Goal: Transaction & Acquisition: Purchase product/service

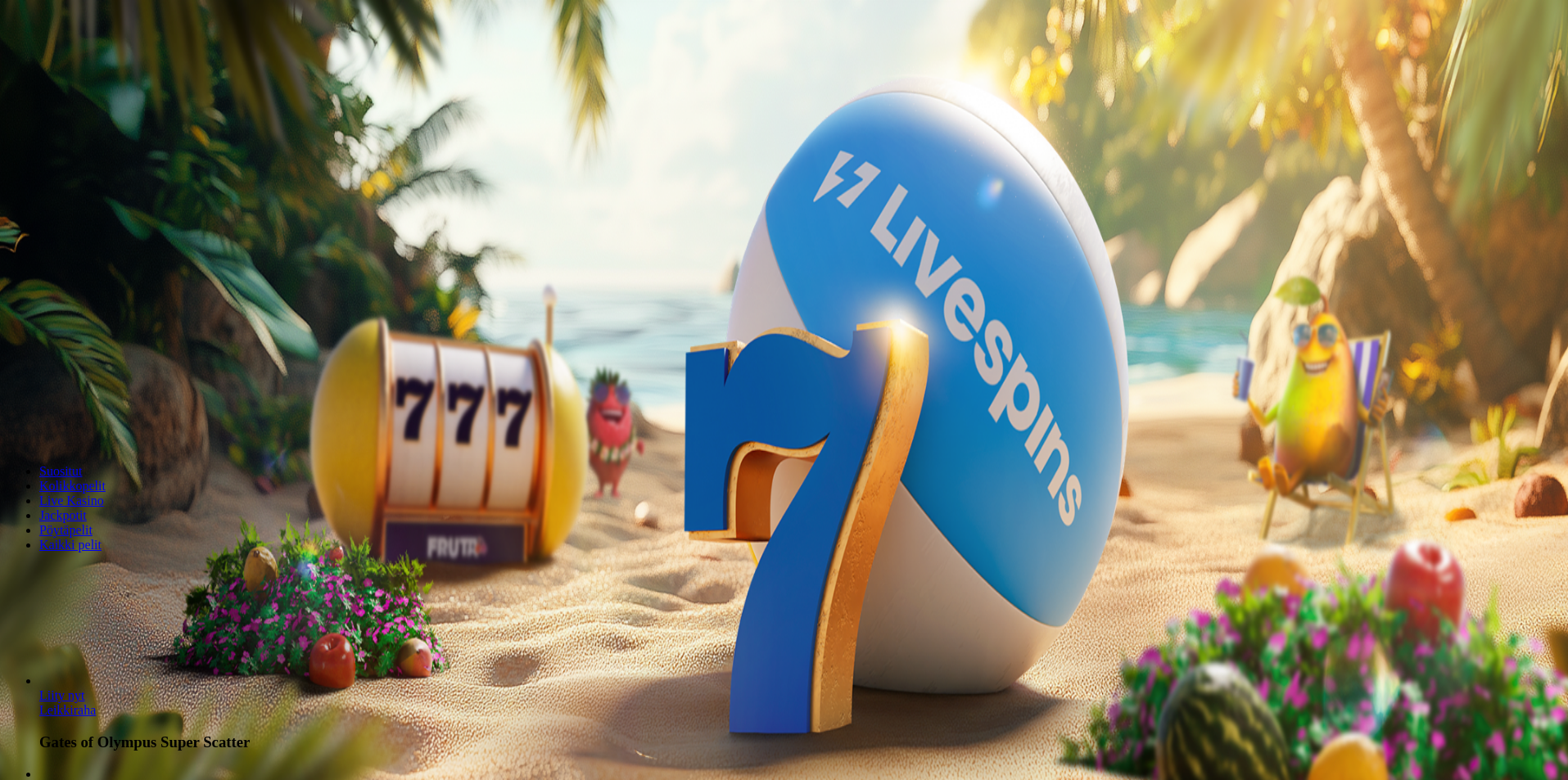
click at [200, 344] on label "250 €" at bounding box center [185, 351] width 30 height 14
type input "***"
click at [123, 373] on input "***" at bounding box center [64, 381] width 116 height 16
click at [86, 430] on span "Talleta ja pelaa" at bounding box center [49, 427] width 73 height 12
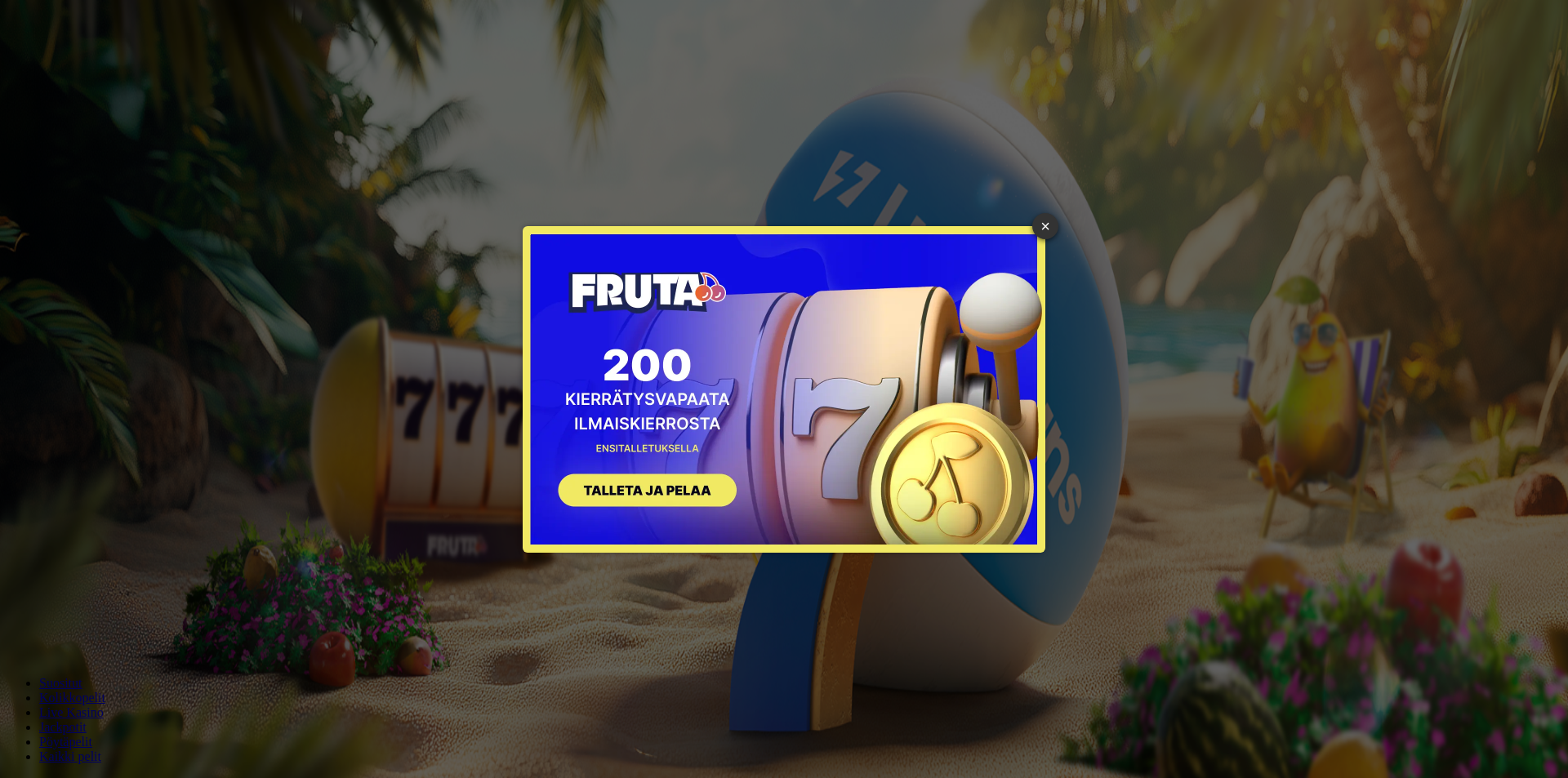
click at [1032, 219] on div "× SIGN UP" at bounding box center [784, 389] width 1543 height 753
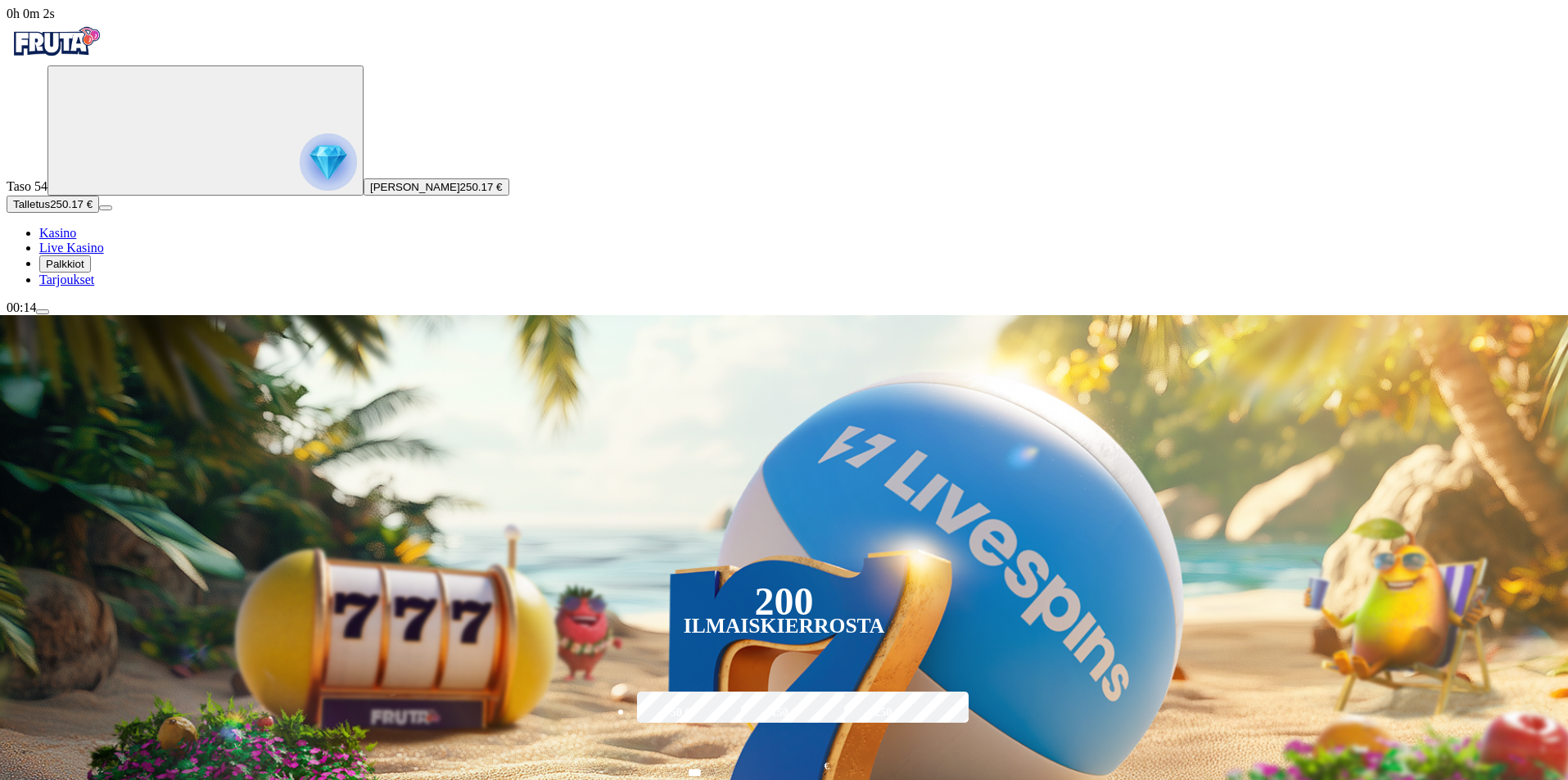
scroll to position [491, 0]
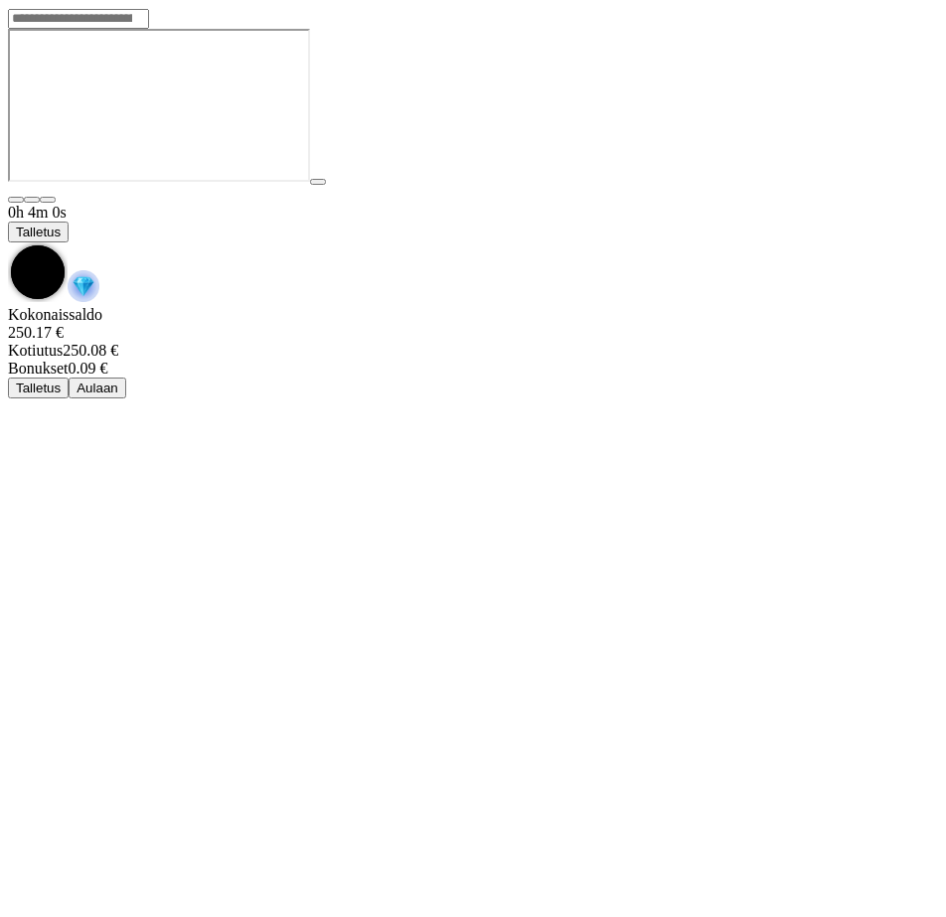
click at [8, 243] on span "chevron-down icon" at bounding box center [8, 243] width 0 height 0
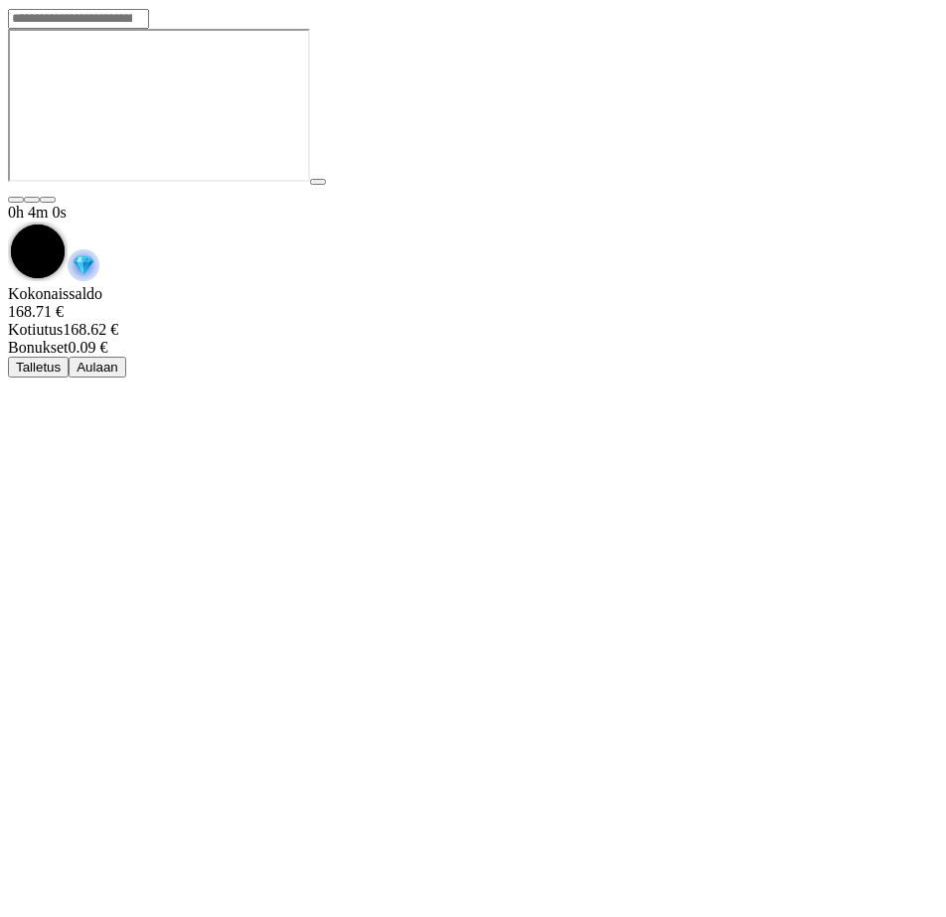
click at [126, 357] on button "Aulaan" at bounding box center [98, 367] width 58 height 21
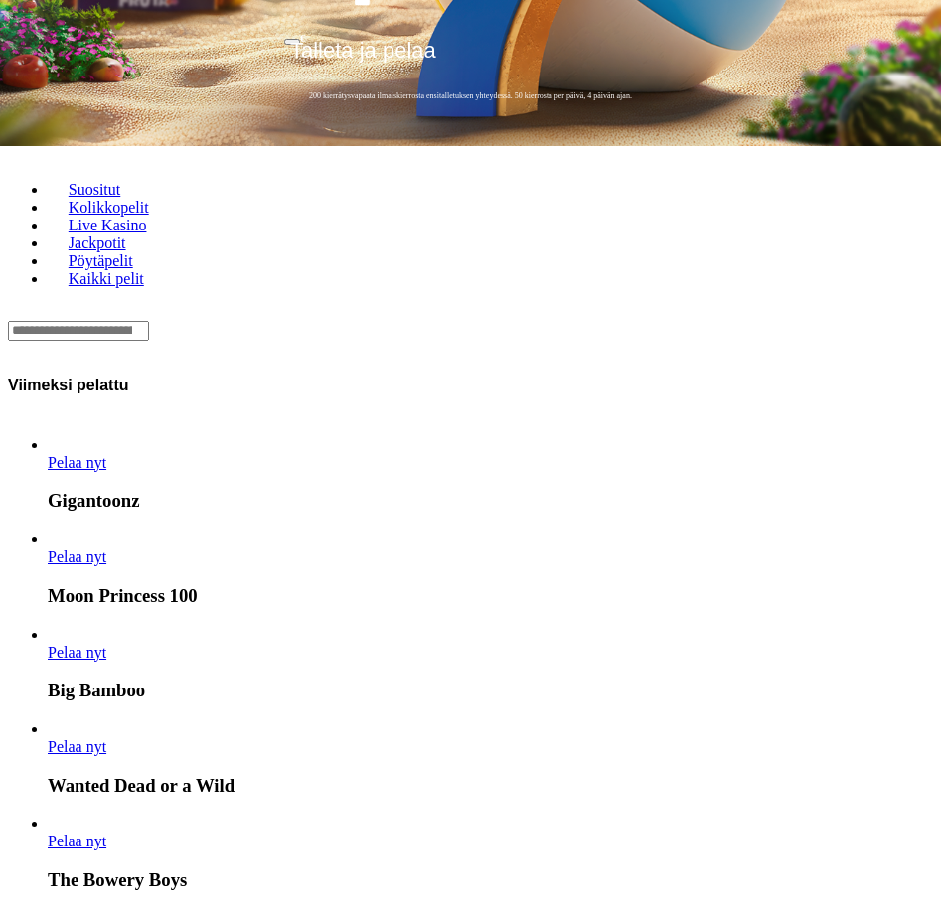
scroll to position [398, 0]
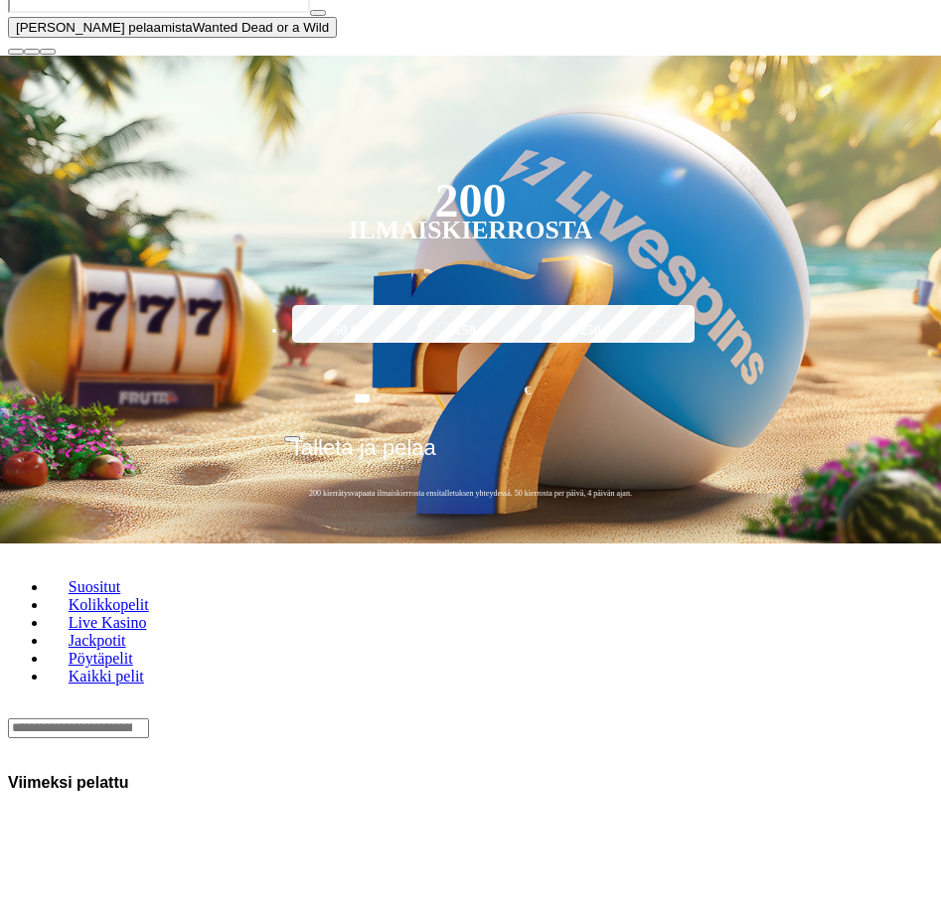
drag, startPoint x: 750, startPoint y: 408, endPoint x: 376, endPoint y: 396, distance: 374.9
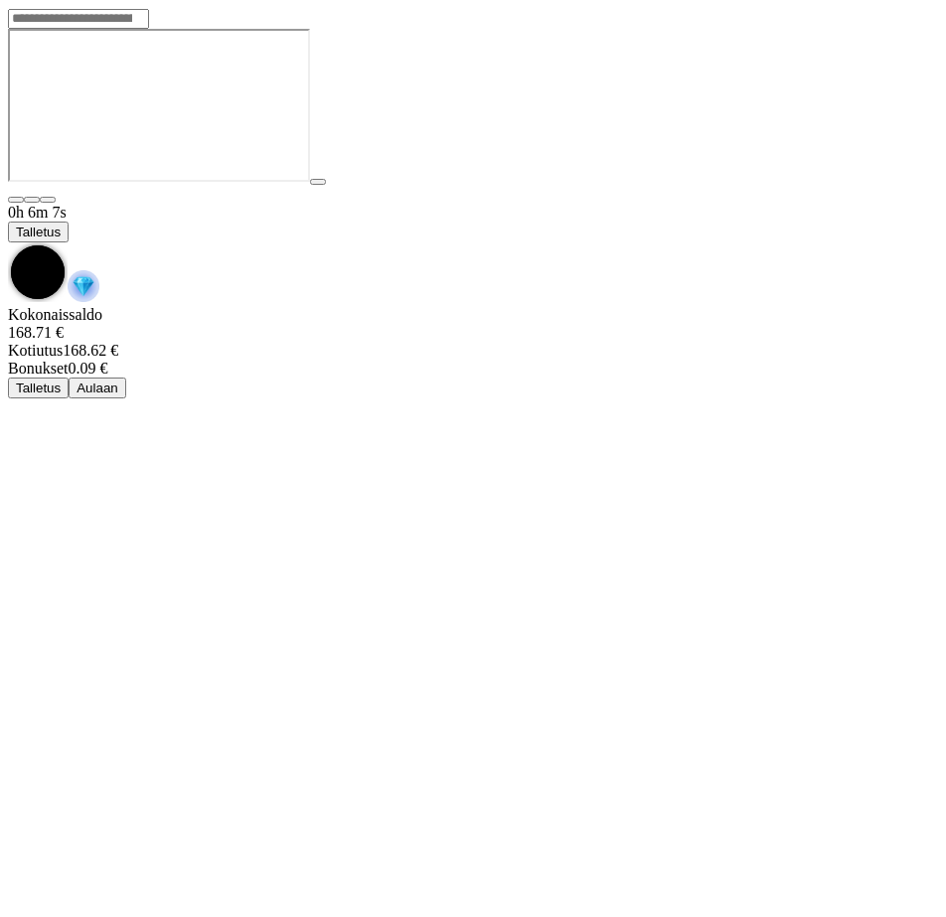
click at [8, 243] on span "chevron-down icon" at bounding box center [8, 243] width 0 height 0
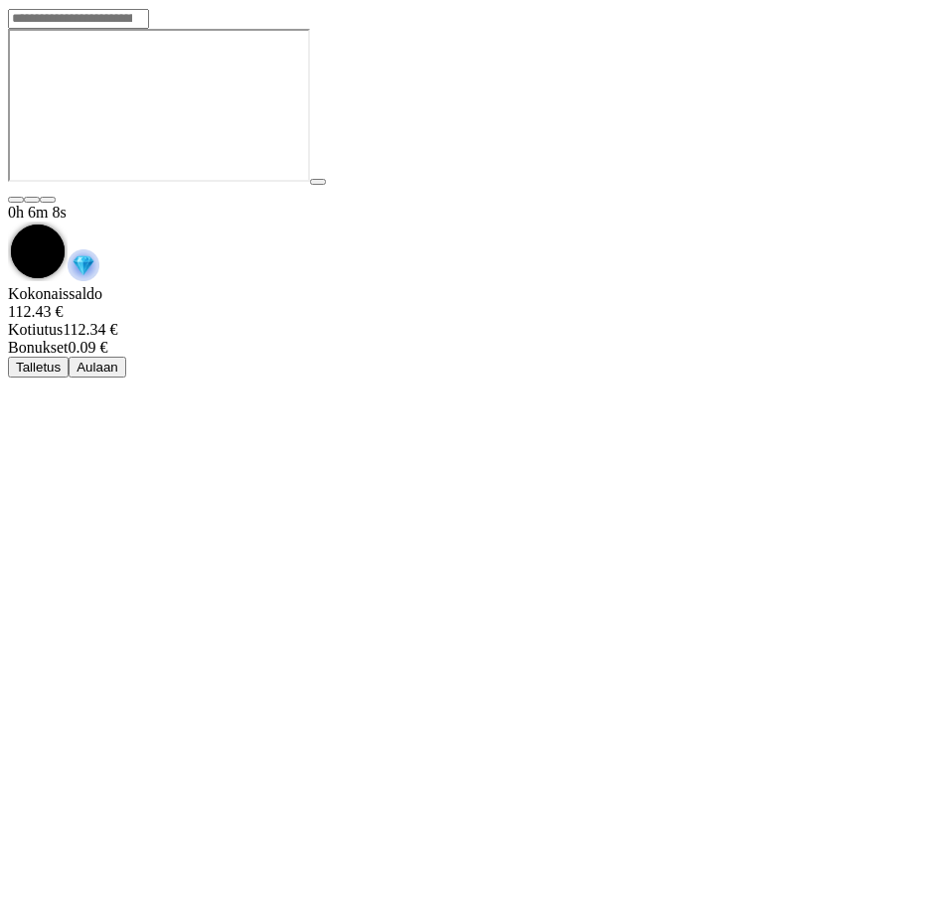
click at [118, 360] on span "Aulaan" at bounding box center [98, 367] width 42 height 15
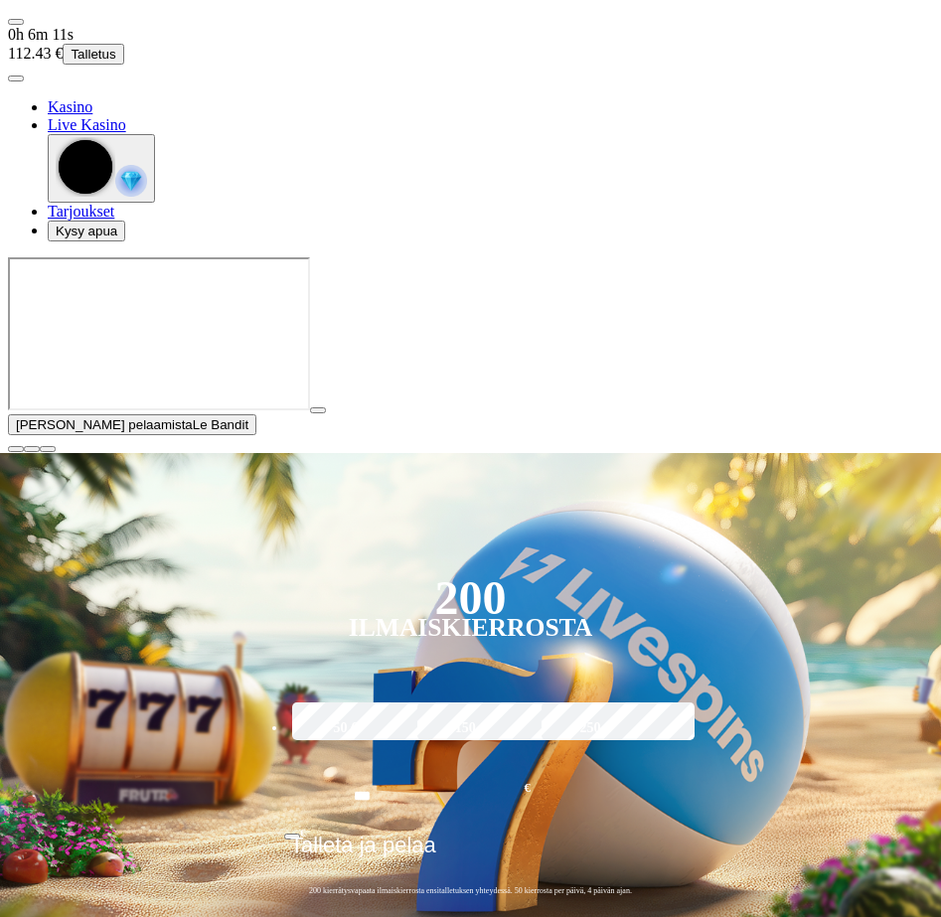
scroll to position [398, 0]
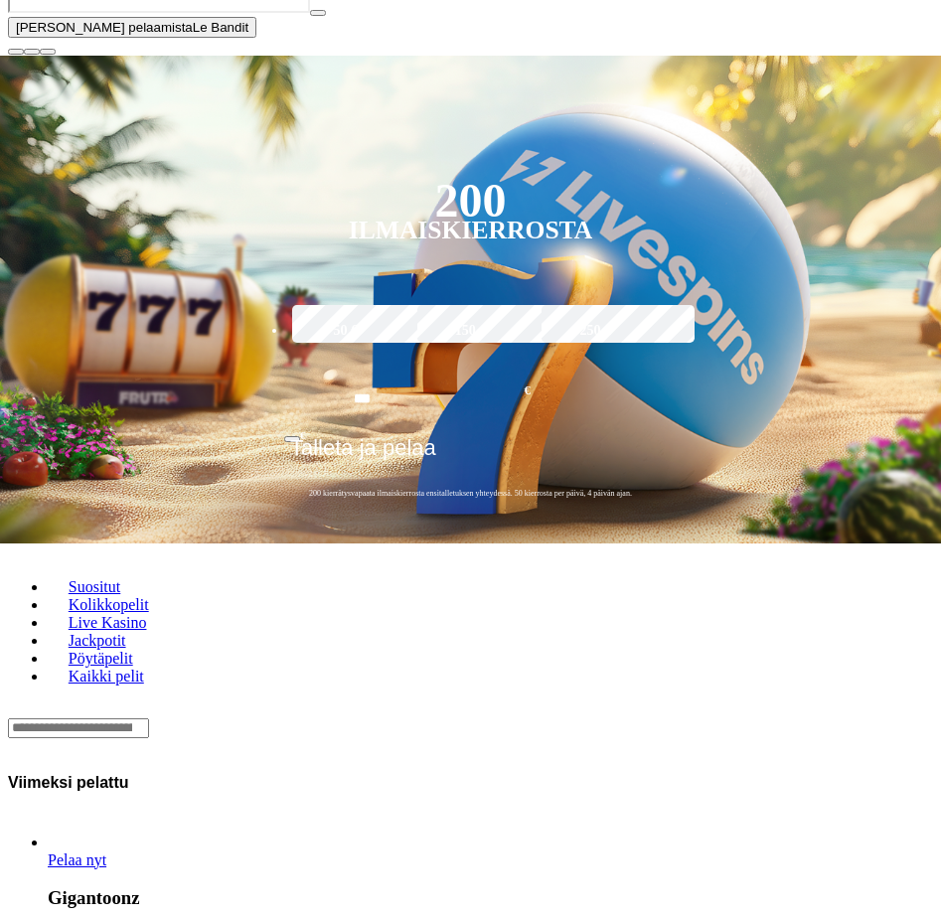
click at [300, 718] on div "Lobby" at bounding box center [470, 728] width 925 height 21
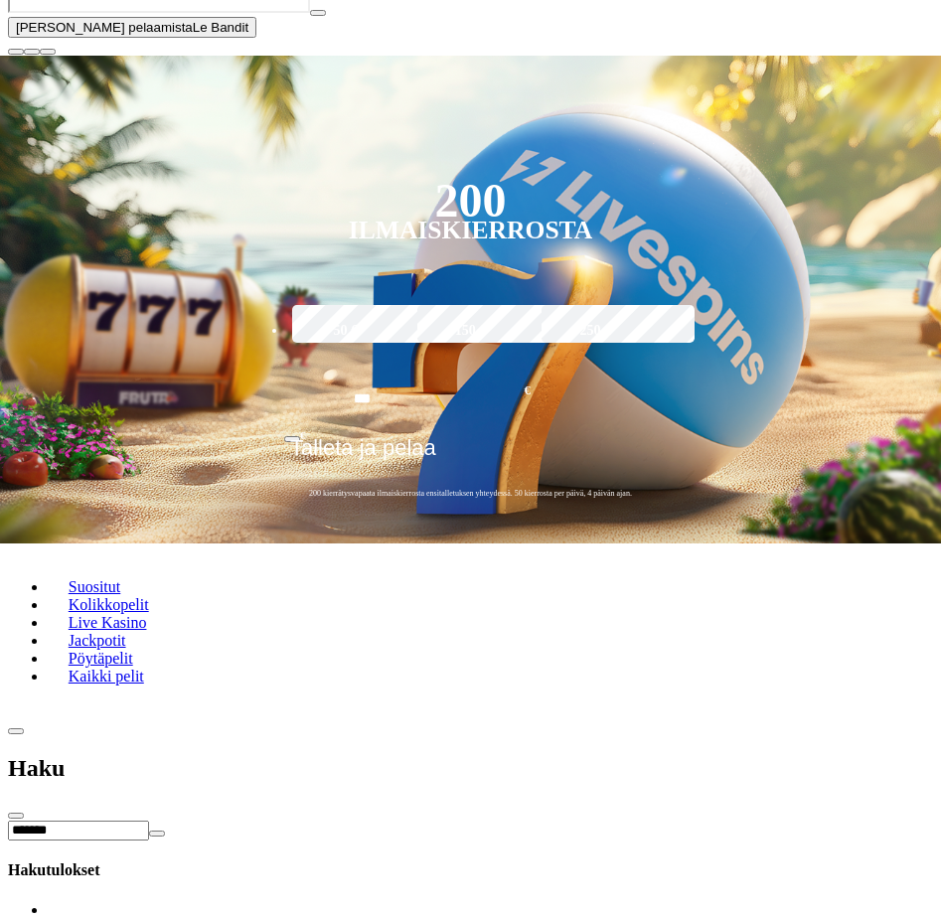
type input "*******"
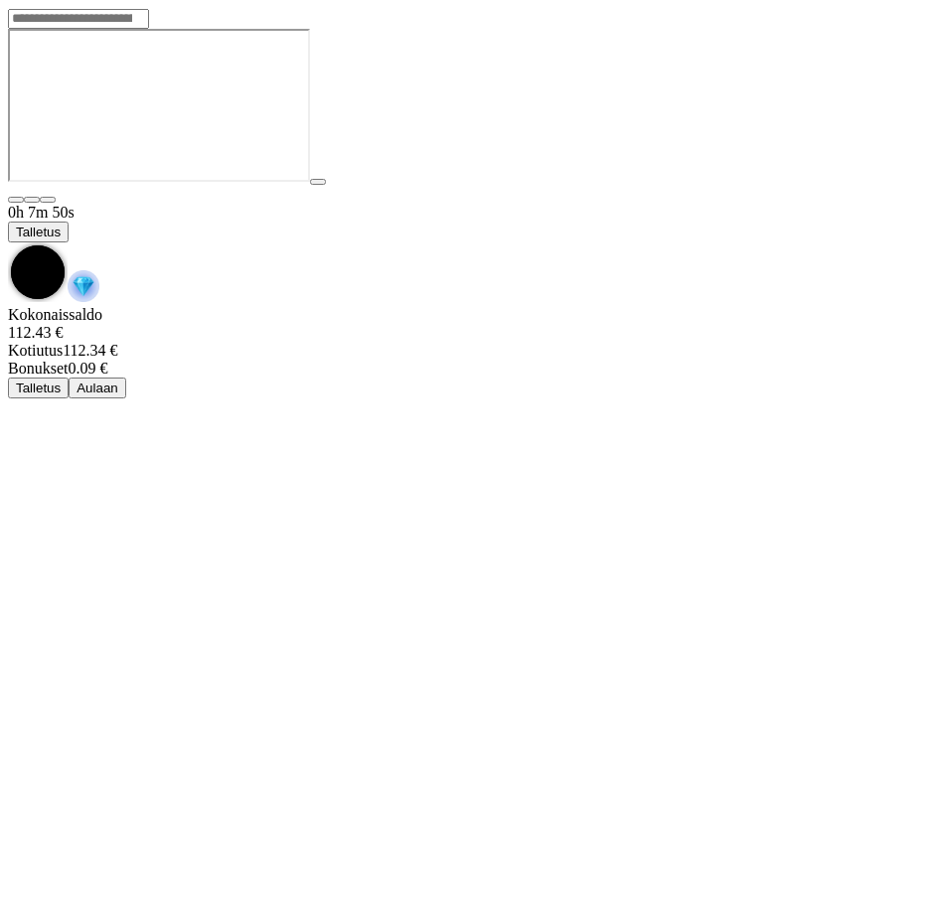
click at [8, 243] on span "chevron-down icon" at bounding box center [8, 243] width 0 height 0
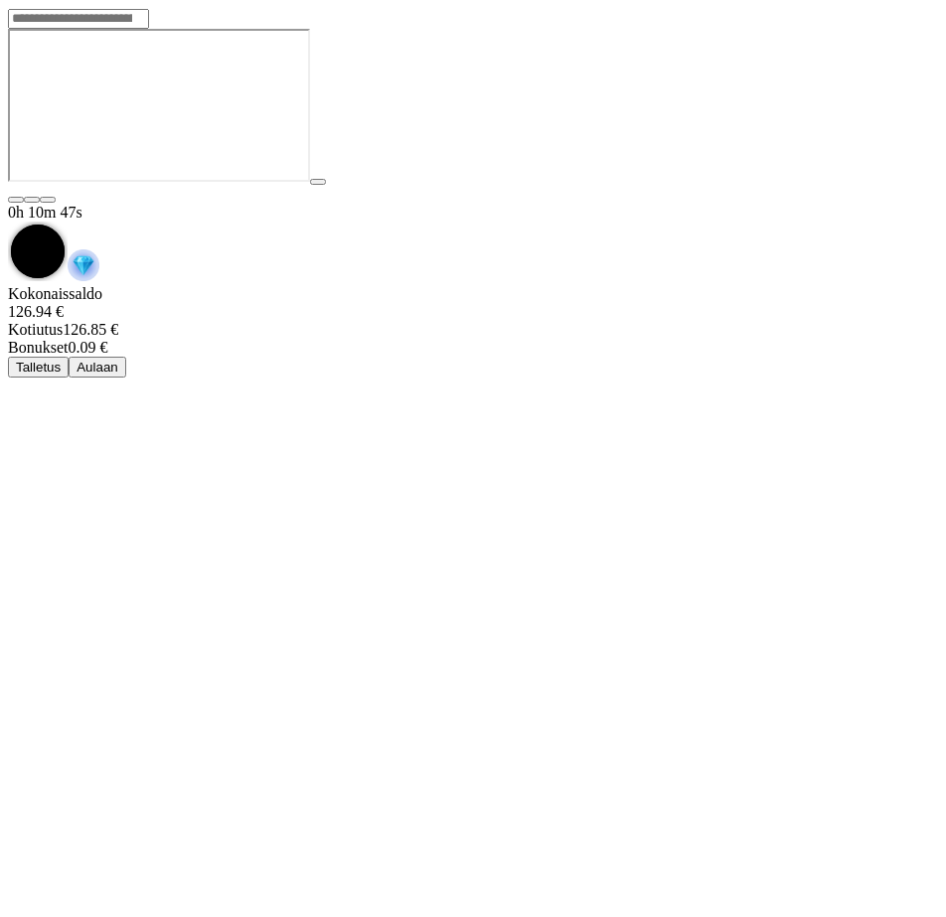
click at [126, 357] on button "Aulaan" at bounding box center [98, 367] width 58 height 21
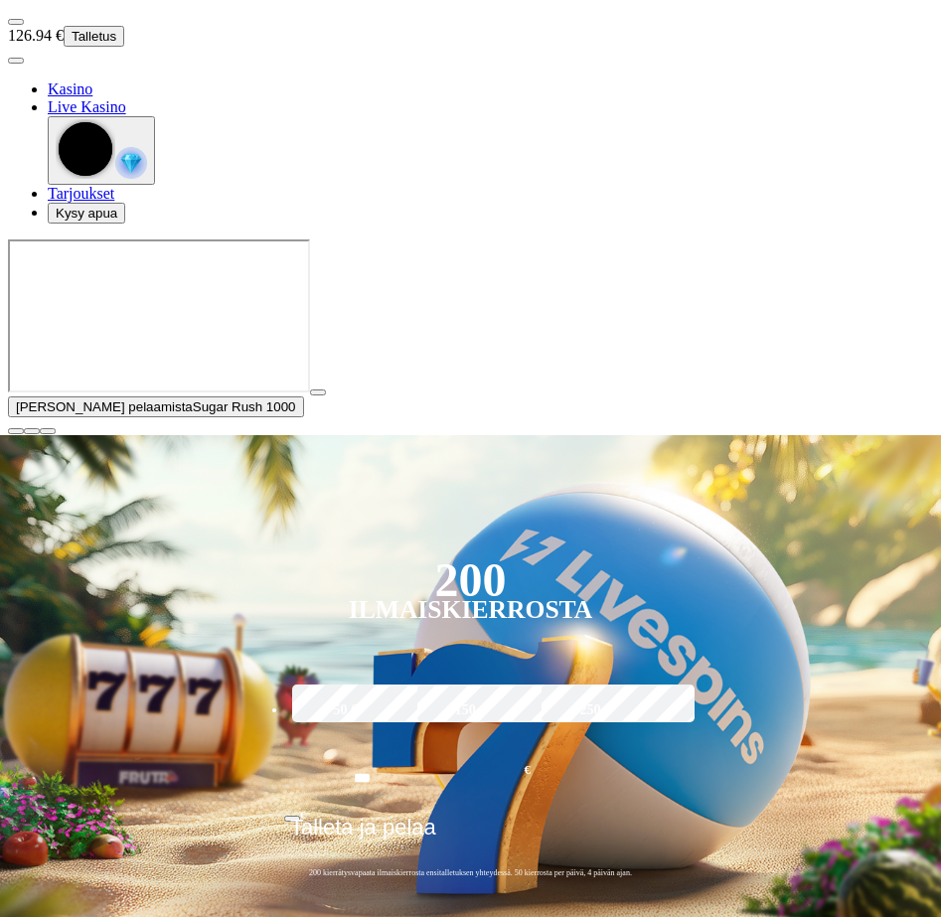
scroll to position [795, 0]
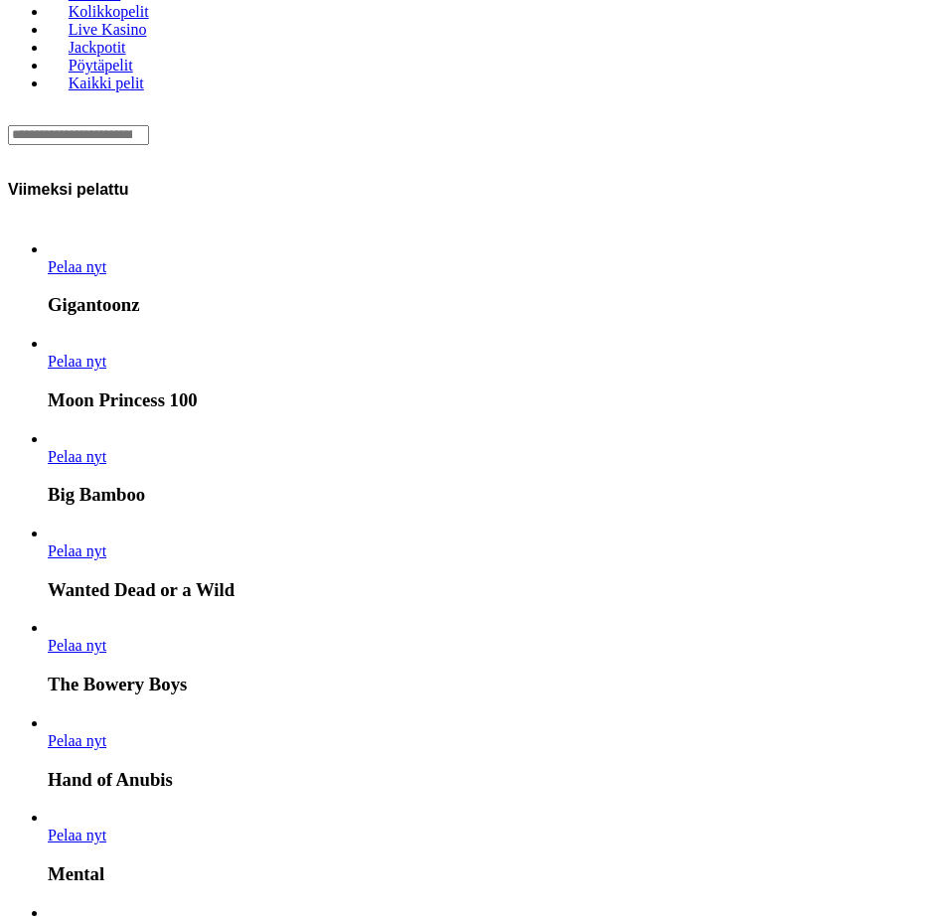
drag, startPoint x: 709, startPoint y: 278, endPoint x: 377, endPoint y: 276, distance: 332.0
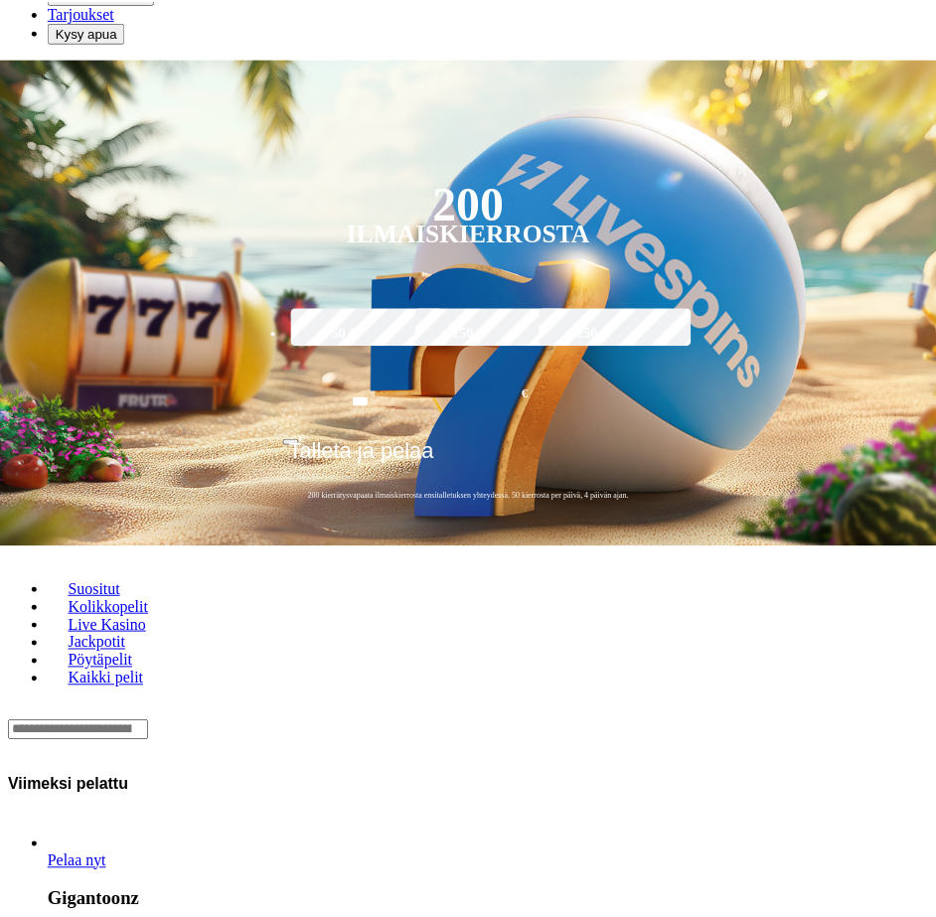
scroll to position [0, 0]
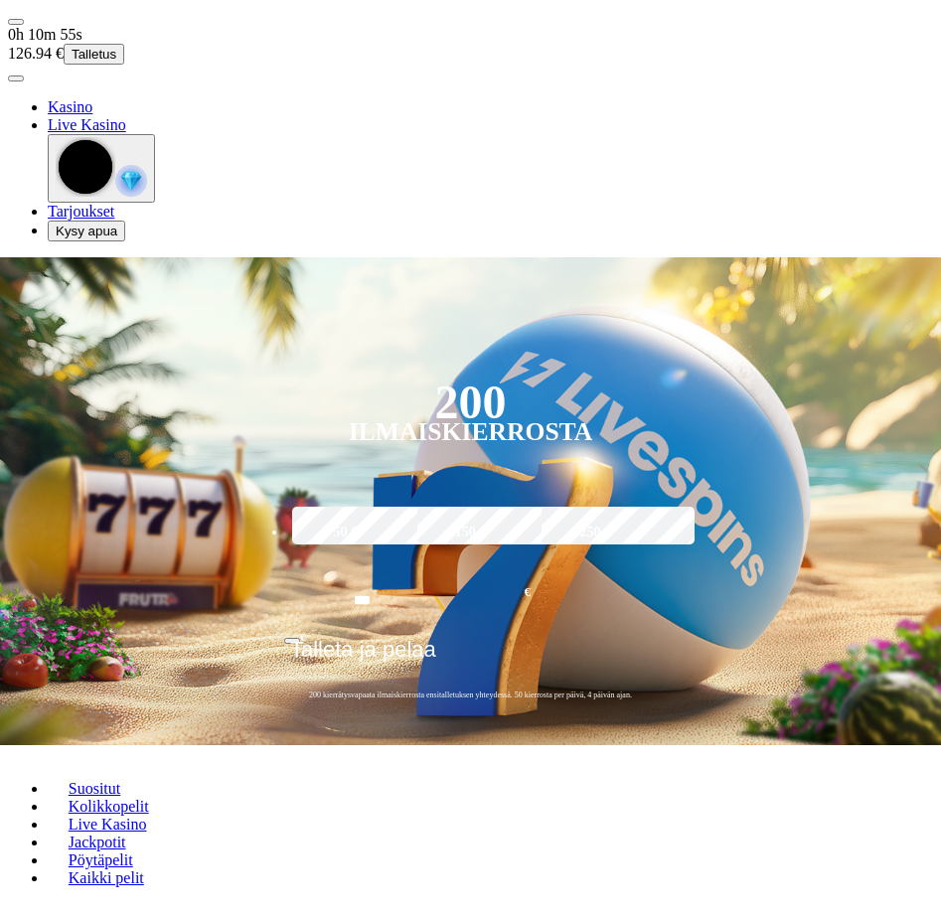
click at [281, 916] on div "Lobby" at bounding box center [470, 929] width 925 height 21
type input "*****"
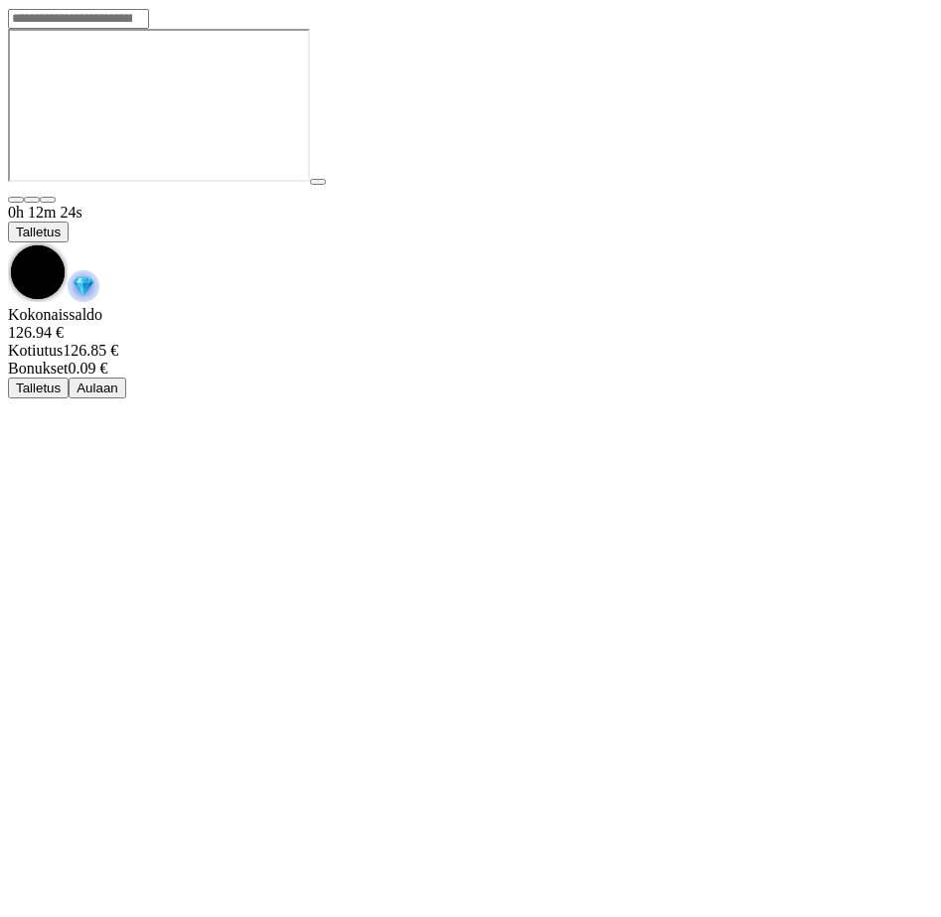
click at [8, 243] on span "chevron-down icon" at bounding box center [8, 243] width 0 height 0
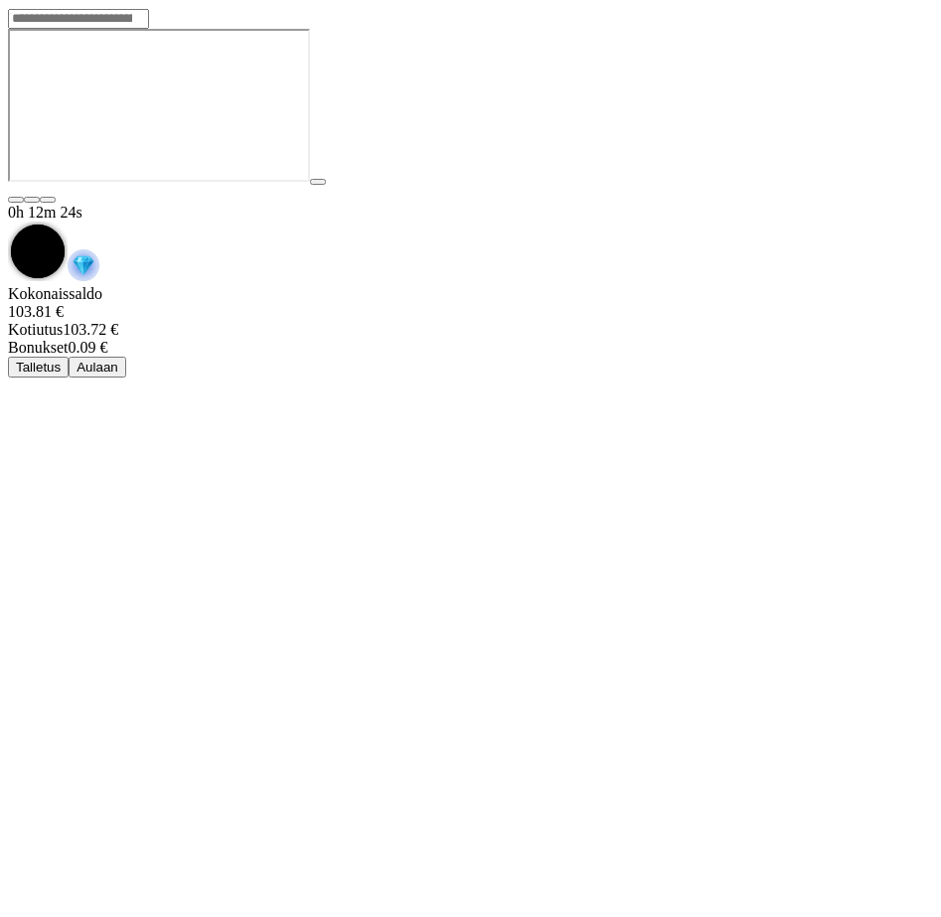
click at [118, 360] on span "Aulaan" at bounding box center [98, 367] width 42 height 15
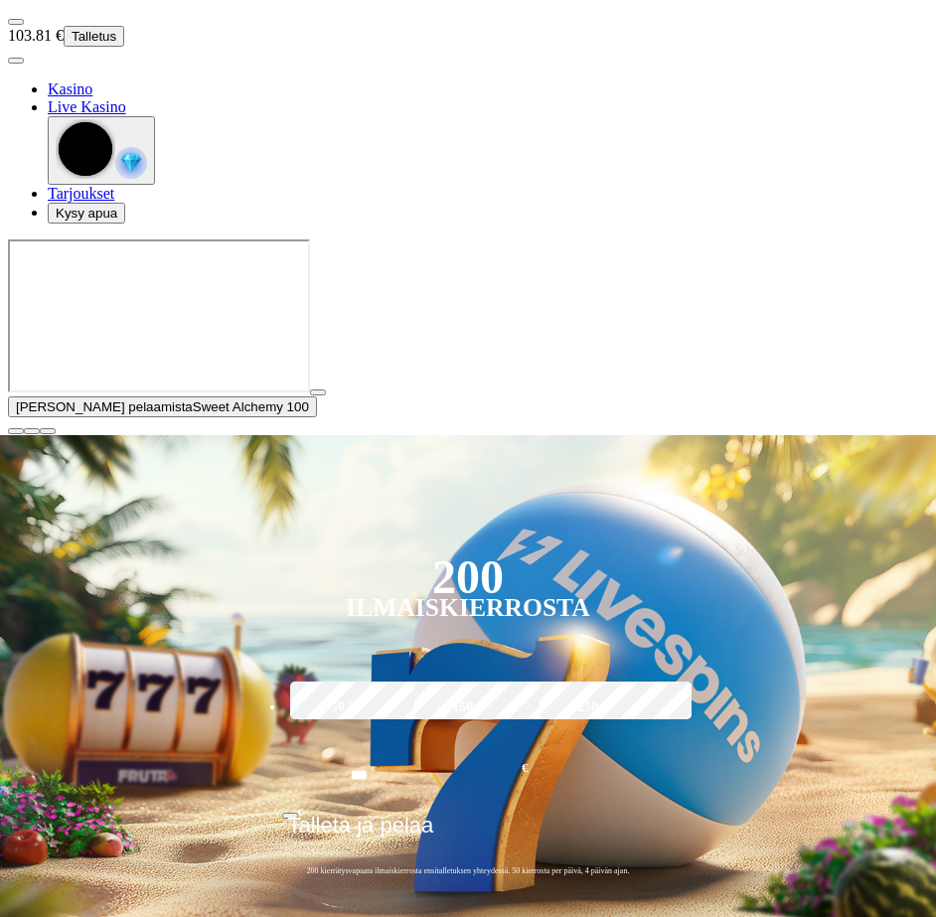
scroll to position [596, 0]
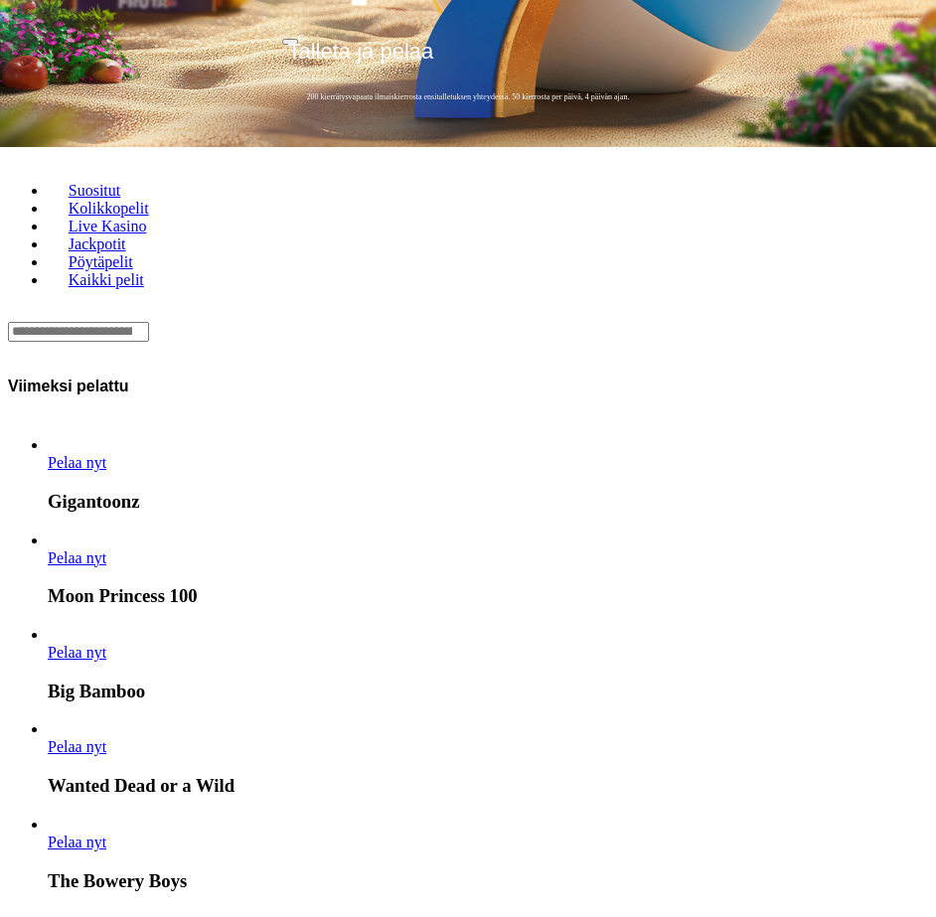
drag, startPoint x: 606, startPoint y: 418, endPoint x: 361, endPoint y: 401, distance: 246.1
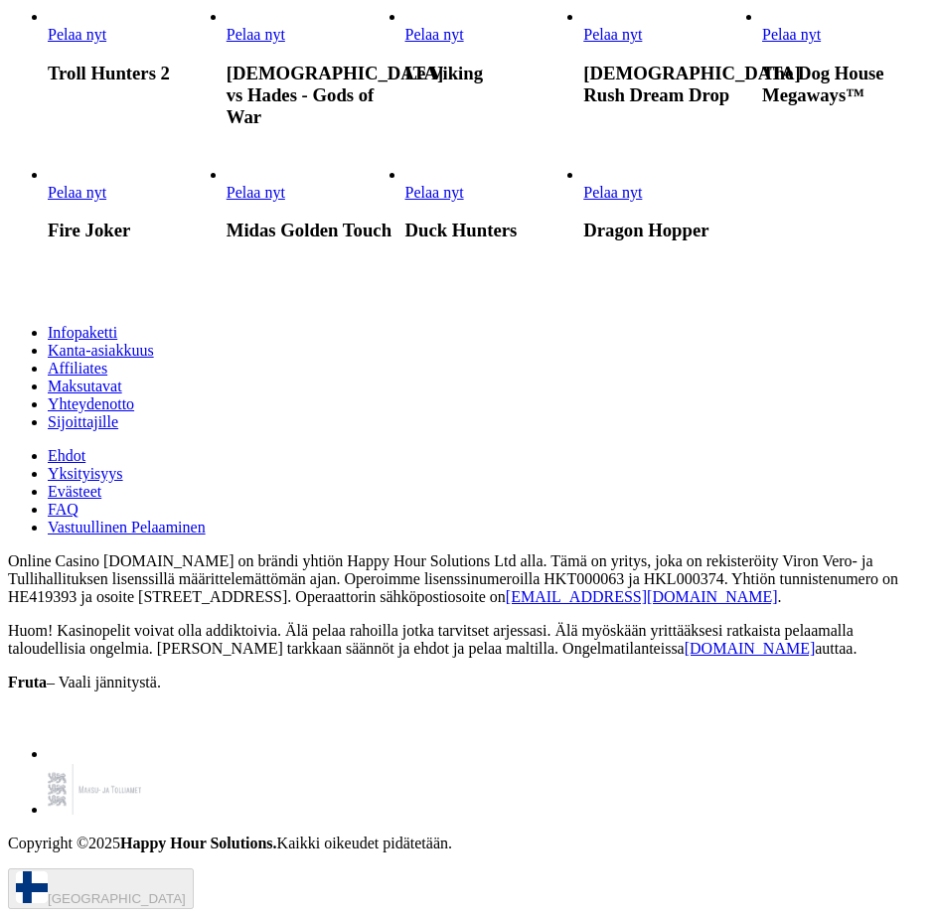
scroll to position [1988, 0]
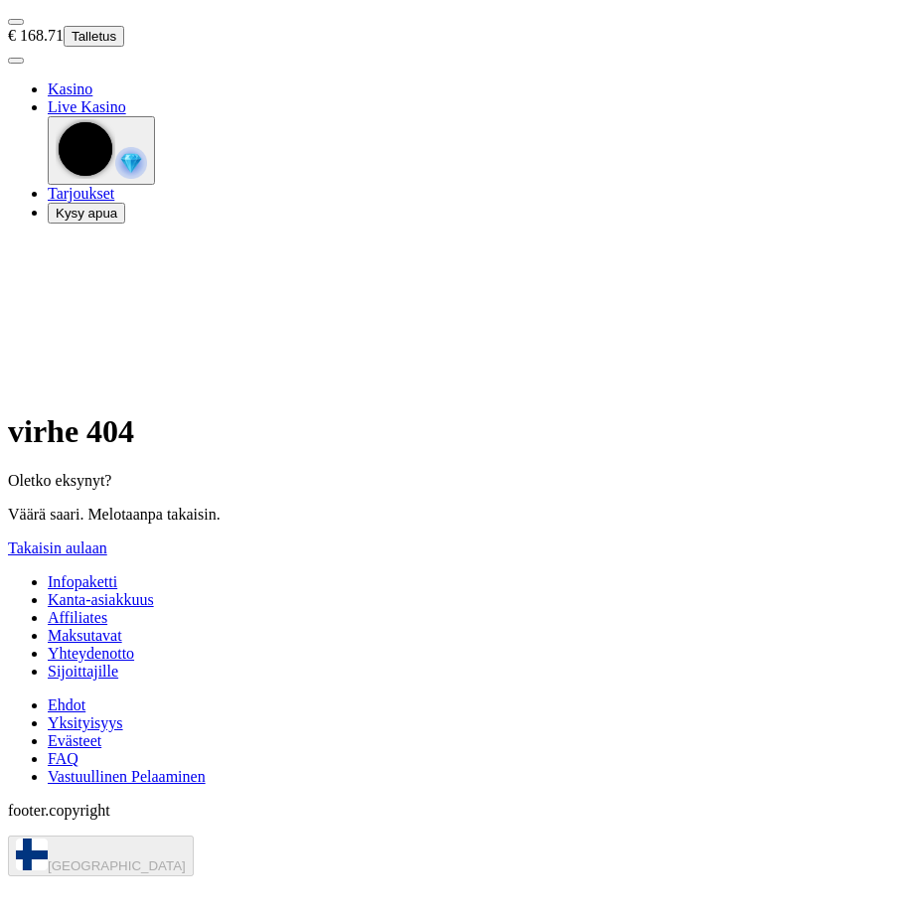
click at [107, 540] on span "Takaisin aulaan" at bounding box center [57, 548] width 99 height 17
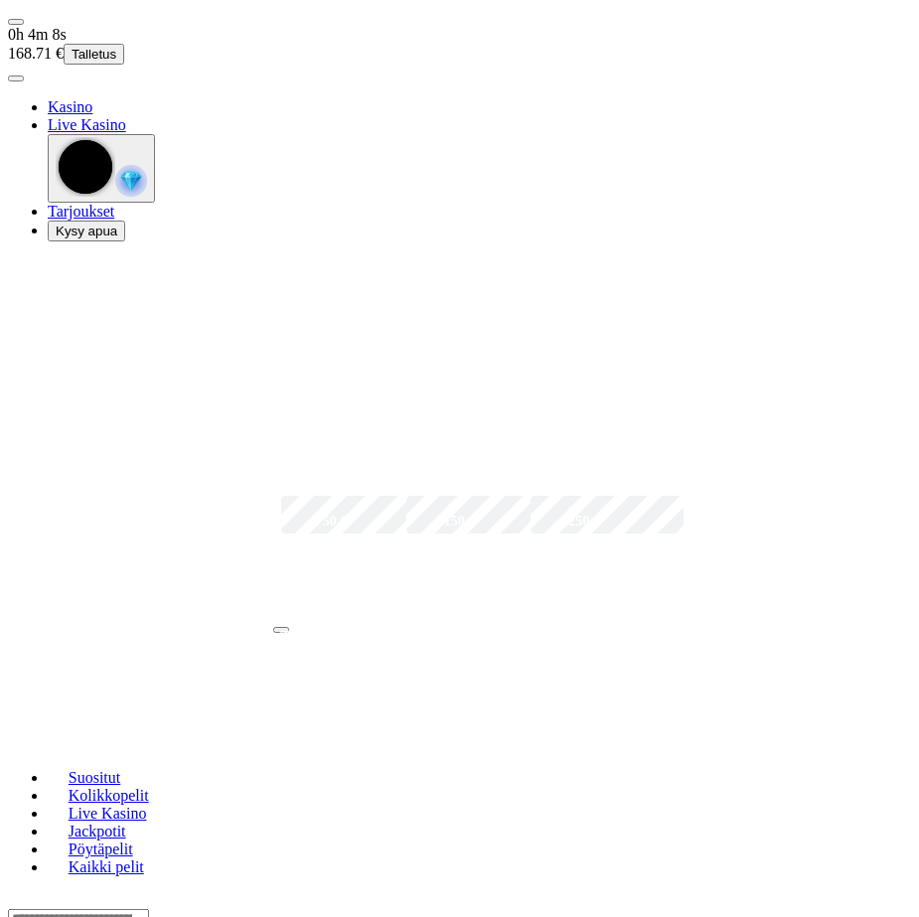
scroll to position [398, 0]
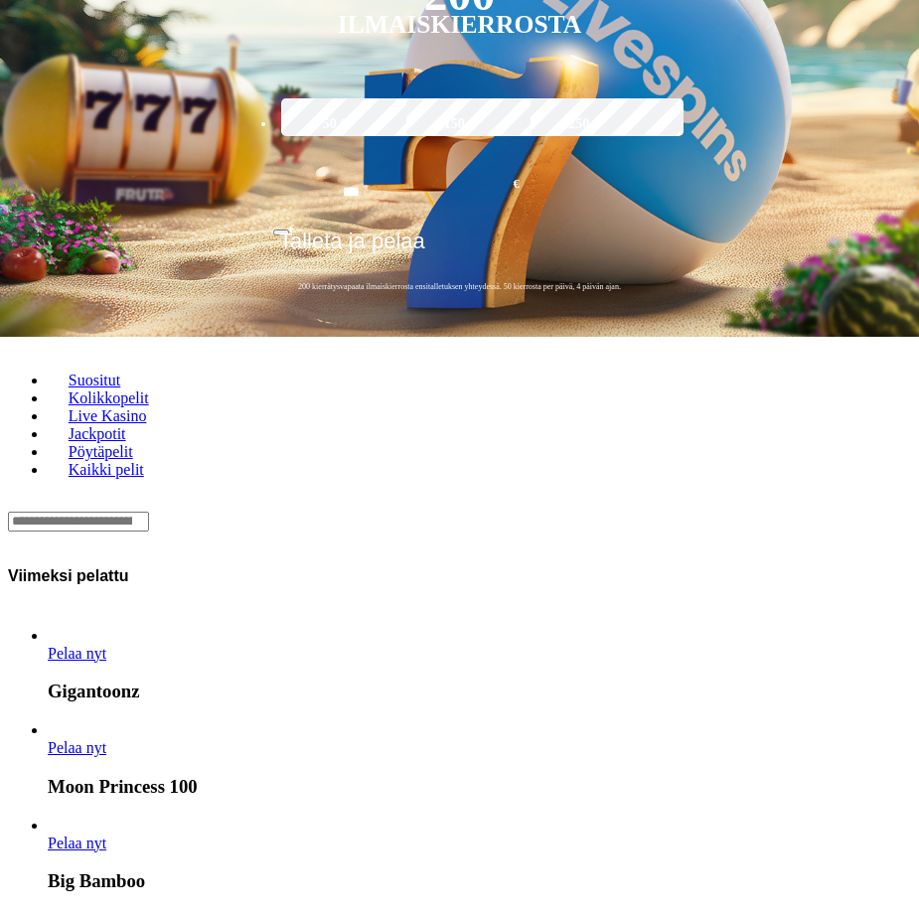
drag, startPoint x: 710, startPoint y: 479, endPoint x: 406, endPoint y: 448, distance: 305.7
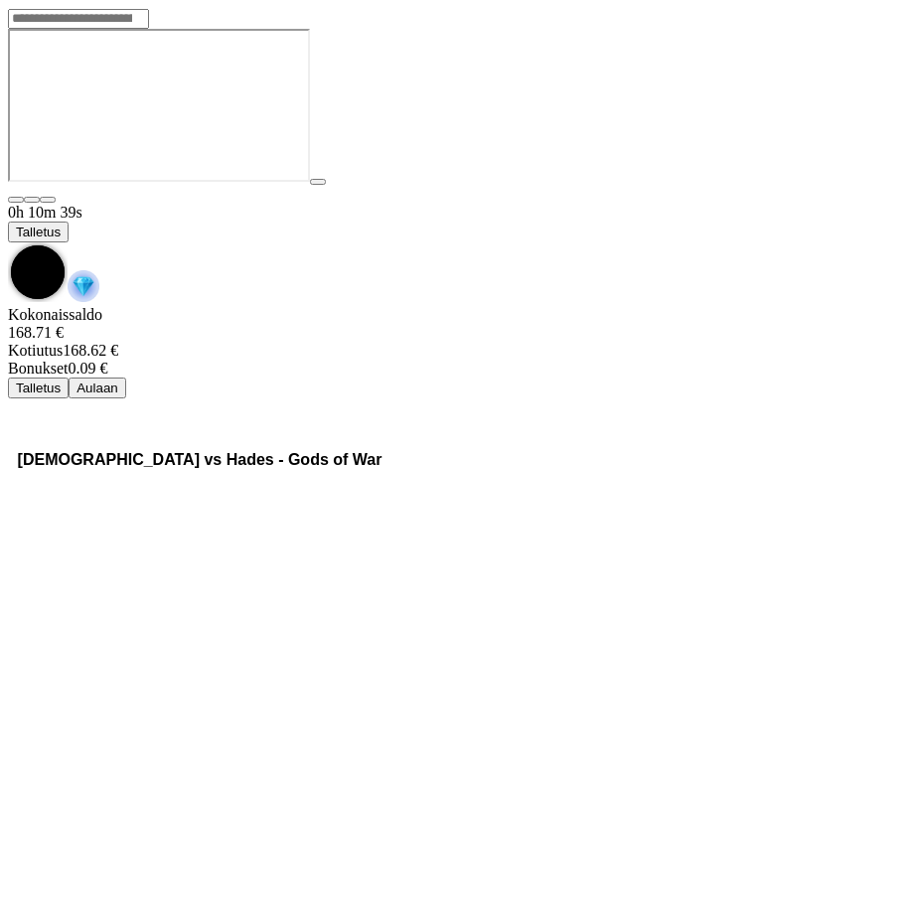
click at [8, 243] on span "chevron-down icon" at bounding box center [8, 243] width 0 height 0
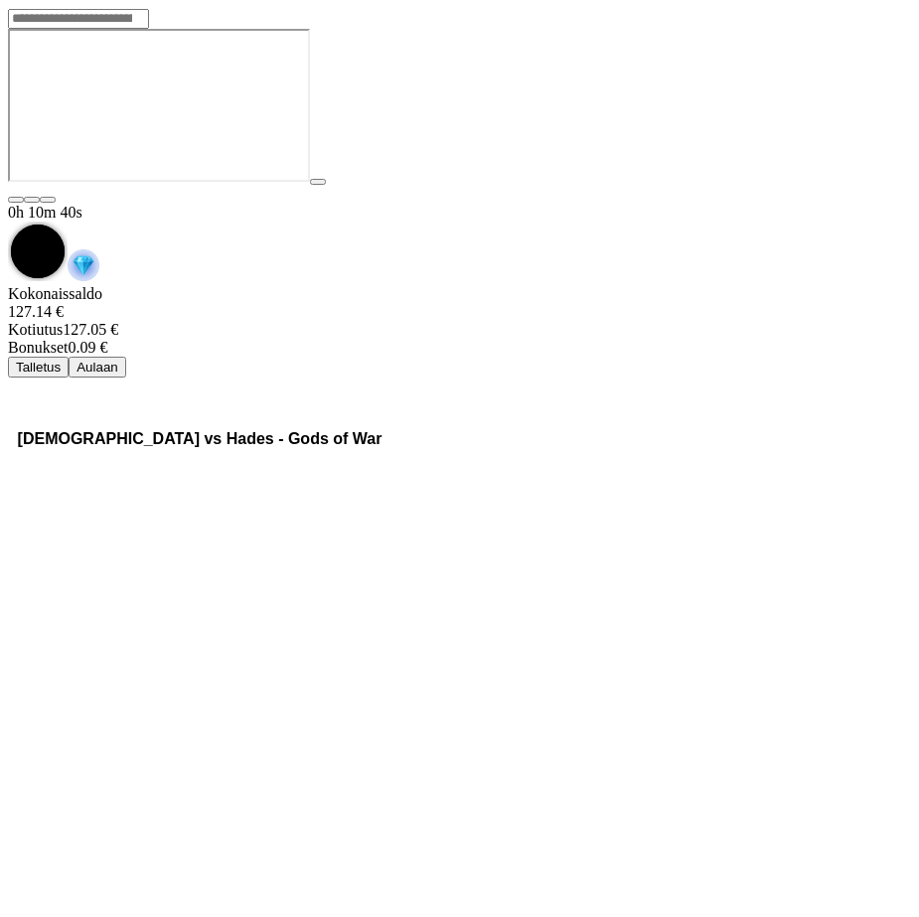
click at [126, 357] on button "Aulaan" at bounding box center [98, 367] width 58 height 21
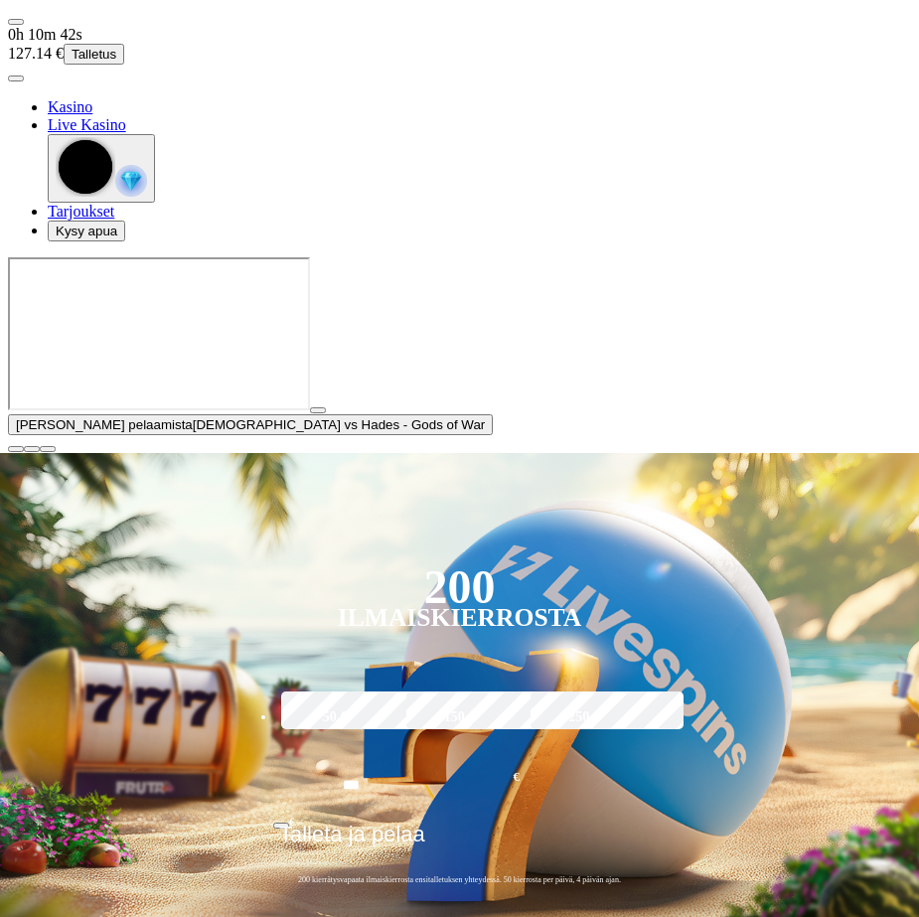
click at [16, 449] on span "close icon" at bounding box center [16, 449] width 0 height 0
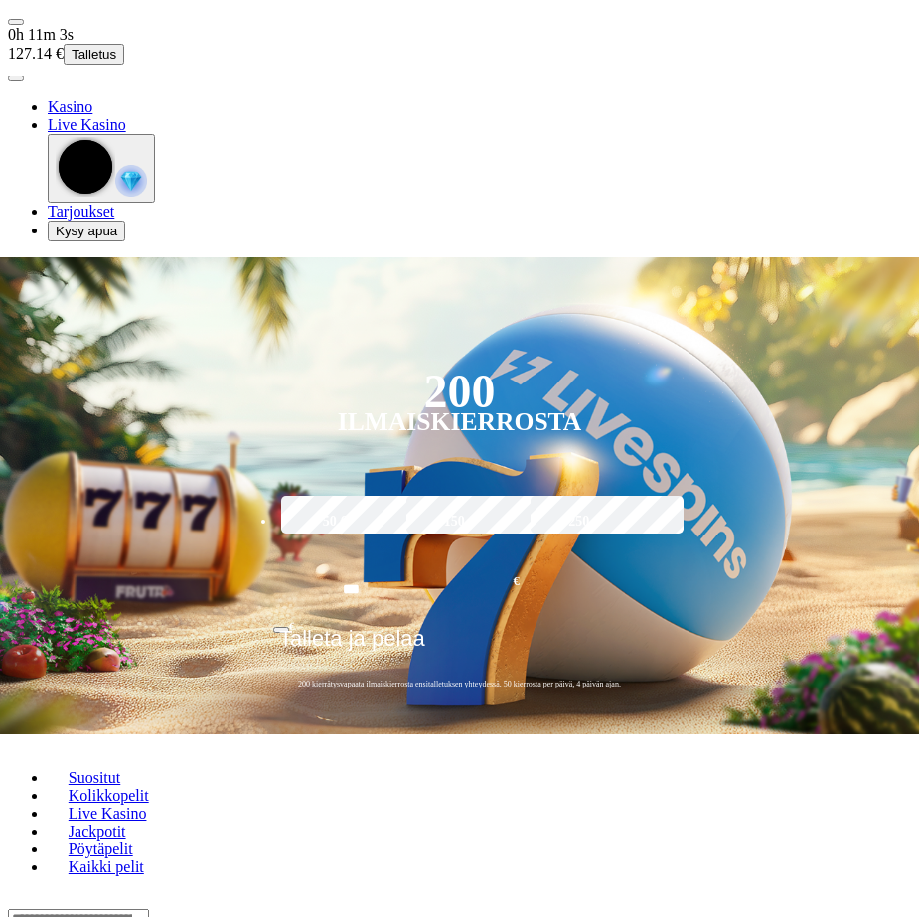
scroll to position [994, 0]
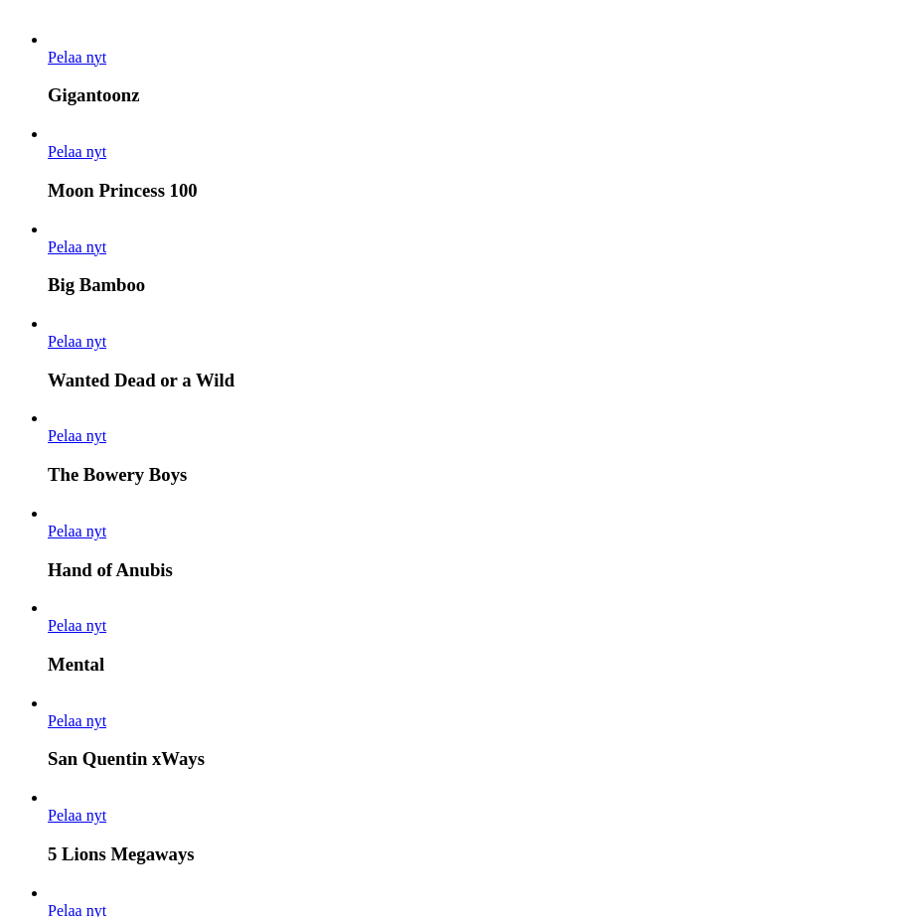
drag, startPoint x: 742, startPoint y: 530, endPoint x: 270, endPoint y: 510, distance: 472.5
drag, startPoint x: 697, startPoint y: 497, endPoint x: 346, endPoint y: 492, distance: 350.9
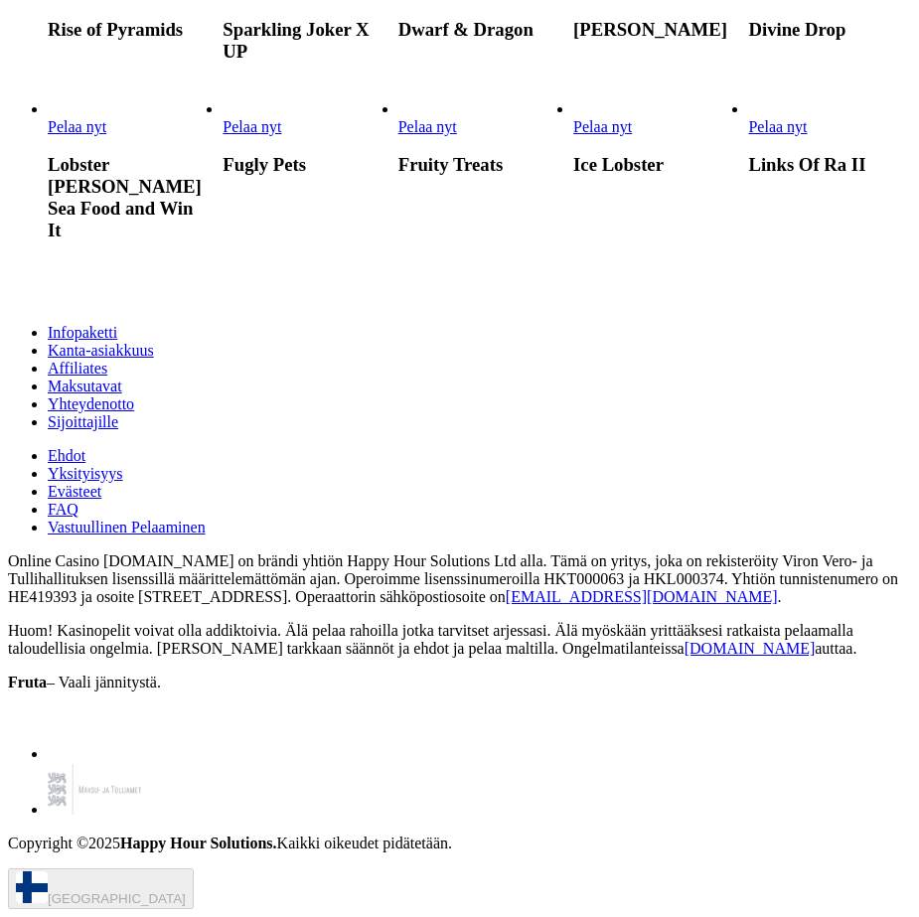
scroll to position [5367, 0]
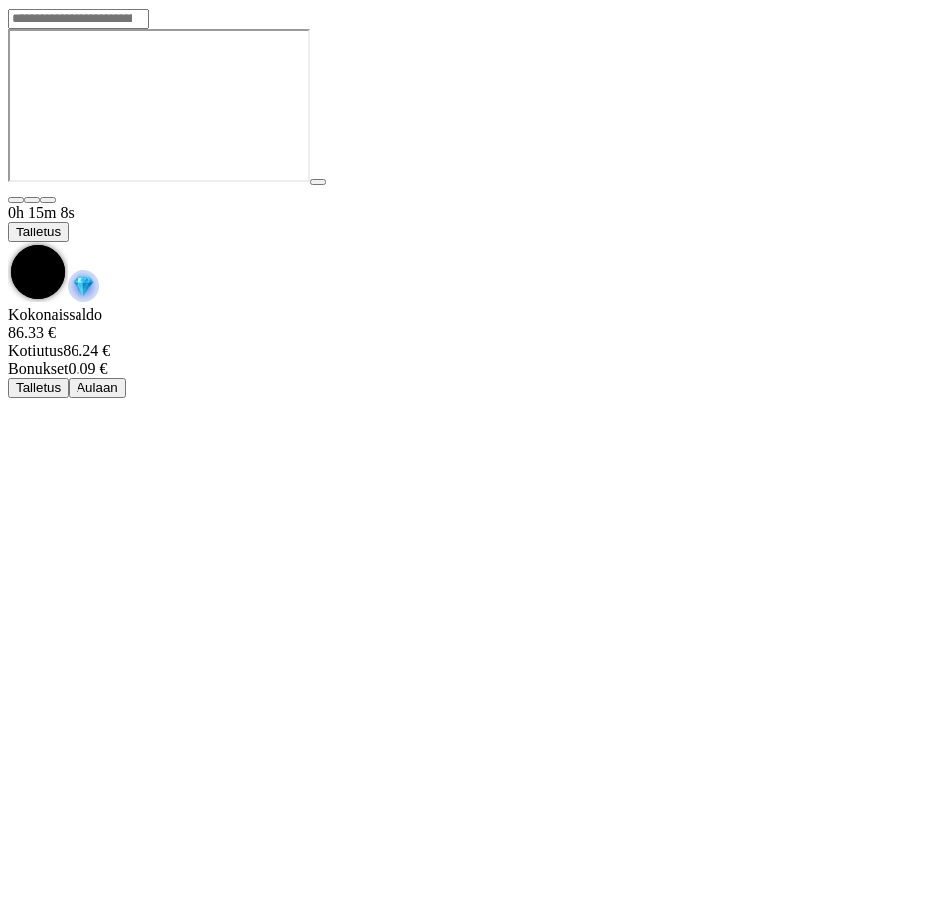
click at [8, 243] on span "chevron-down icon" at bounding box center [8, 243] width 0 height 0
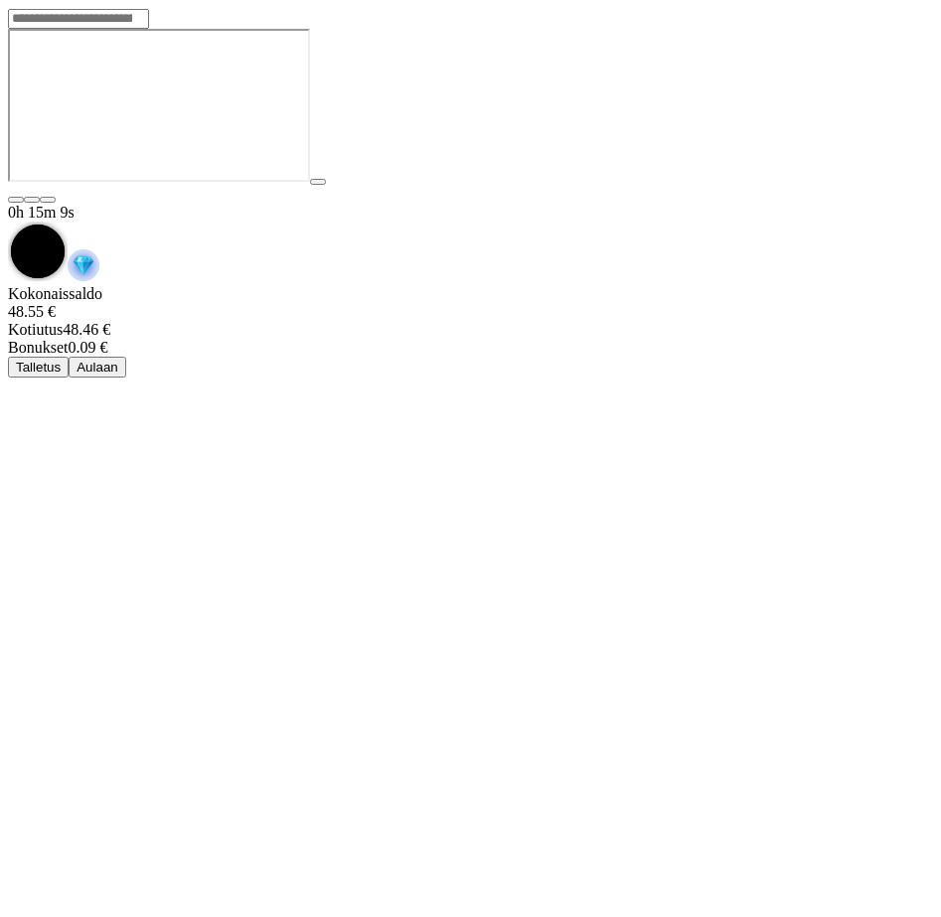
click at [126, 357] on button "Aulaan" at bounding box center [98, 367] width 58 height 21
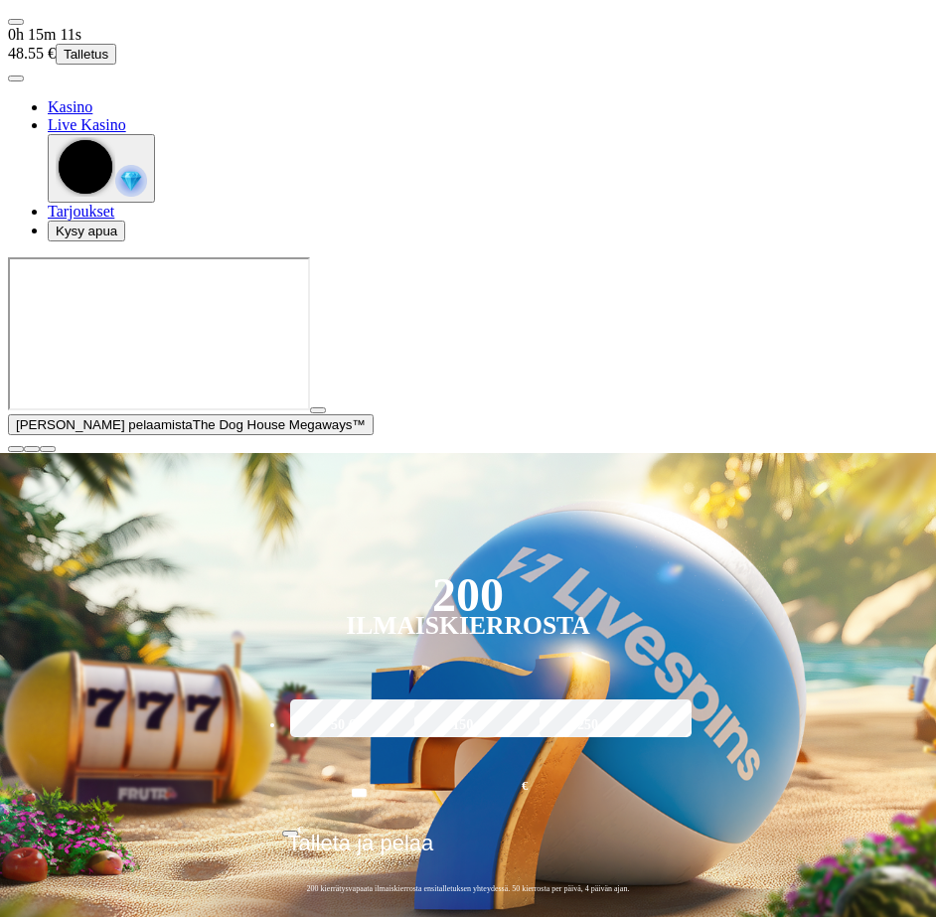
drag, startPoint x: 912, startPoint y: 808, endPoint x: 900, endPoint y: 798, distance: 15.5
click at [16, 449] on span "close icon" at bounding box center [16, 449] width 0 height 0
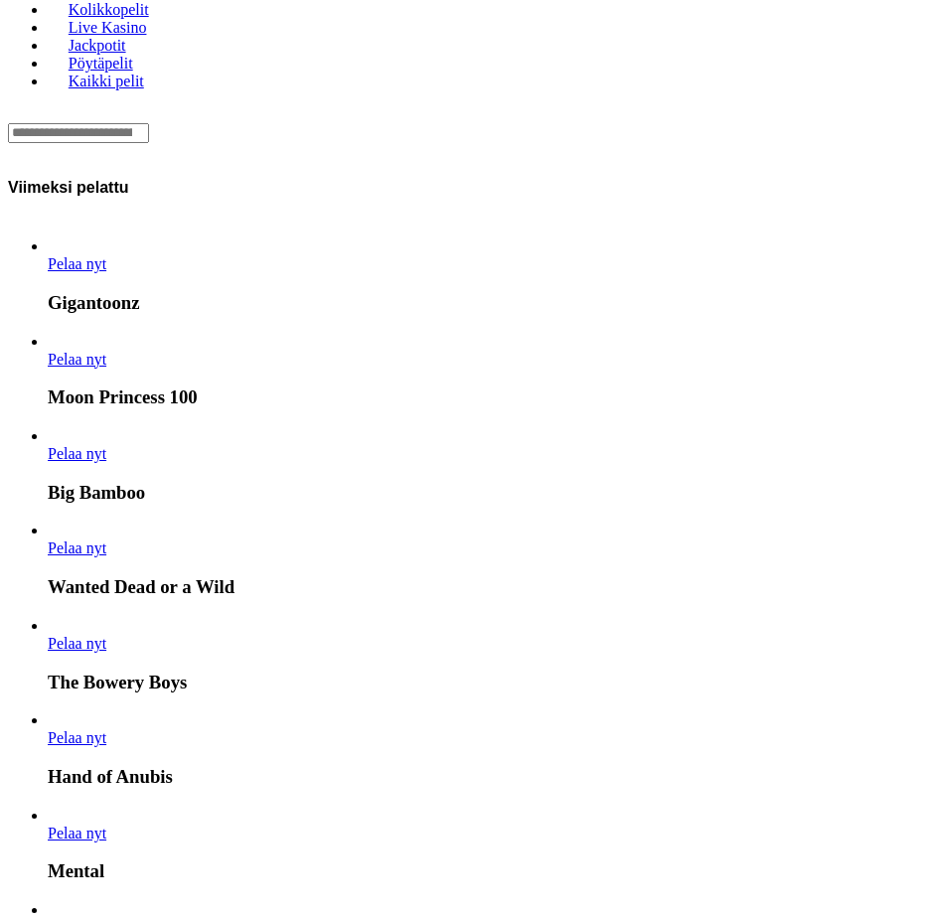
scroll to position [596, 0]
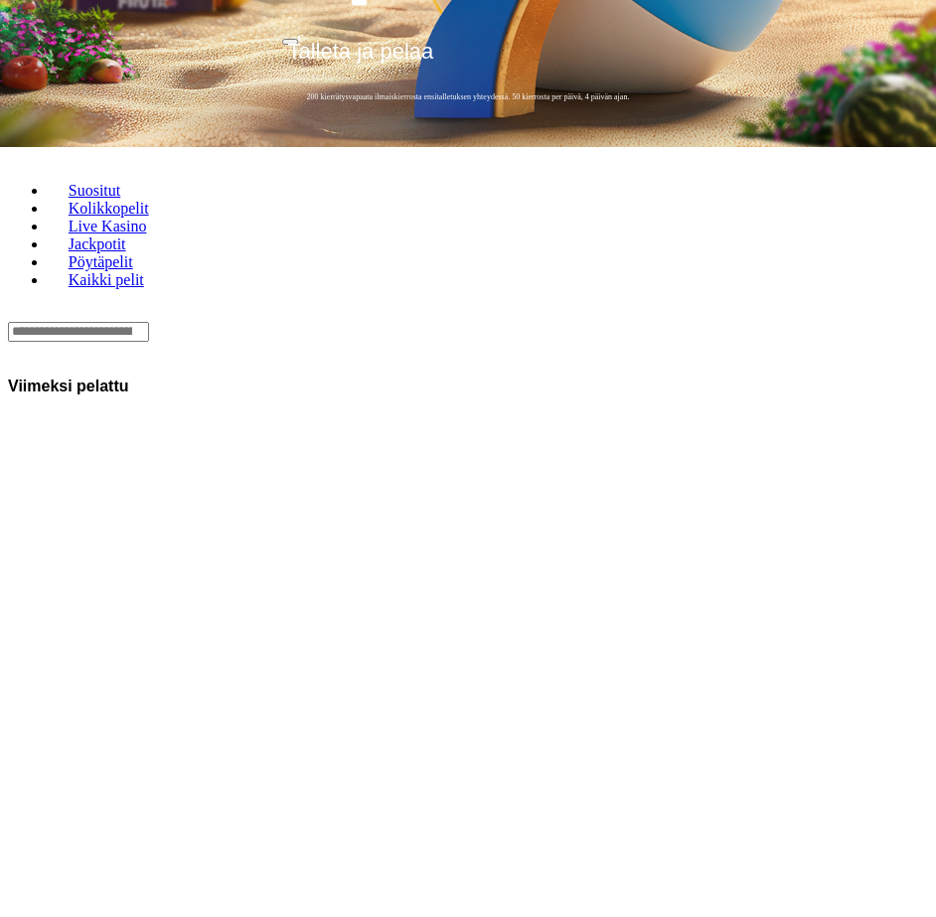
drag, startPoint x: 764, startPoint y: 255, endPoint x: 374, endPoint y: 260, distance: 390.6
drag, startPoint x: 784, startPoint y: 234, endPoint x: 460, endPoint y: 241, distance: 324.1
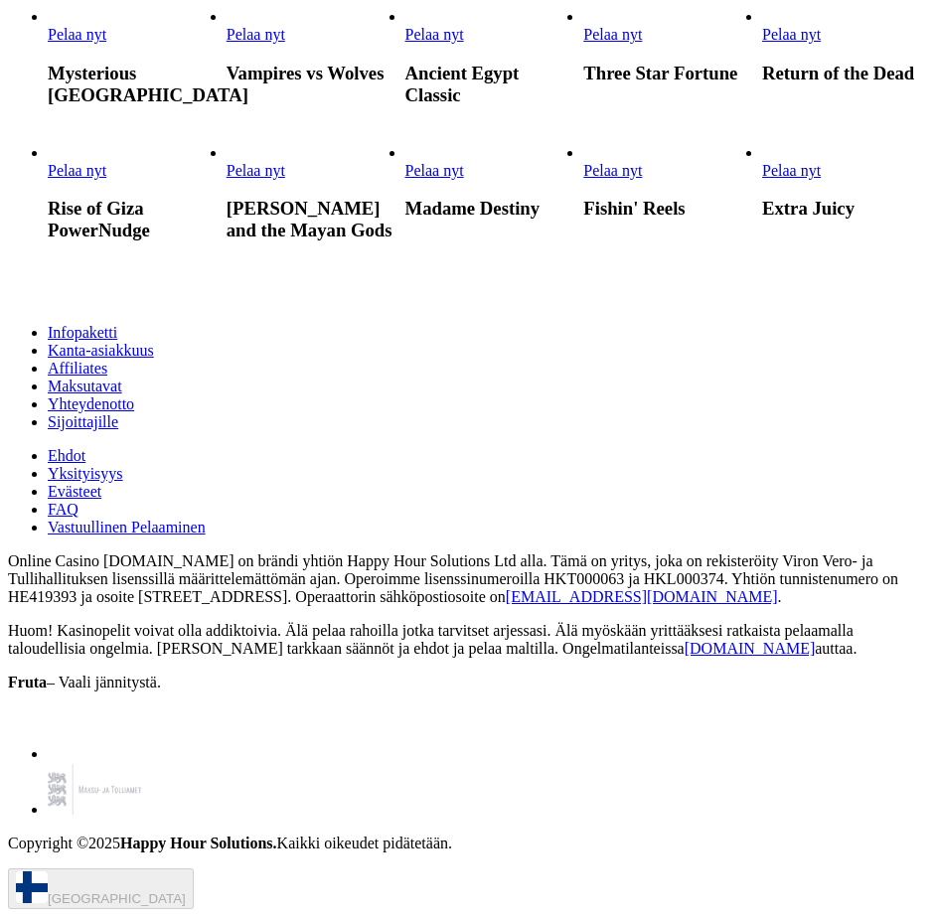
scroll to position [4771, 0]
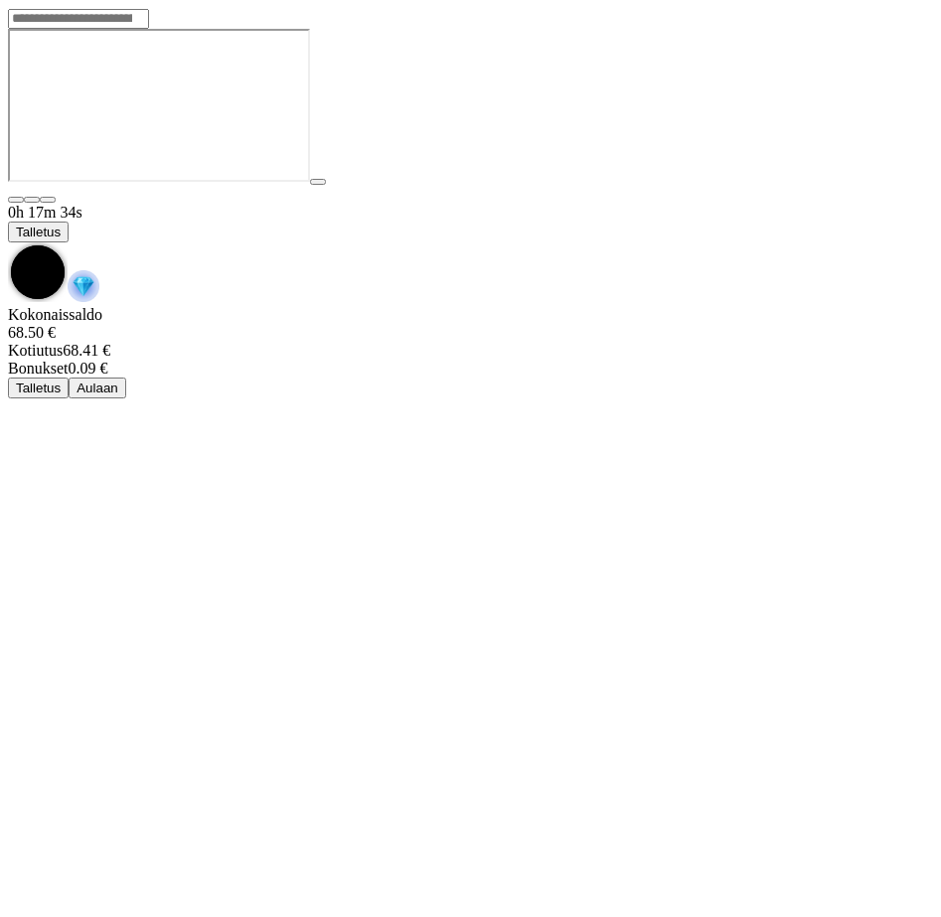
drag, startPoint x: 859, startPoint y: 32, endPoint x: 818, endPoint y: 59, distance: 48.8
click at [8, 243] on span "chevron-down icon" at bounding box center [8, 243] width 0 height 0
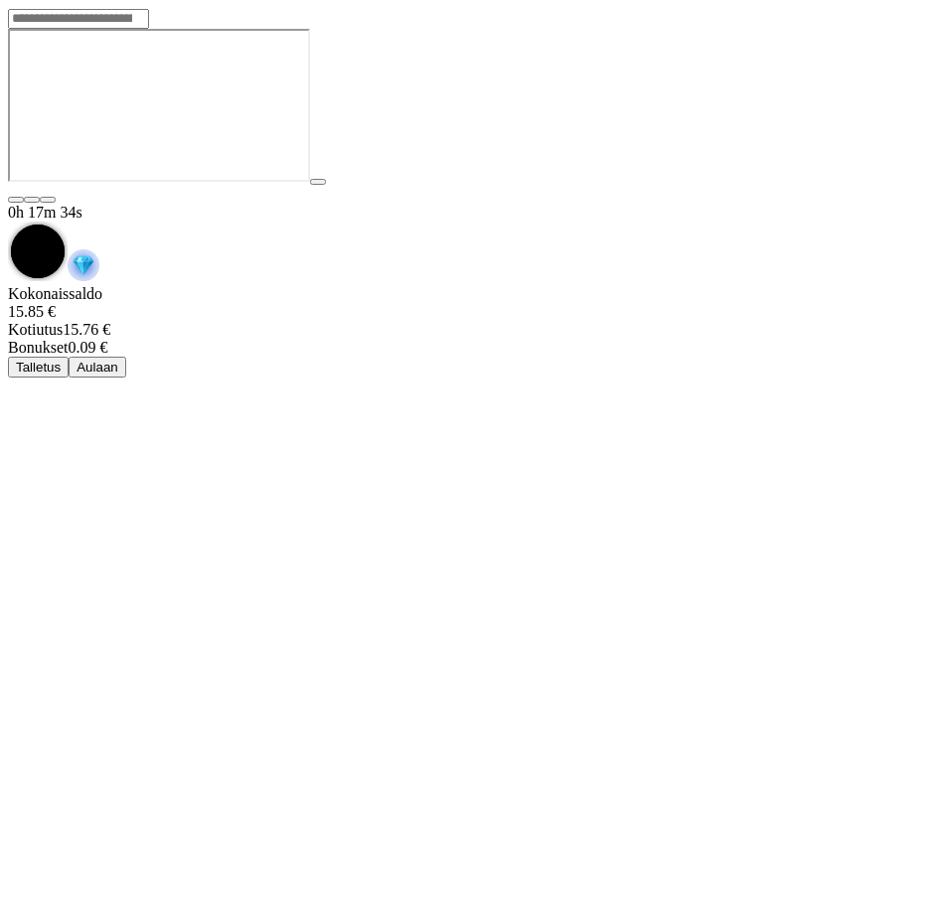
click at [118, 360] on span "Aulaan" at bounding box center [98, 367] width 42 height 15
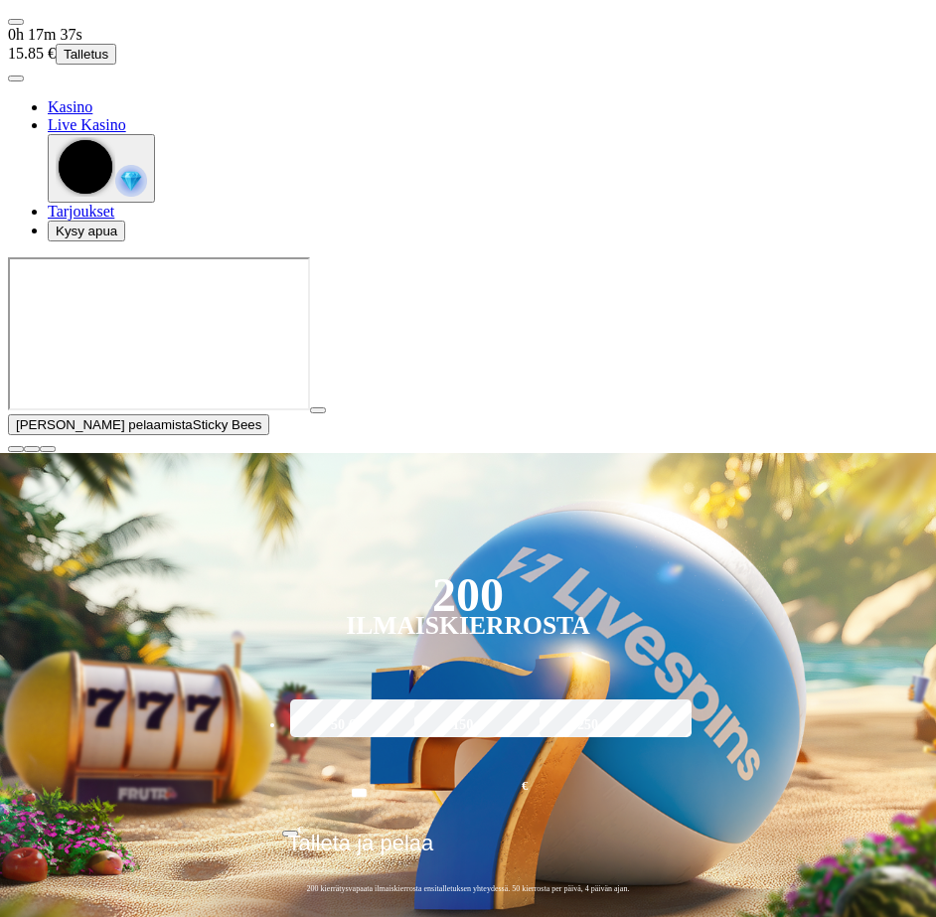
scroll to position [398, 0]
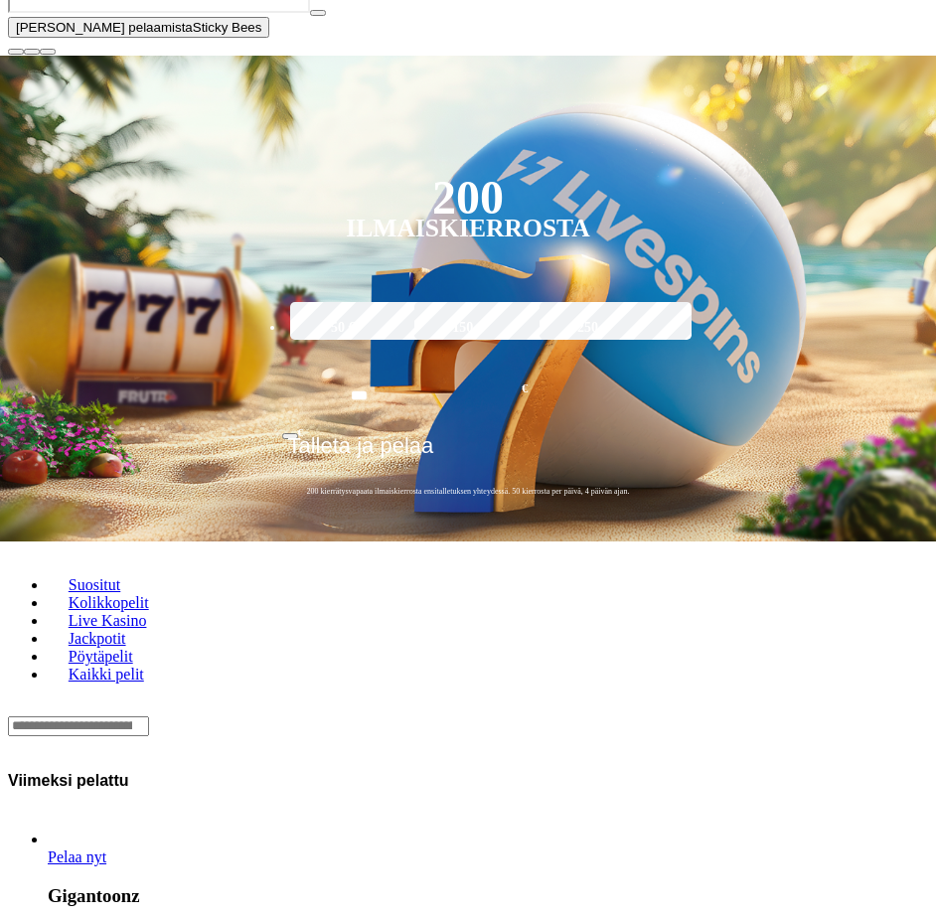
click at [267, 716] on div "Lobby" at bounding box center [468, 726] width 920 height 21
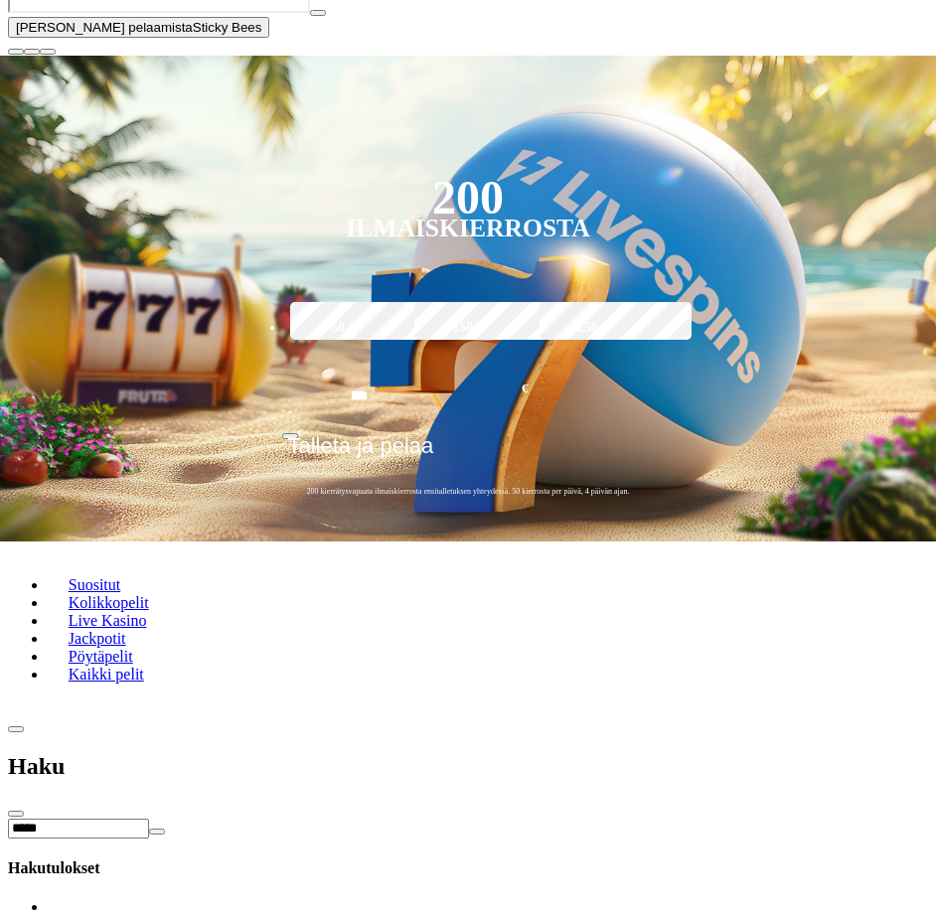
type input "*****"
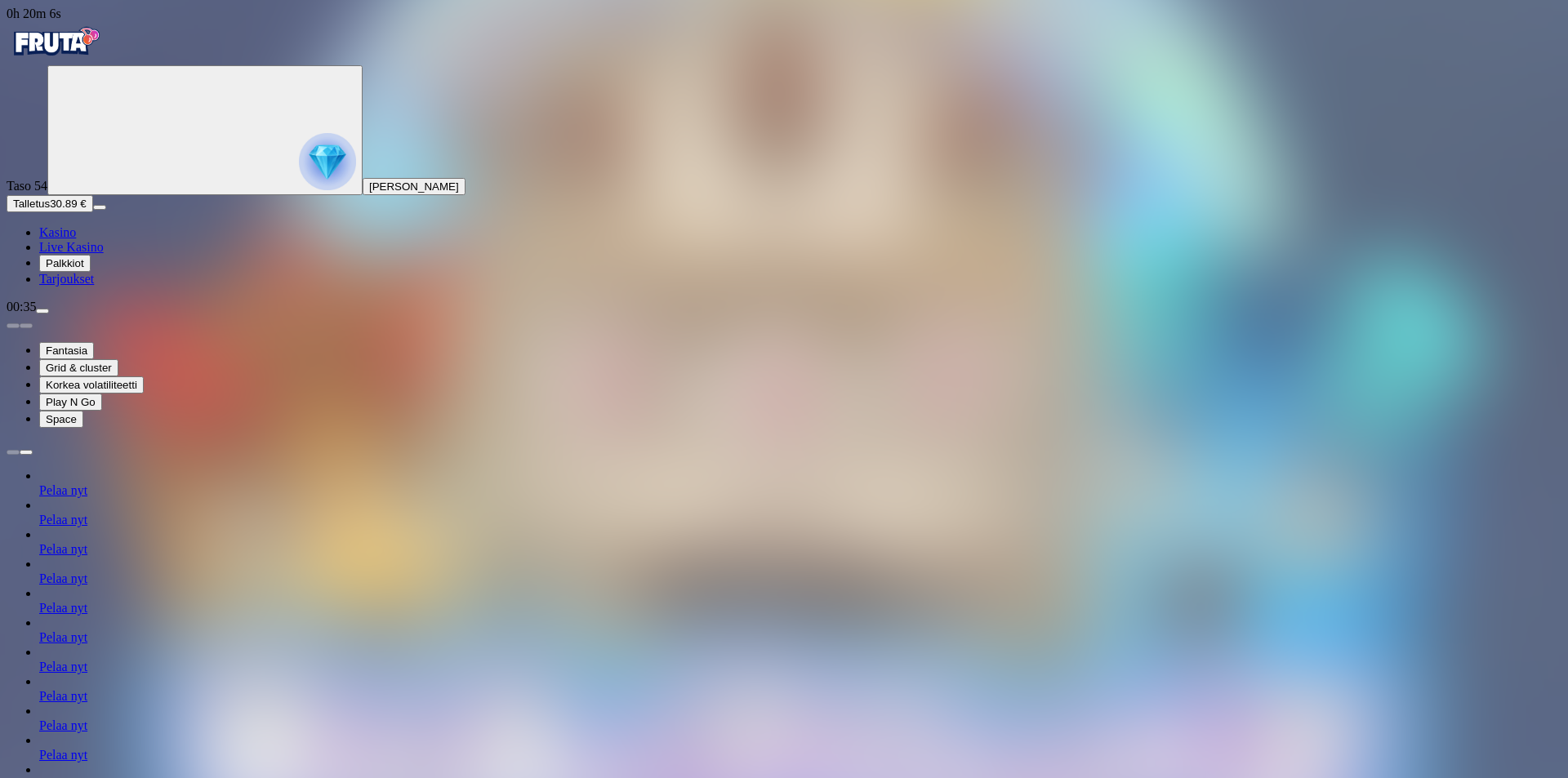
type input "****"
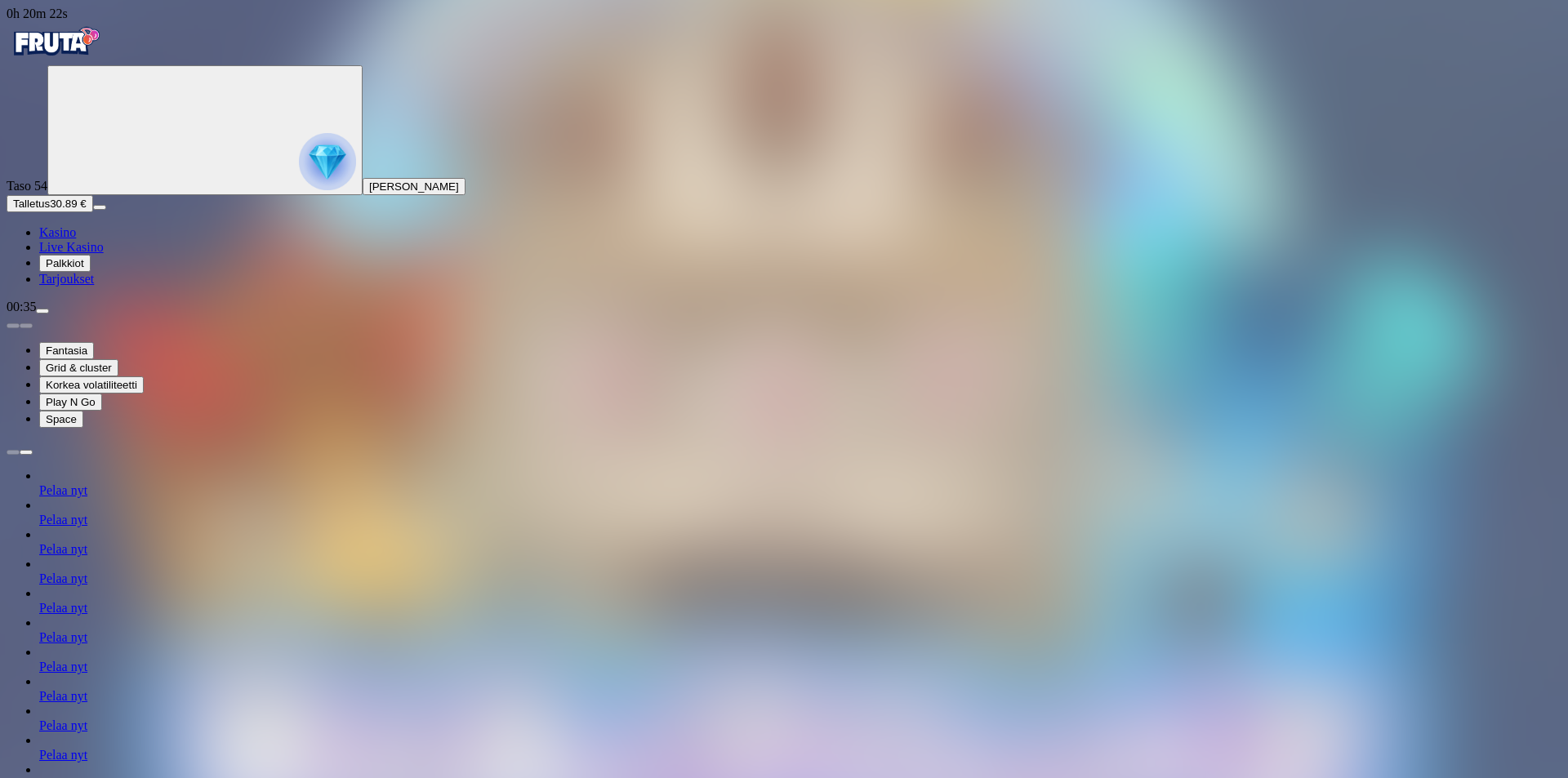
click at [104, 62] on img "Primary" at bounding box center [55, 42] width 98 height 41
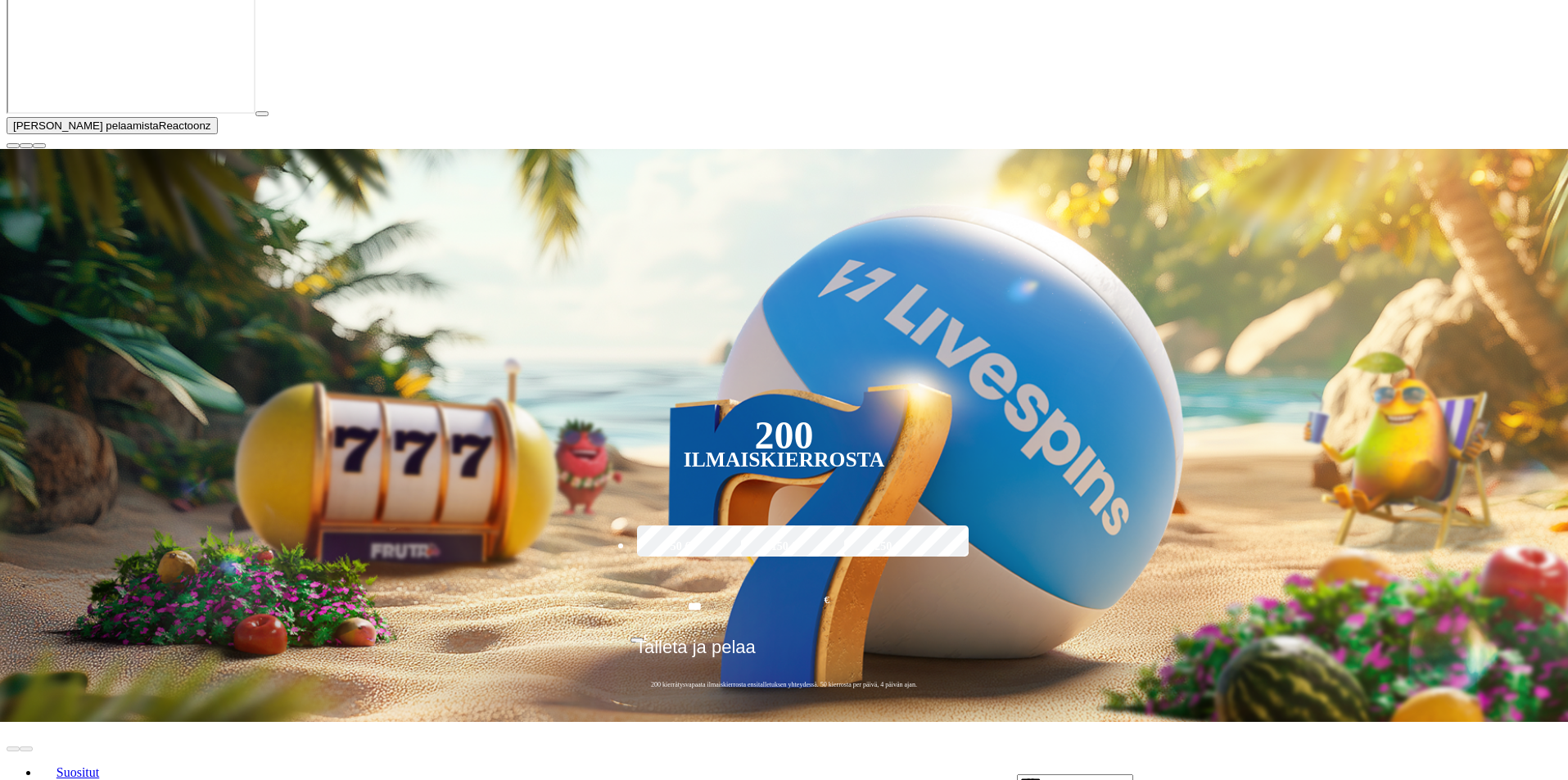
scroll to position [491, 0]
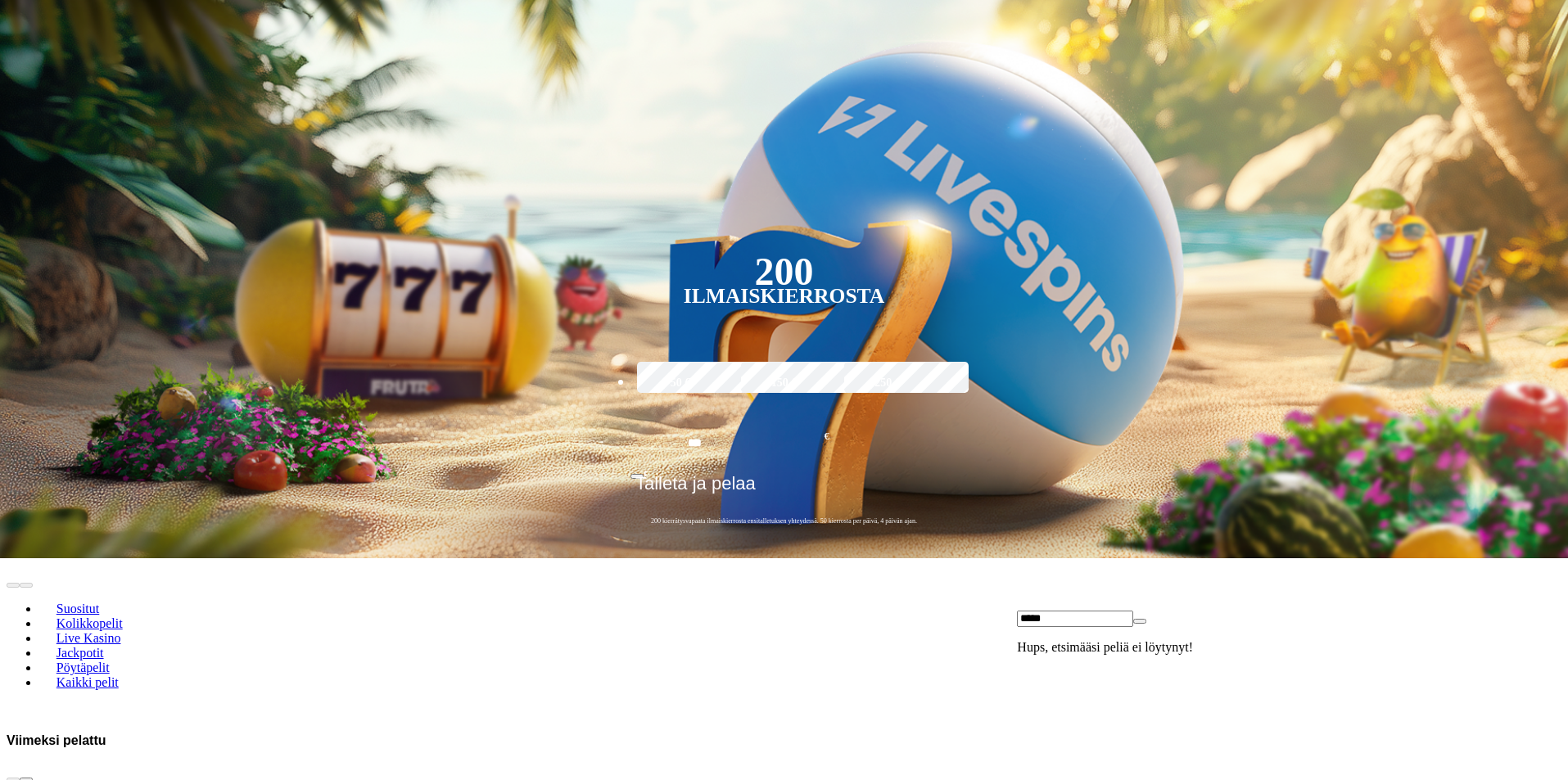
drag, startPoint x: 1161, startPoint y: 51, endPoint x: 1140, endPoint y: 57, distance: 21.8
click at [775, 610] on input "*****" at bounding box center [1074, 619] width 116 height 16
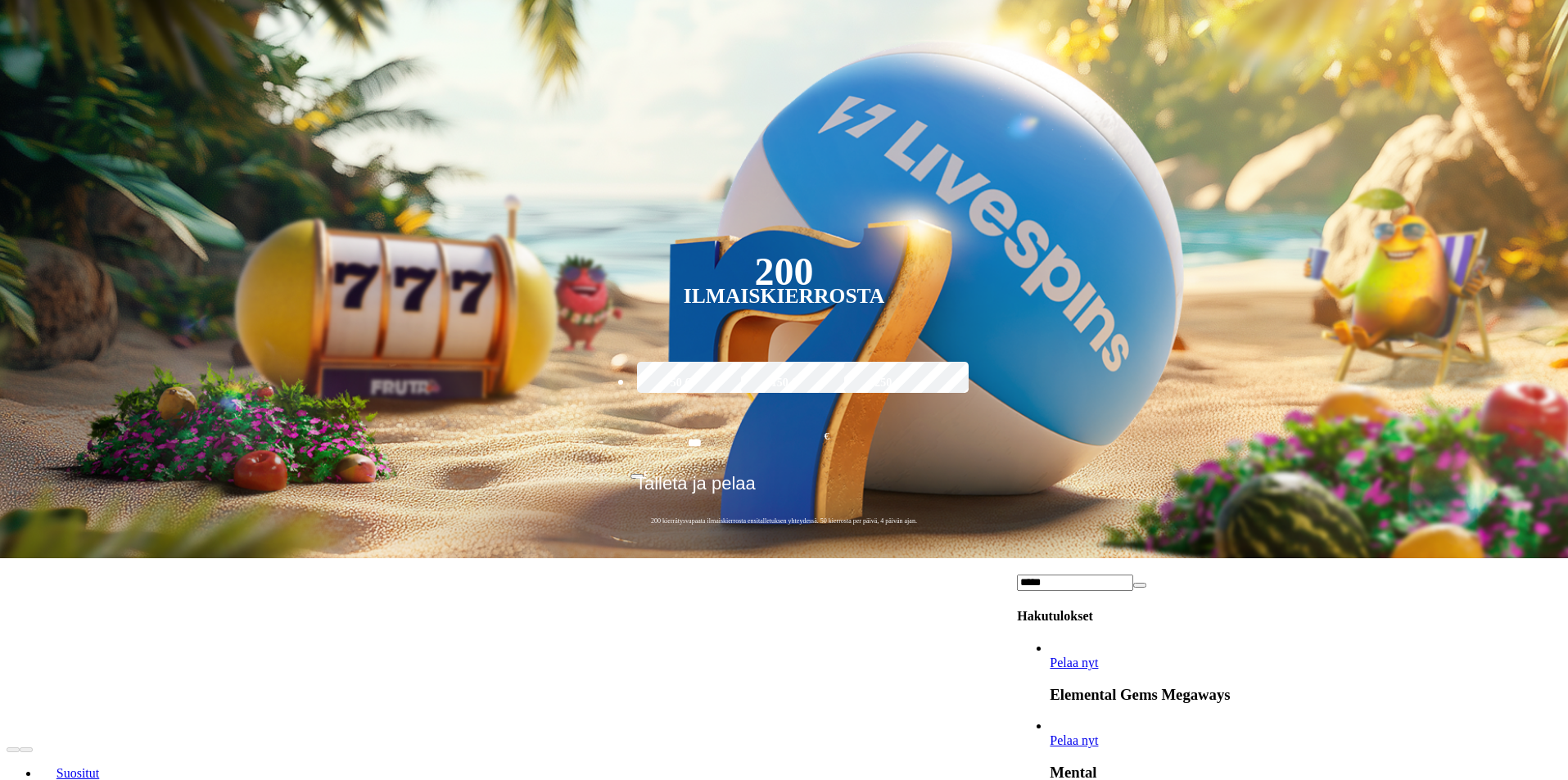
type input "*****"
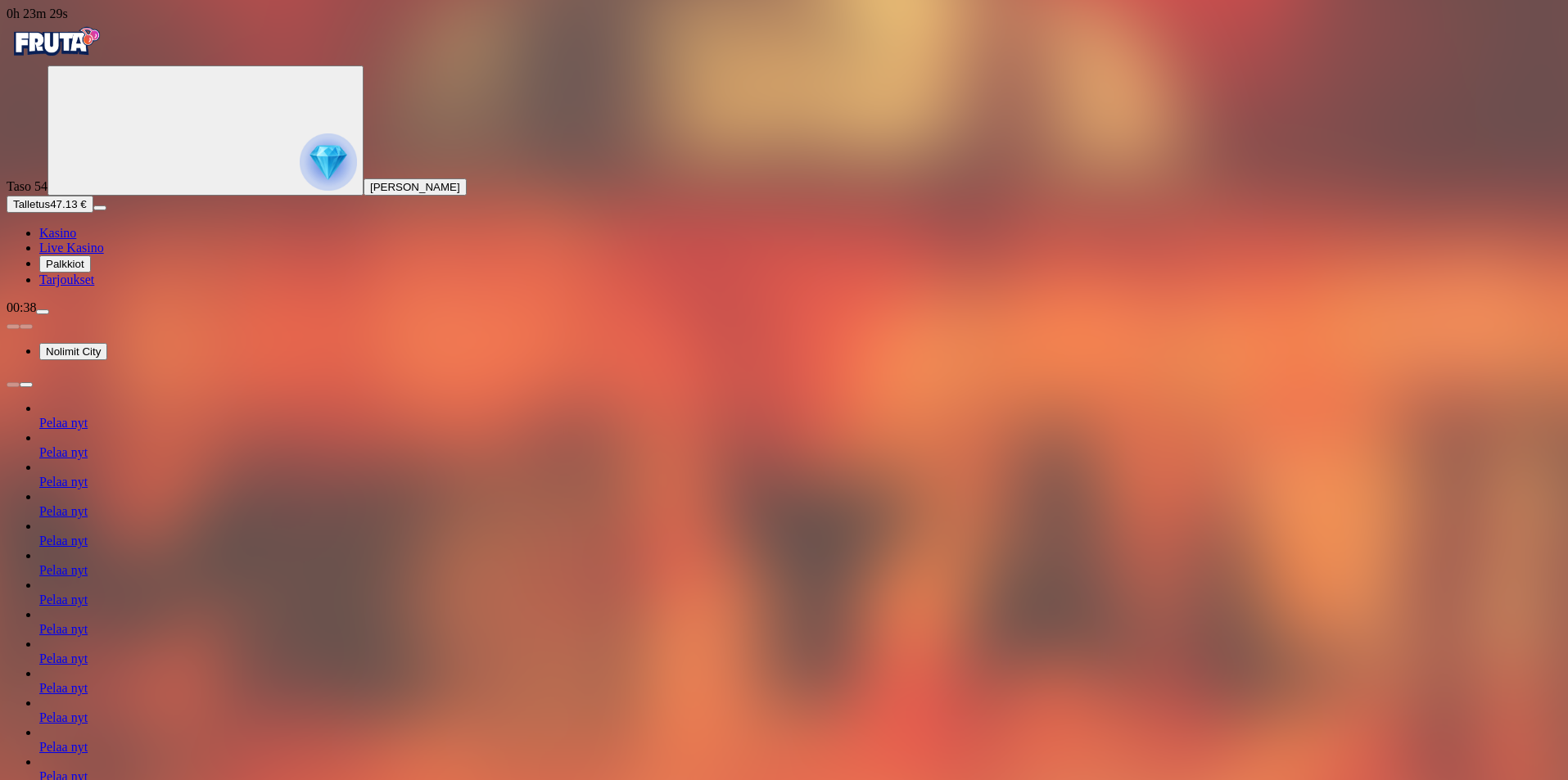
click at [105, 48] on img "Primary" at bounding box center [55, 42] width 98 height 41
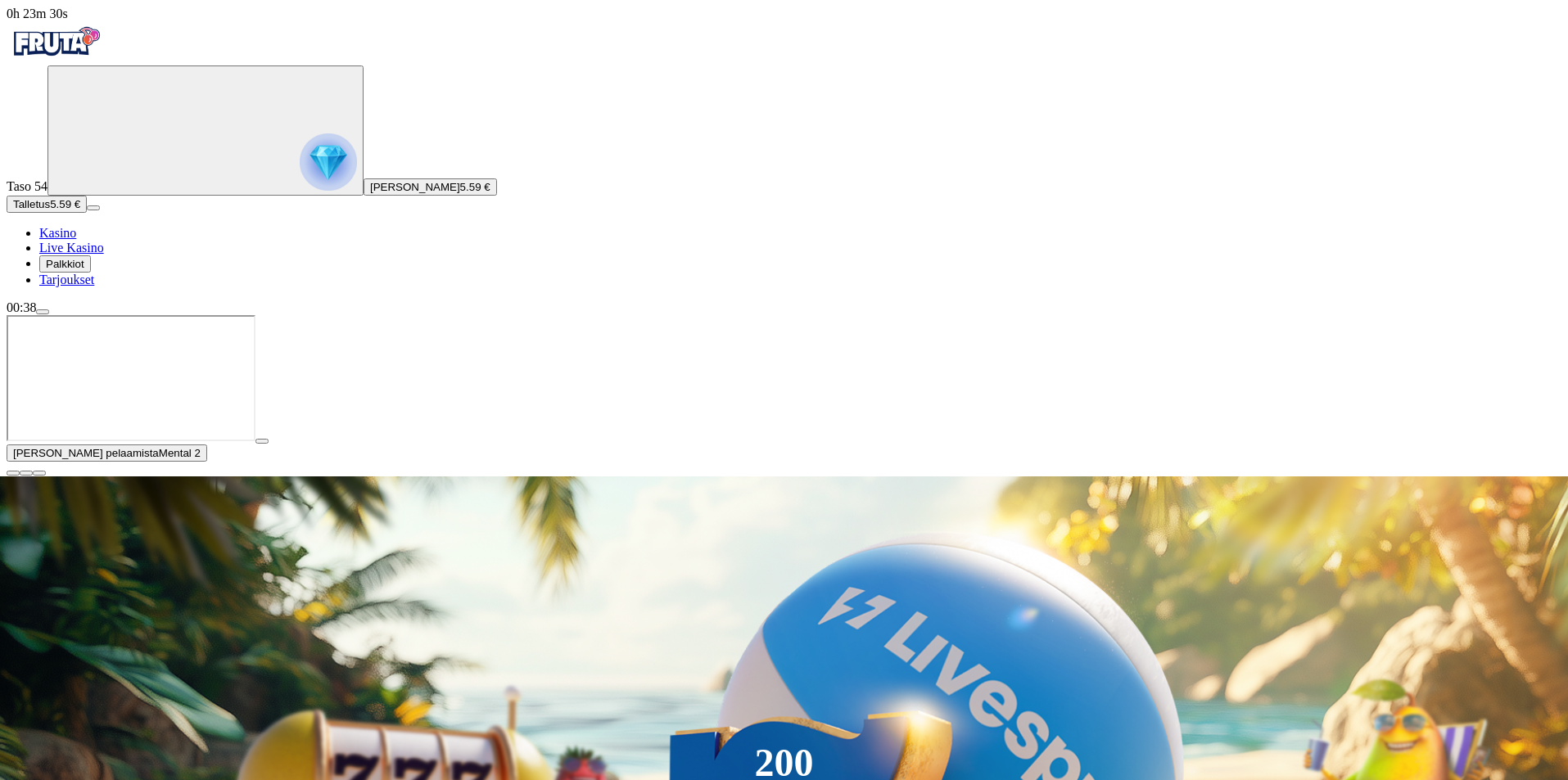
scroll to position [328, 0]
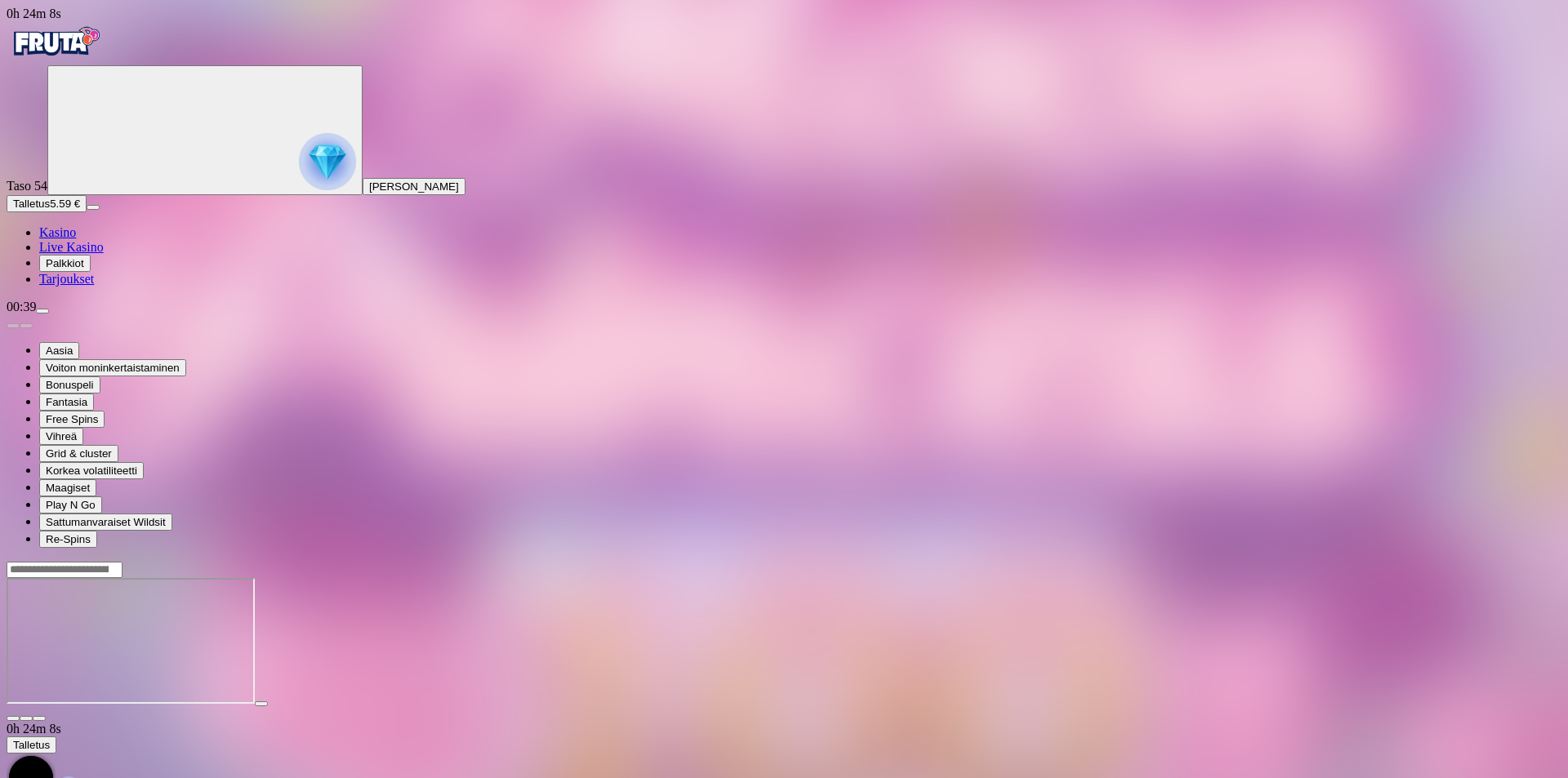
click at [50, 209] on span "Talletus" at bounding box center [31, 204] width 37 height 12
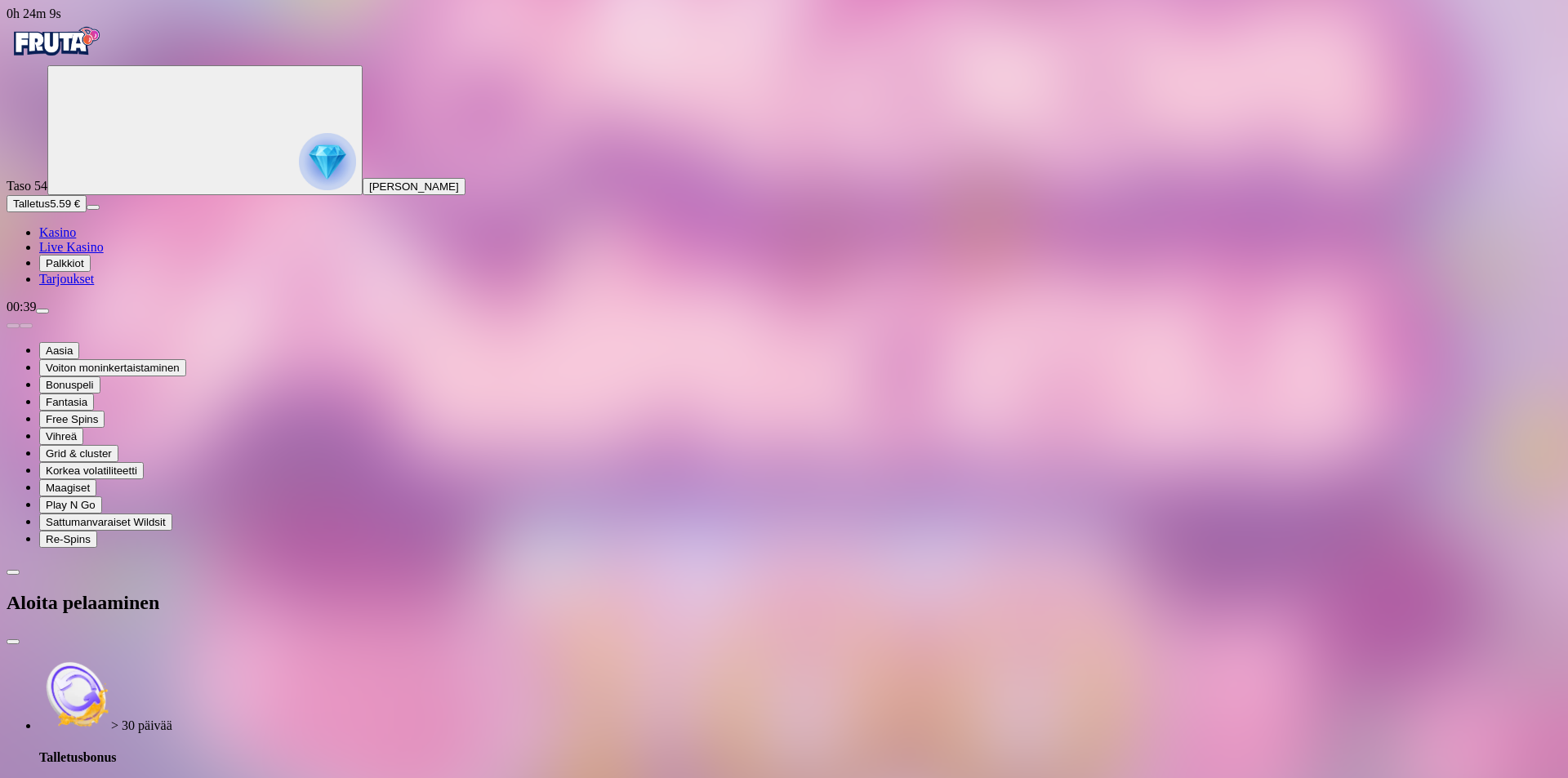
type input "***"
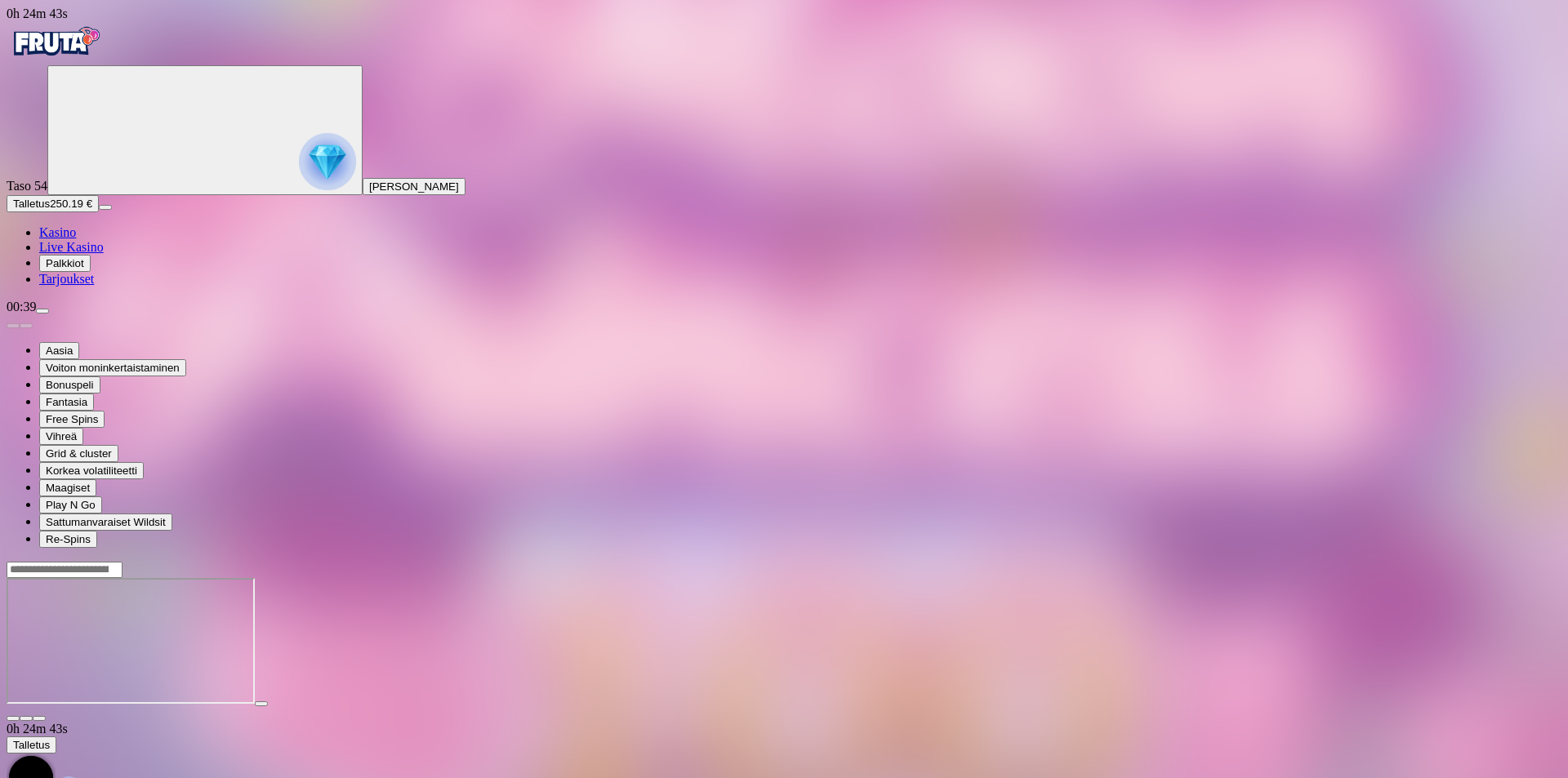
click at [54, 55] on img "Primary" at bounding box center [55, 42] width 98 height 41
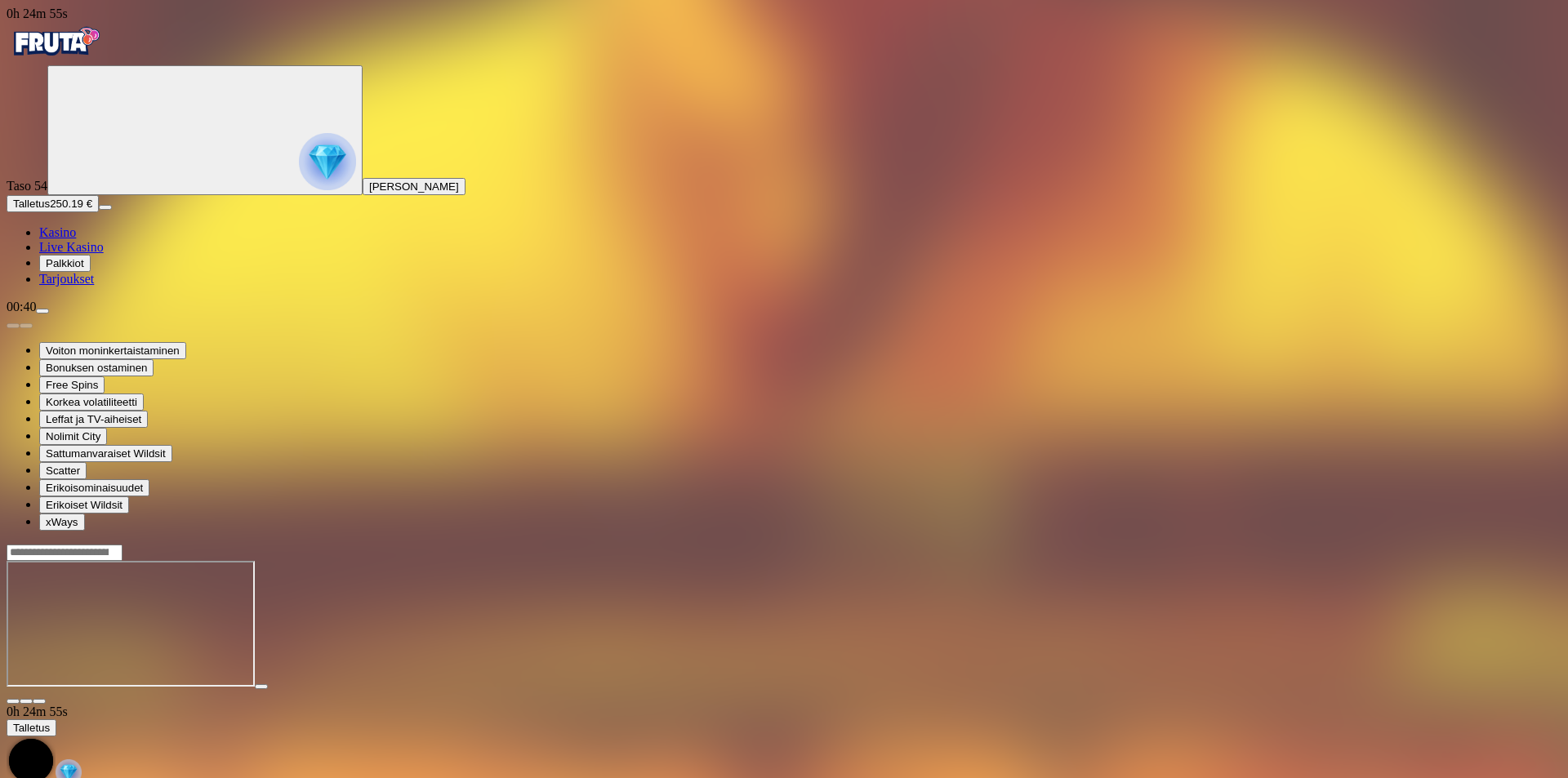
click at [255, 561] on iframe at bounding box center [131, 624] width 248 height 126
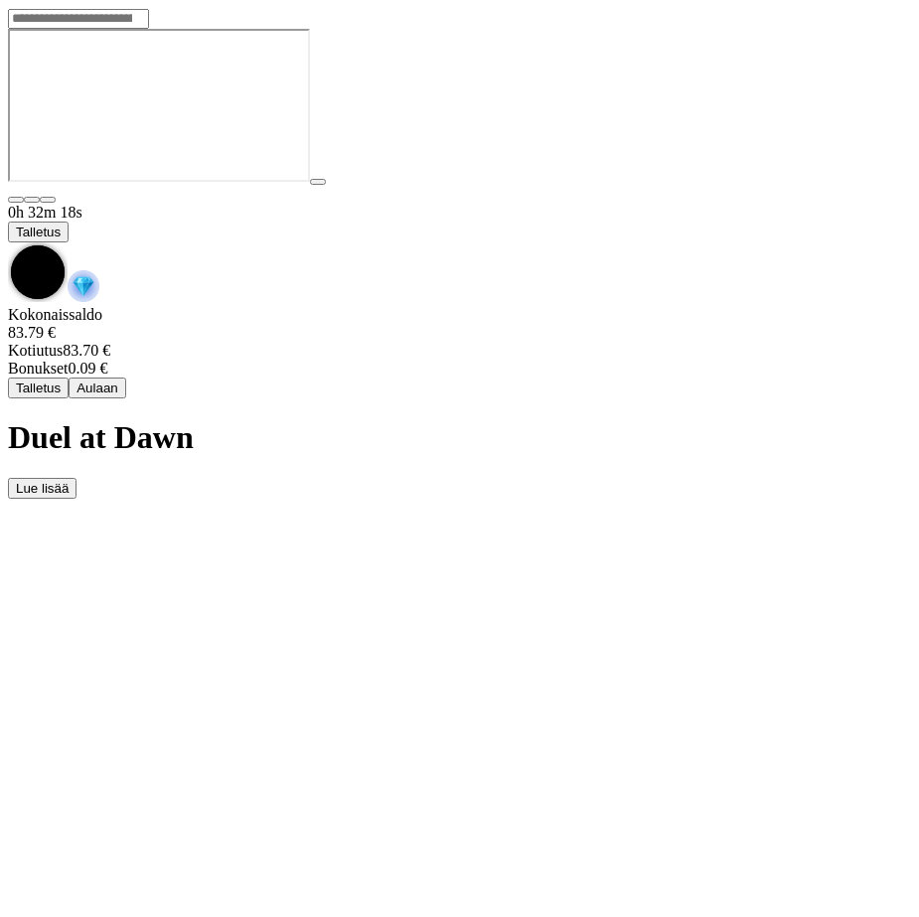
click at [8, 243] on span "chevron-down icon" at bounding box center [8, 243] width 0 height 0
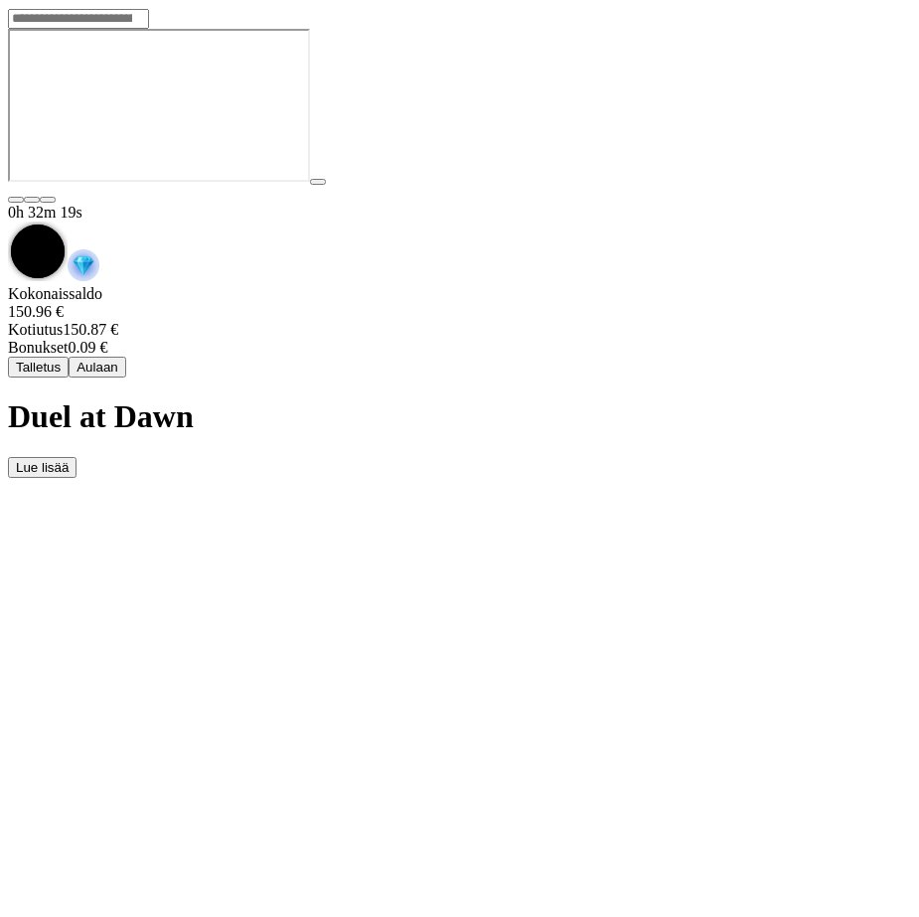
click at [126, 357] on button "Aulaan" at bounding box center [98, 367] width 58 height 21
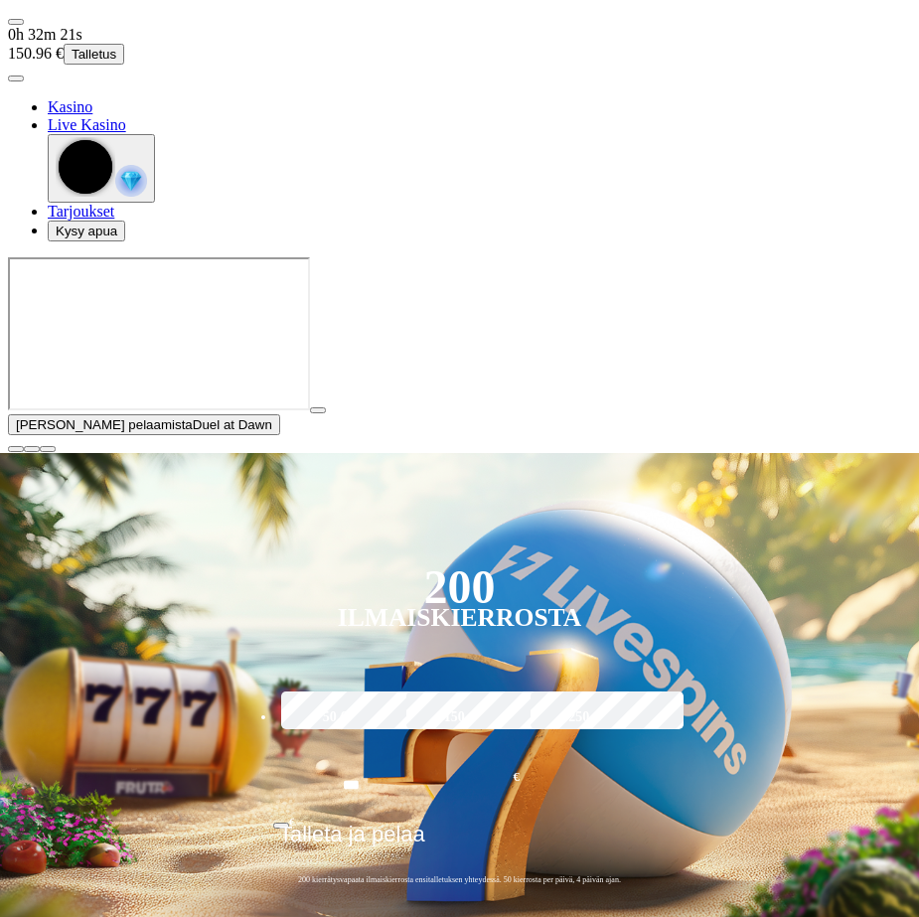
drag, startPoint x: 899, startPoint y: 826, endPoint x: 876, endPoint y: 729, distance: 100.3
click at [24, 452] on button "button" at bounding box center [16, 449] width 16 height 6
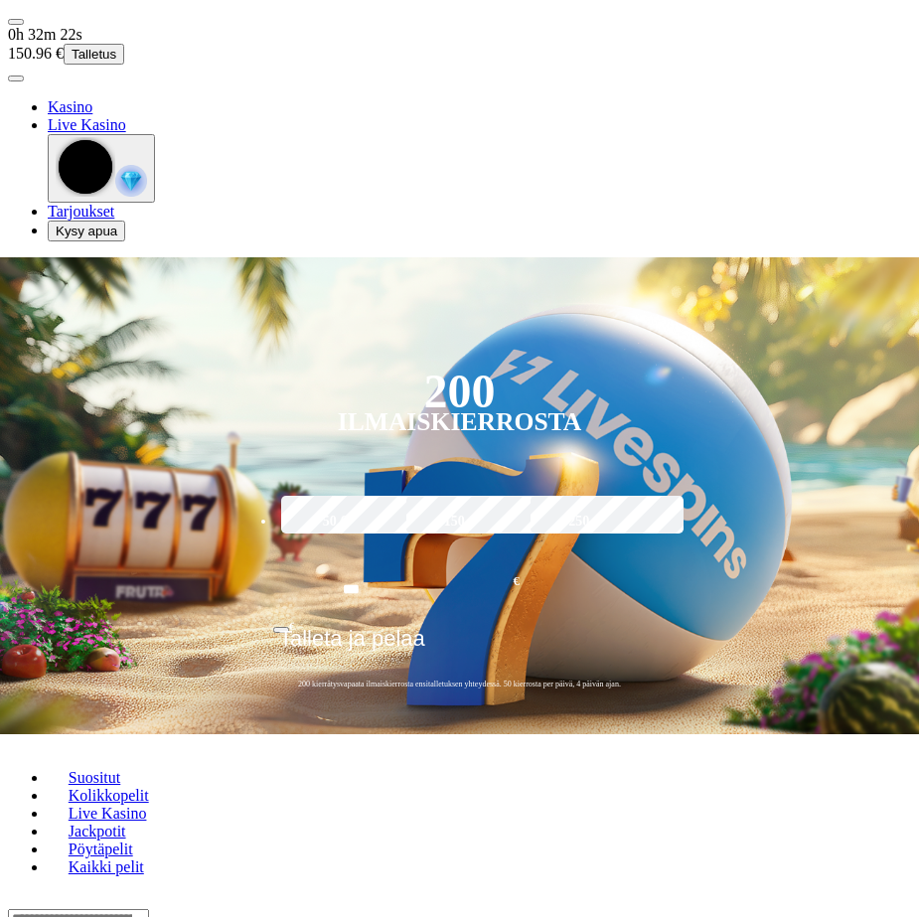
scroll to position [596, 0]
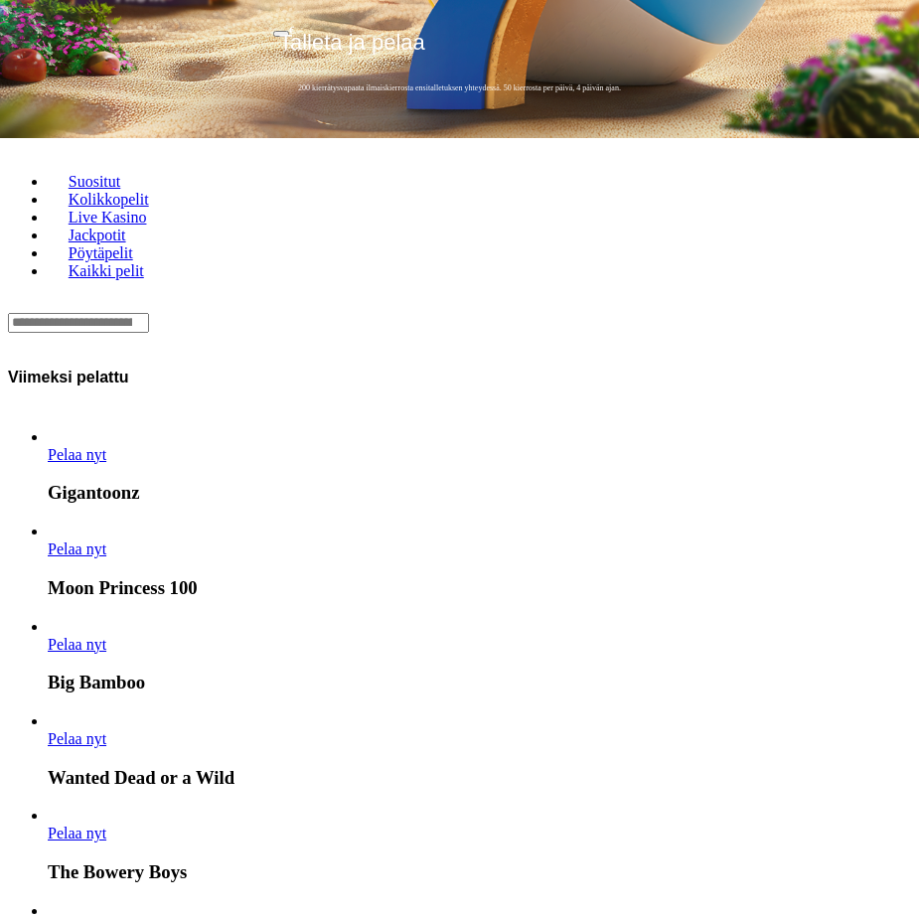
click at [106, 916] on span "Pelaa nyt" at bounding box center [77, 928] width 59 height 17
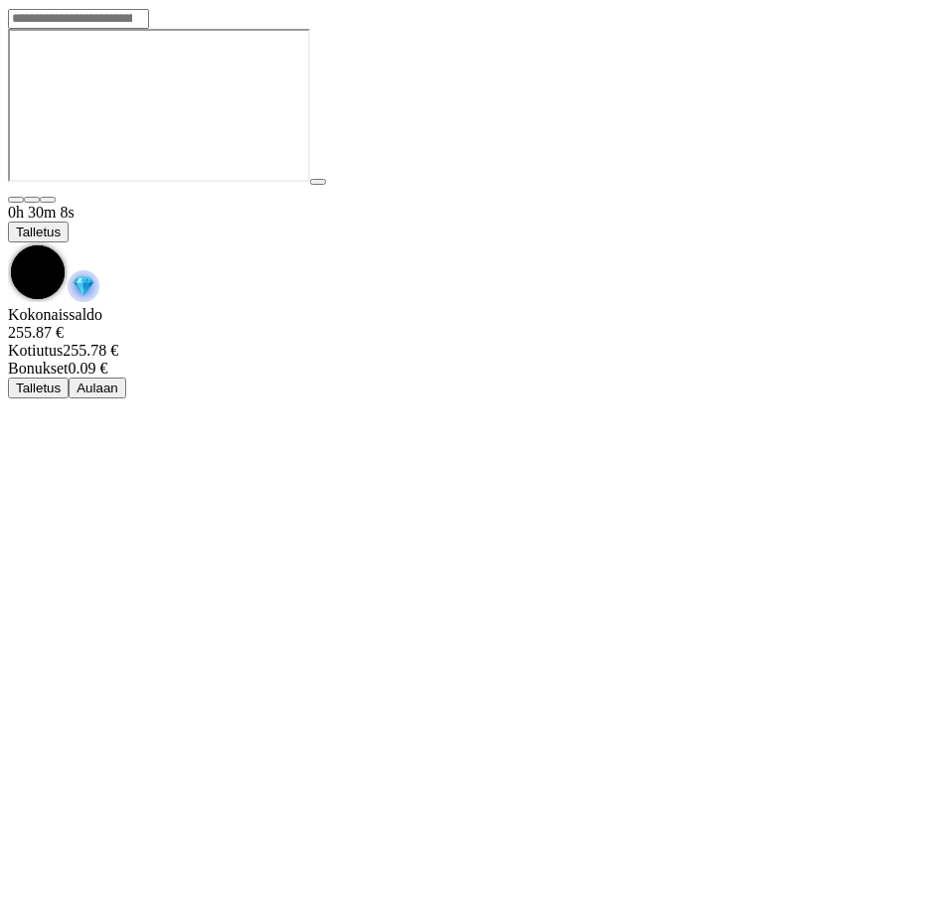
click at [8, 243] on span "chevron-down icon" at bounding box center [8, 243] width 0 height 0
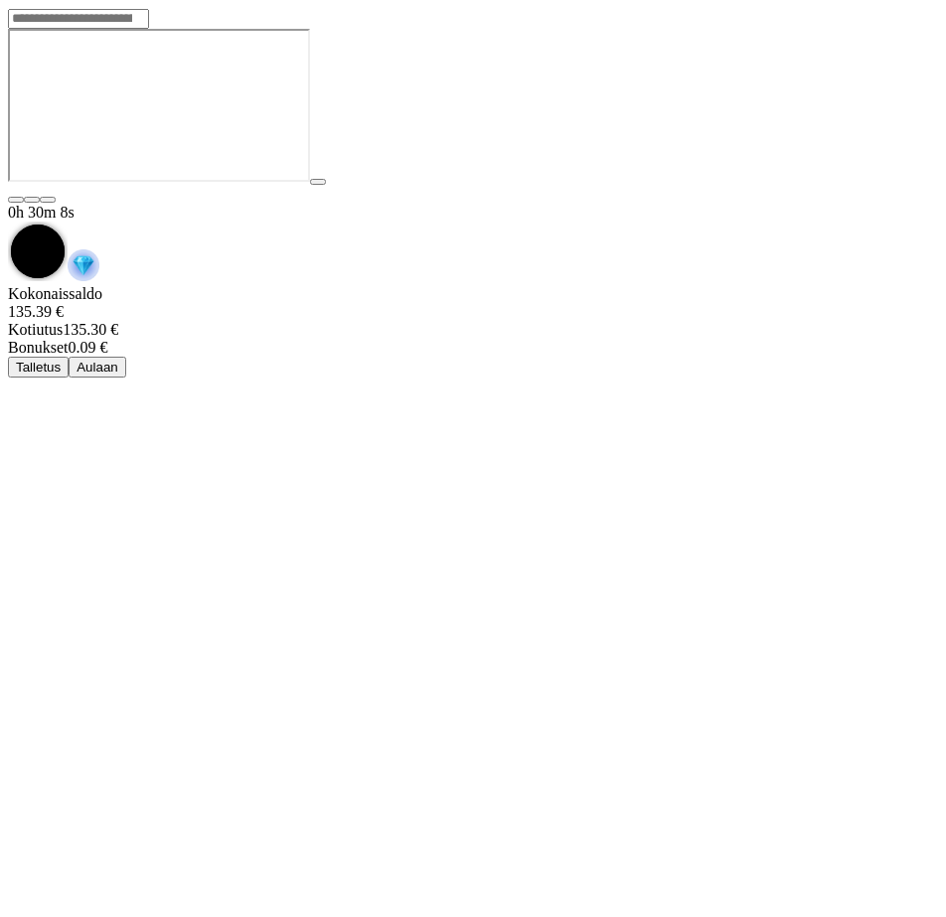
click at [118, 360] on span "Aulaan" at bounding box center [98, 367] width 42 height 15
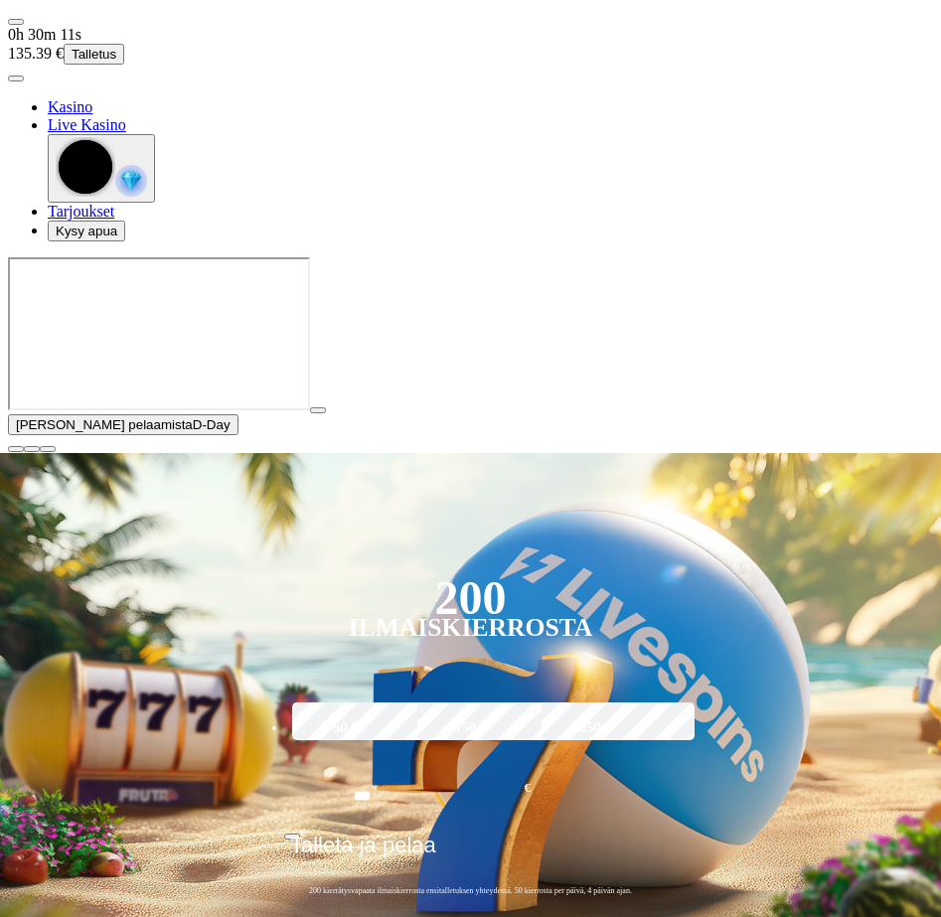
click at [24, 452] on button "button" at bounding box center [16, 449] width 16 height 6
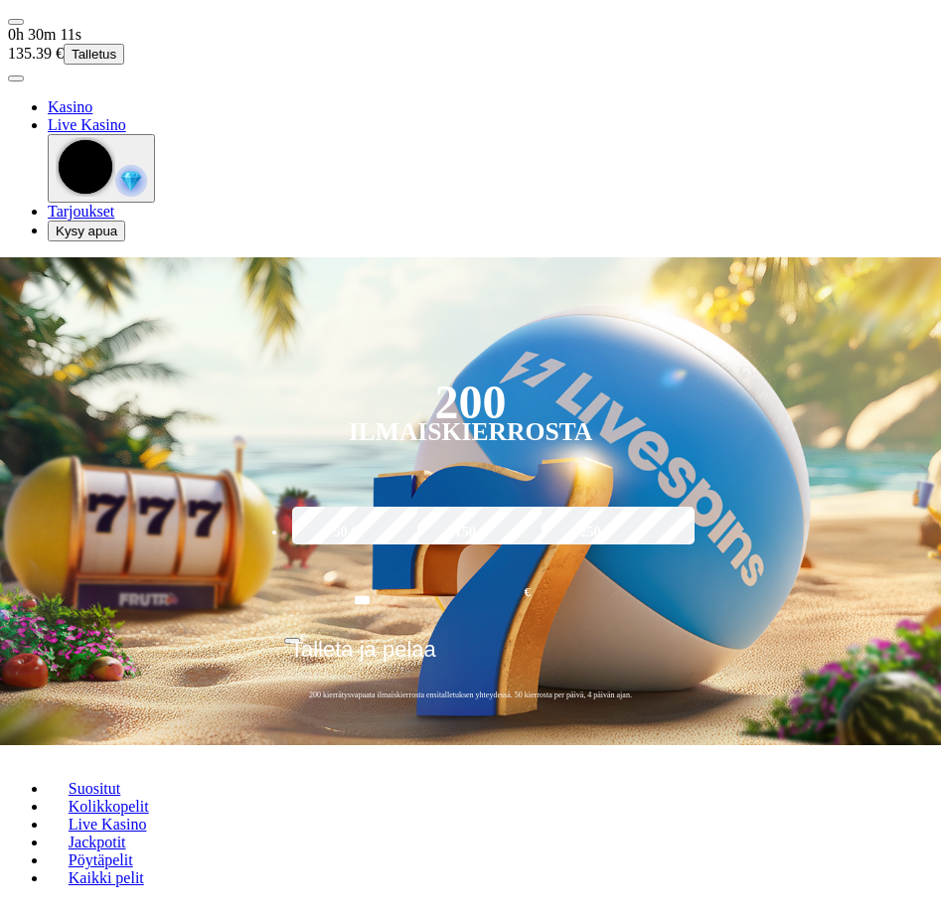
scroll to position [398, 0]
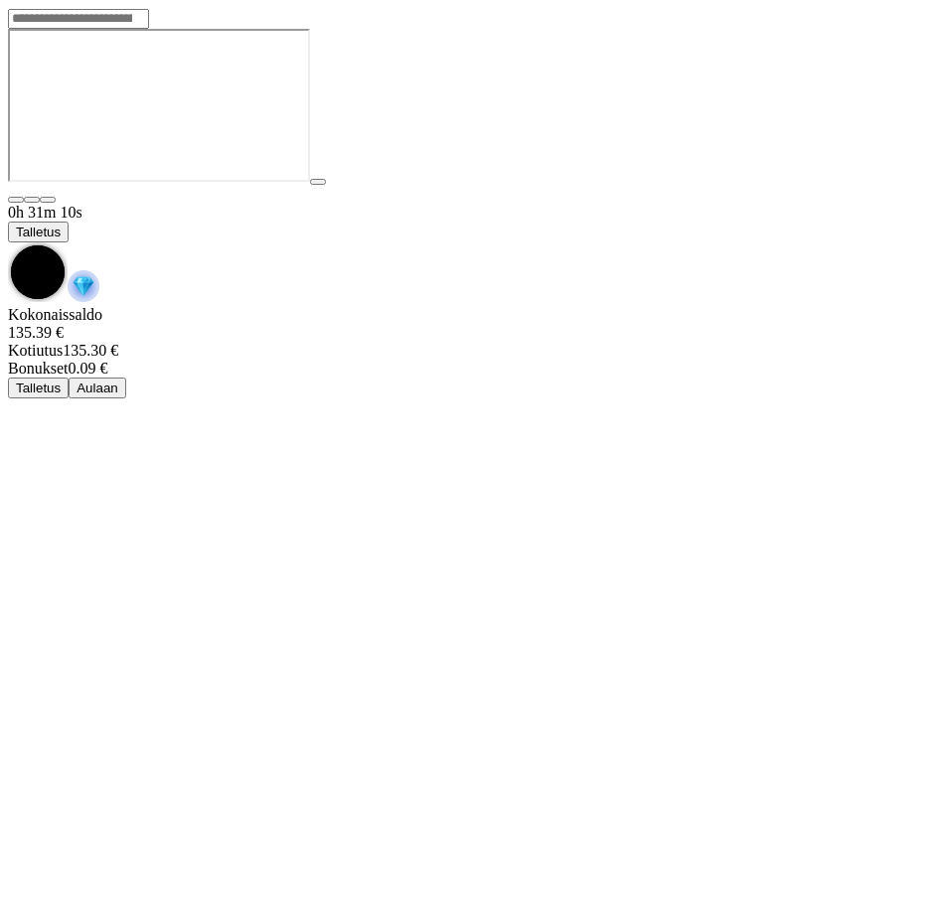
drag, startPoint x: 871, startPoint y: 38, endPoint x: 778, endPoint y: 104, distance: 113.9
click at [8, 243] on span "chevron-down icon" at bounding box center [8, 243] width 0 height 0
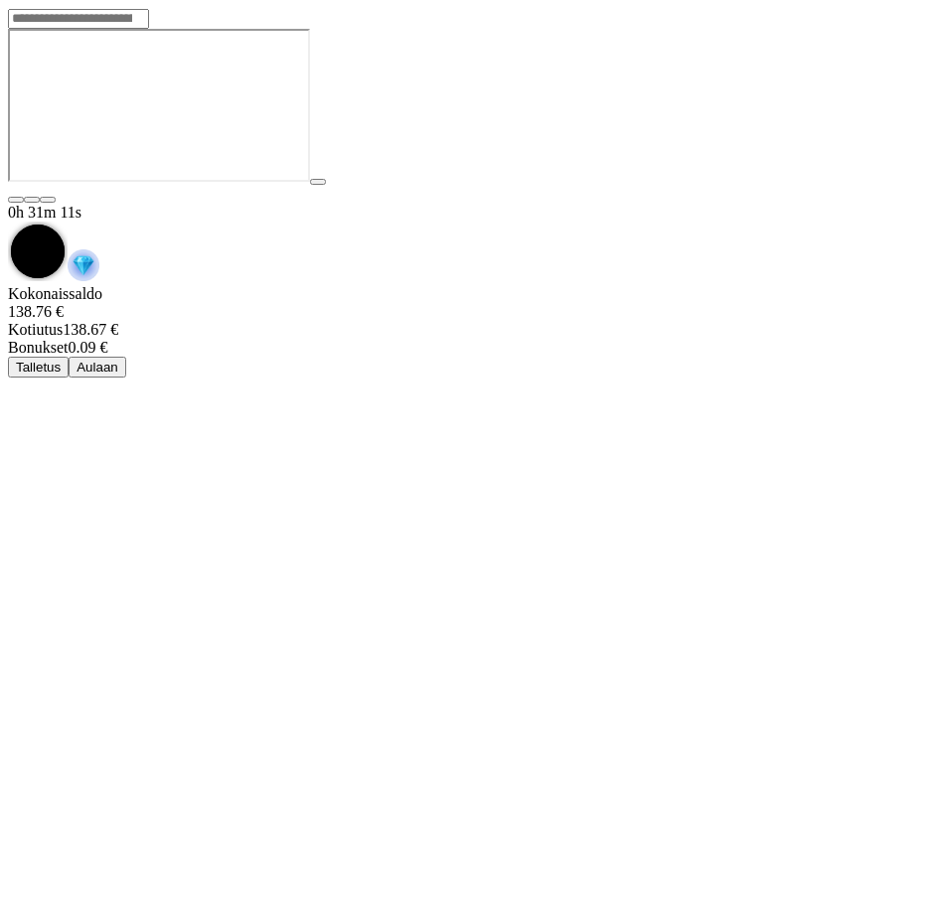
click at [118, 360] on span "Aulaan" at bounding box center [98, 367] width 42 height 15
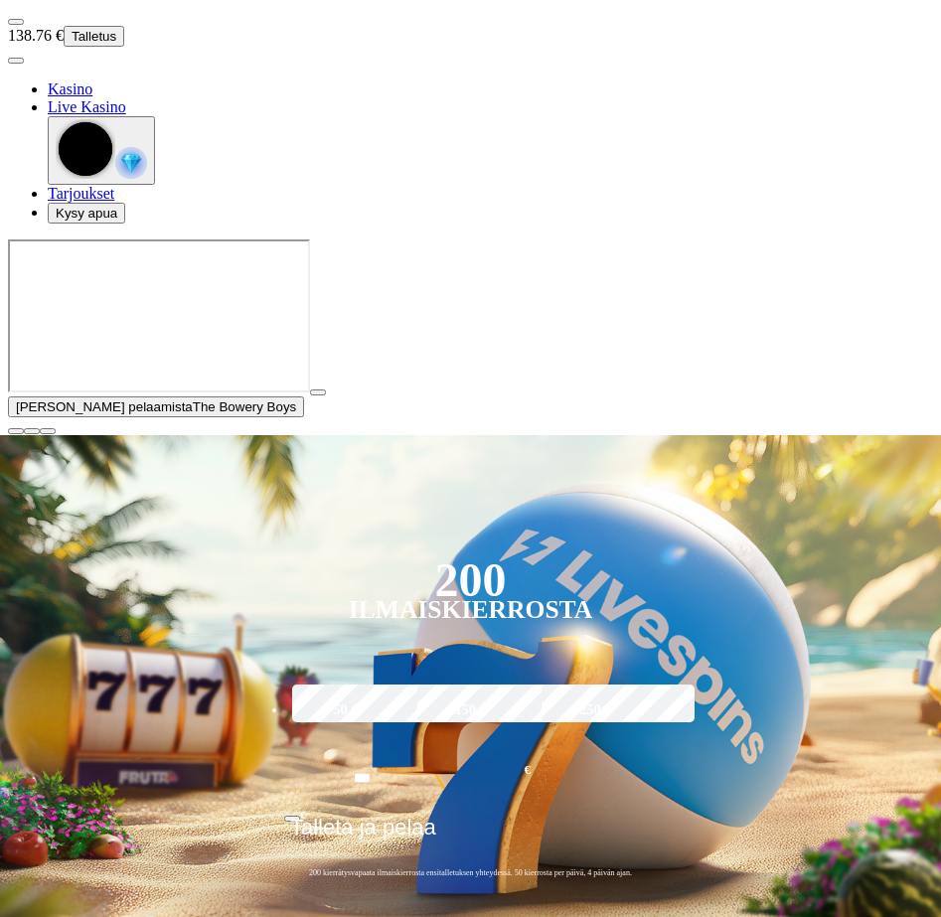
click at [16, 431] on span "close icon" at bounding box center [16, 431] width 0 height 0
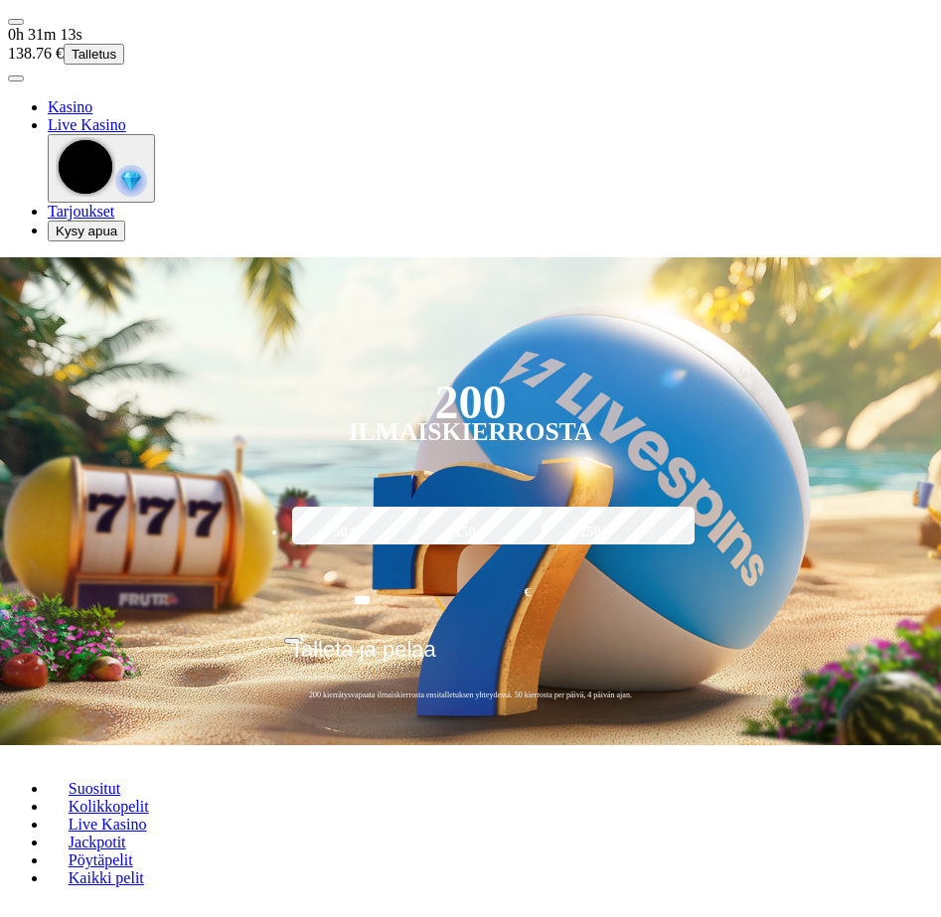
scroll to position [596, 0]
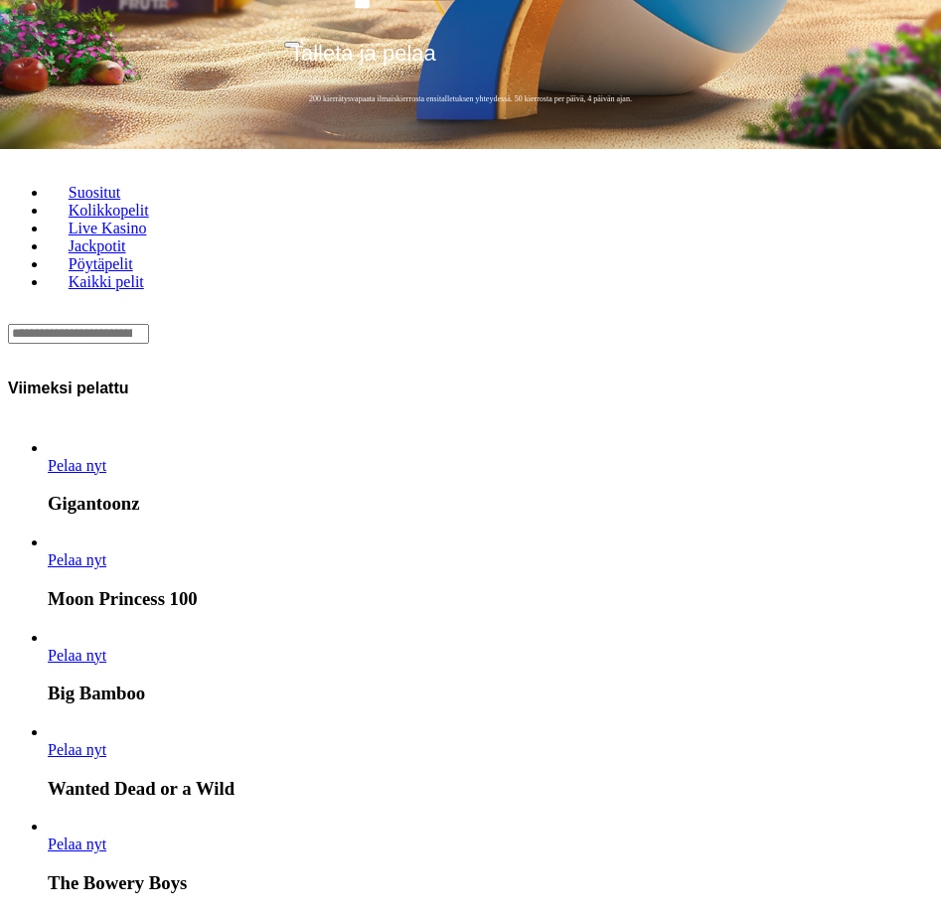
drag, startPoint x: 845, startPoint y: 461, endPoint x: 398, endPoint y: 470, distance: 447.3
click at [746, 363] on header "Viimeksi pelattu" at bounding box center [470, 388] width 925 height 51
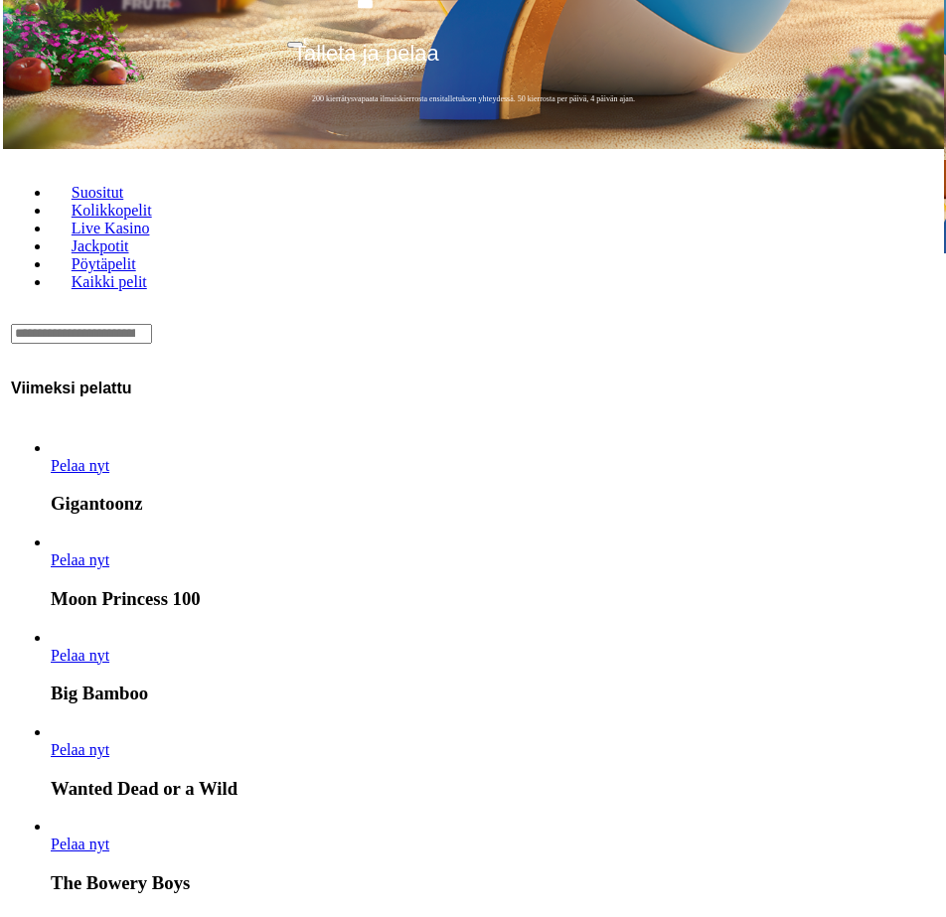
scroll to position [0, 0]
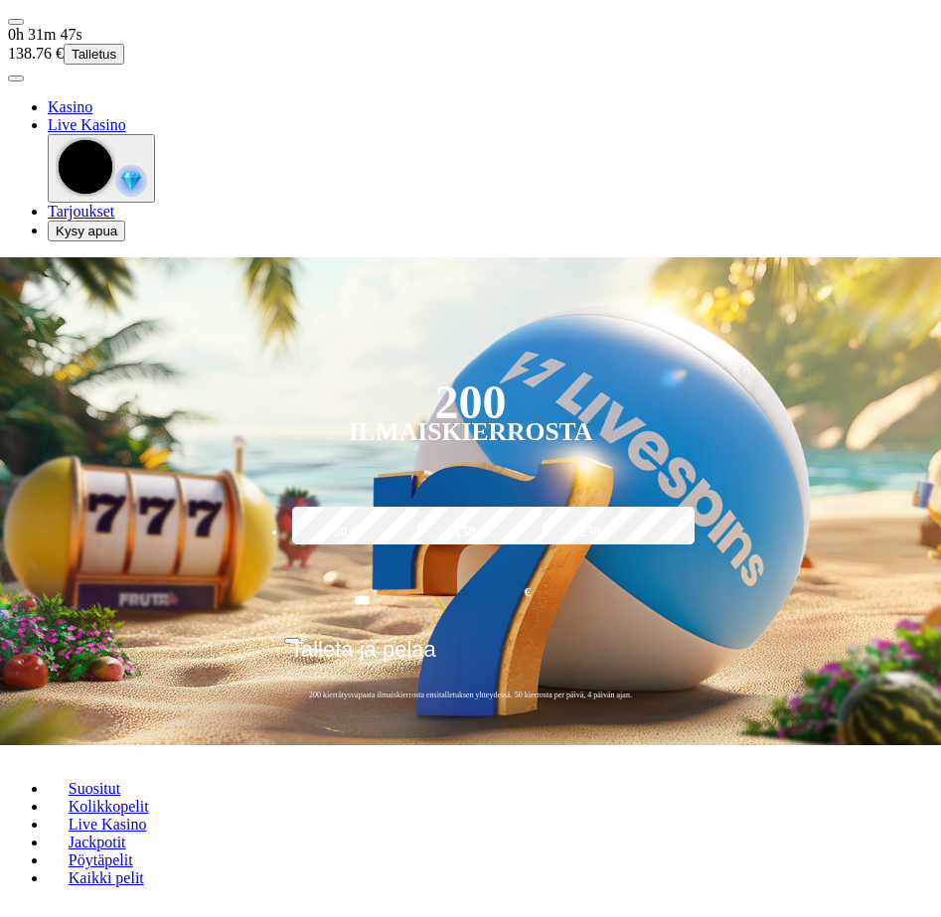
click at [182, 916] on div "Lobby" at bounding box center [470, 929] width 925 height 21
type input "********"
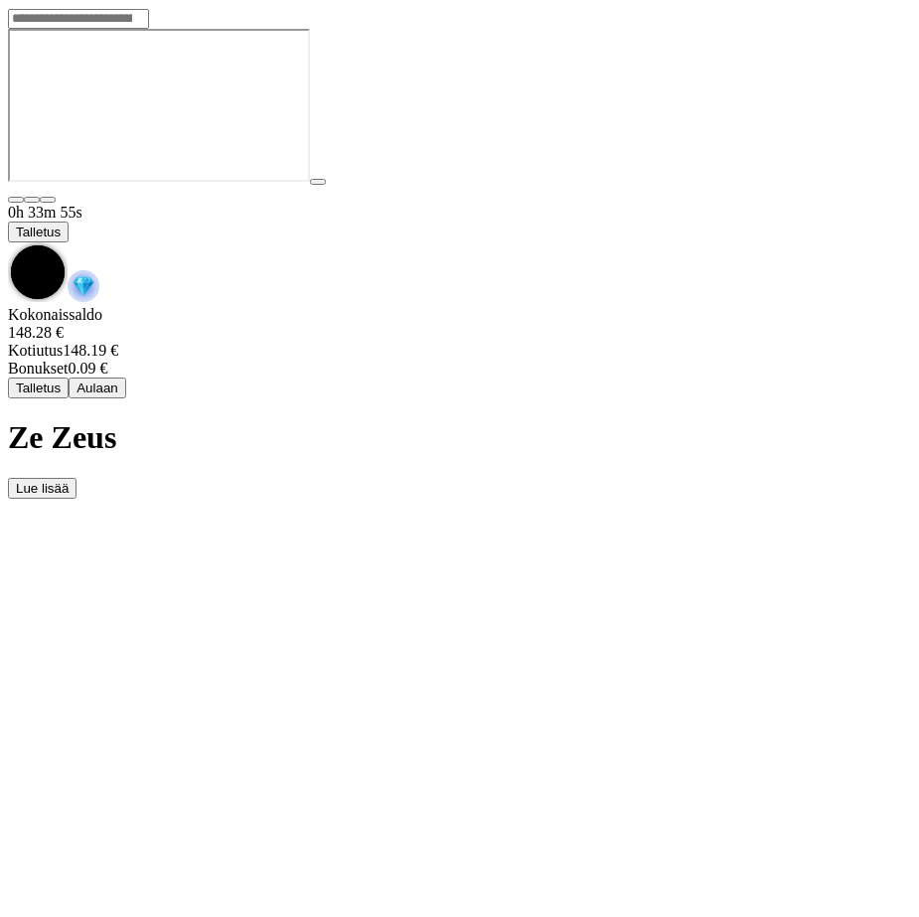
drag, startPoint x: 840, startPoint y: 32, endPoint x: 791, endPoint y: 81, distance: 68.9
click at [8, 243] on span "chevron-down icon" at bounding box center [8, 243] width 0 height 0
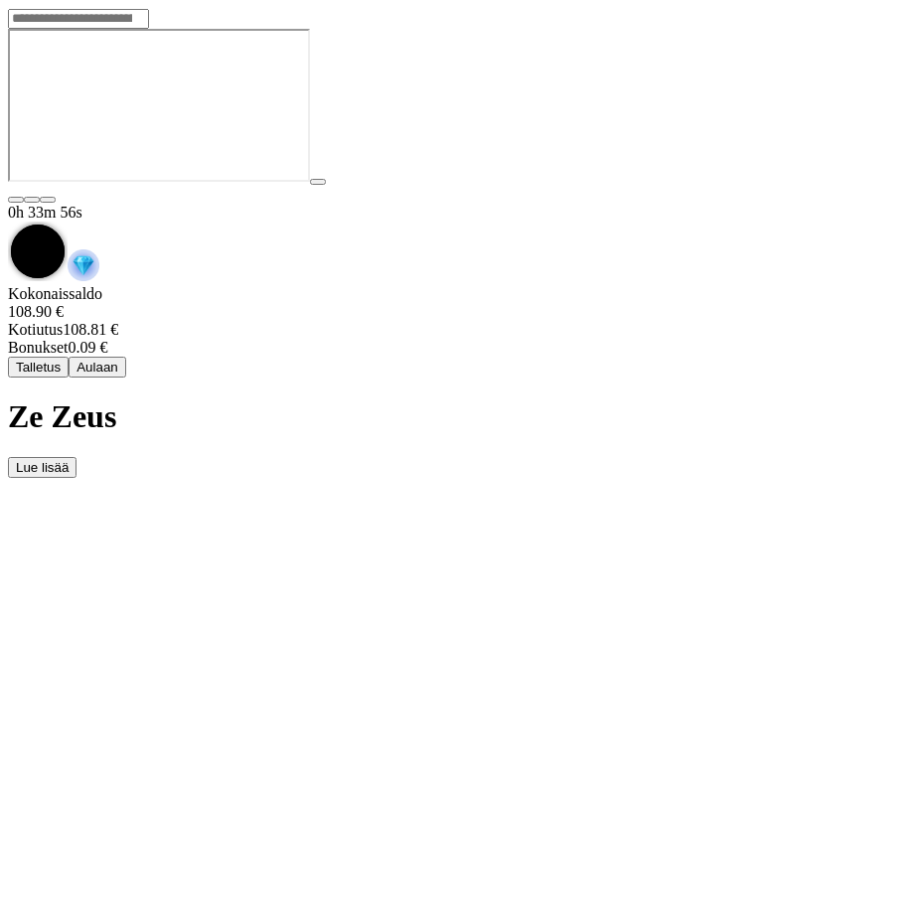
click at [126, 357] on button "Aulaan" at bounding box center [98, 367] width 58 height 21
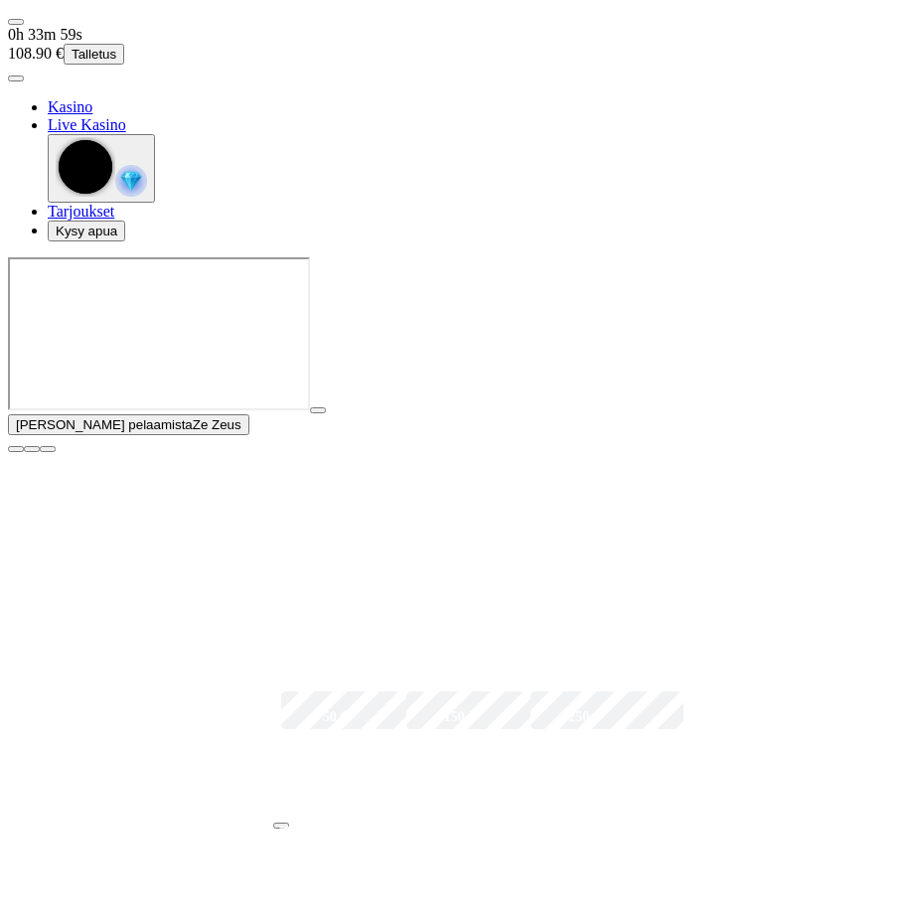
scroll to position [398, 0]
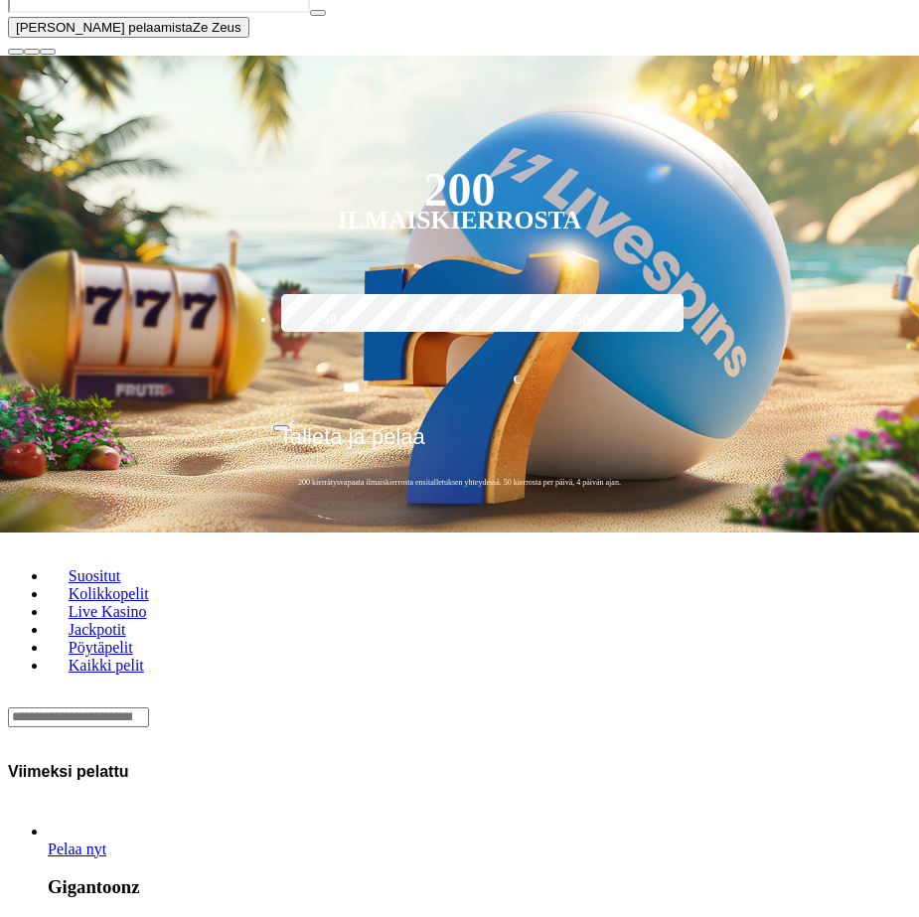
click at [16, 52] on span "close icon" at bounding box center [16, 52] width 0 height 0
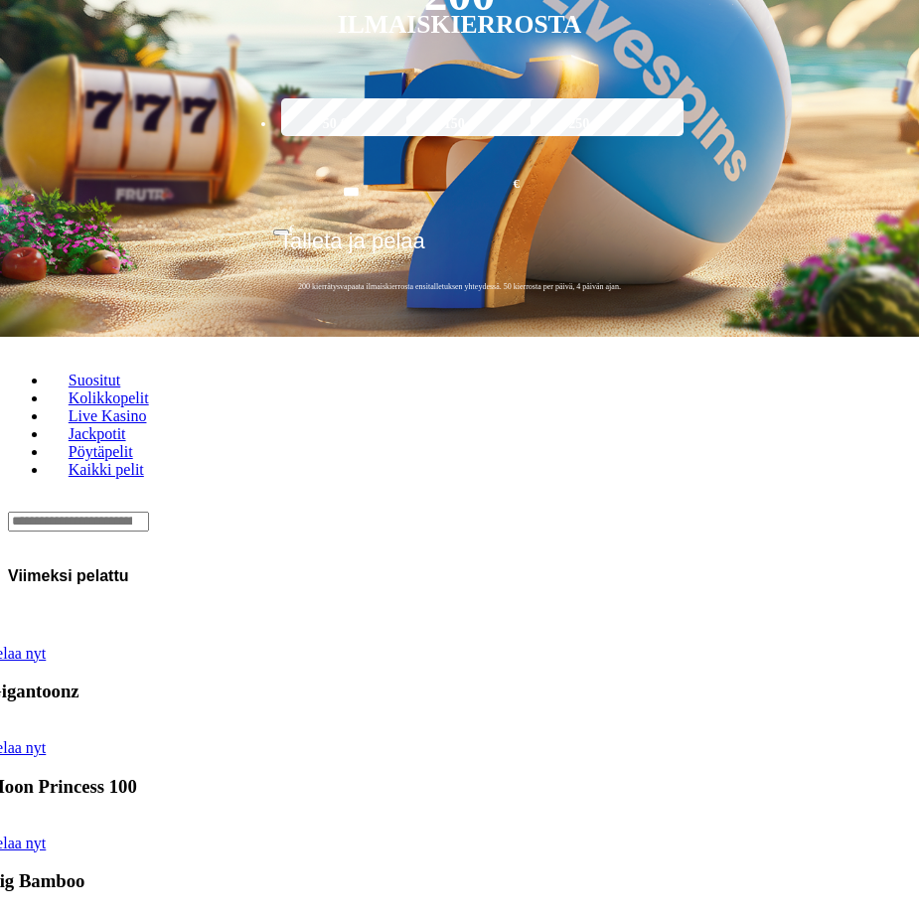
drag, startPoint x: 787, startPoint y: 415, endPoint x: 259, endPoint y: 391, distance: 528.4
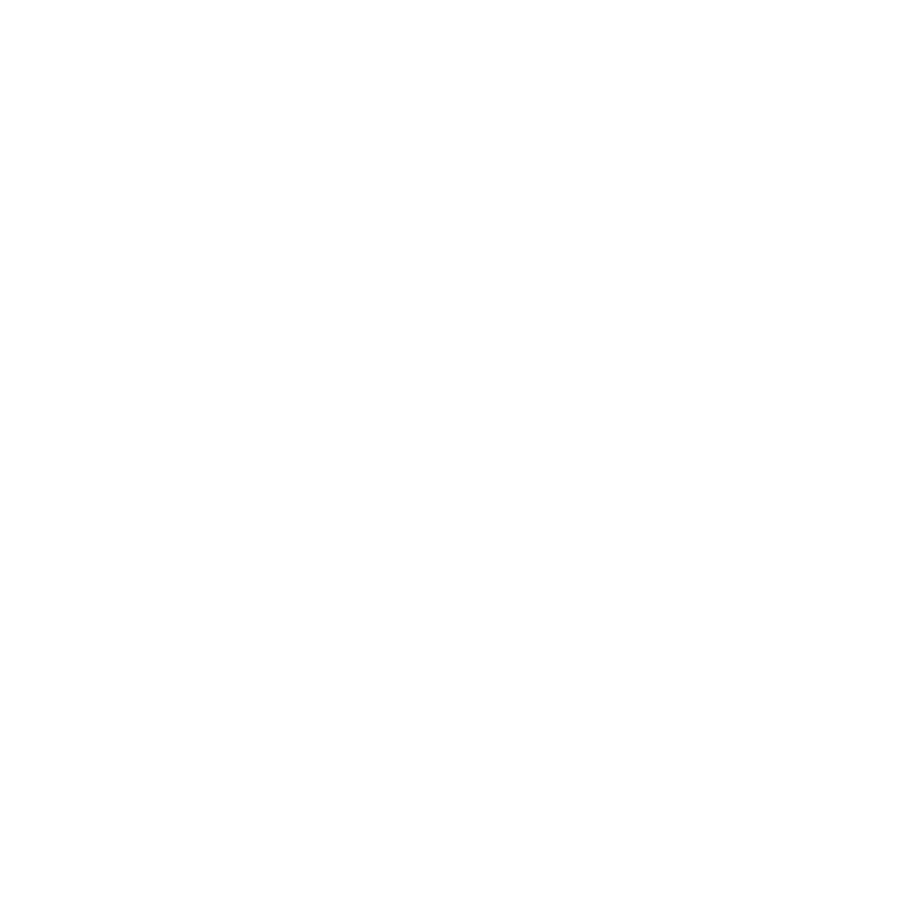
scroll to position [1193, 0]
drag, startPoint x: 378, startPoint y: 440, endPoint x: 308, endPoint y: 442, distance: 69.6
drag, startPoint x: 701, startPoint y: 455, endPoint x: 286, endPoint y: 434, distance: 415.0
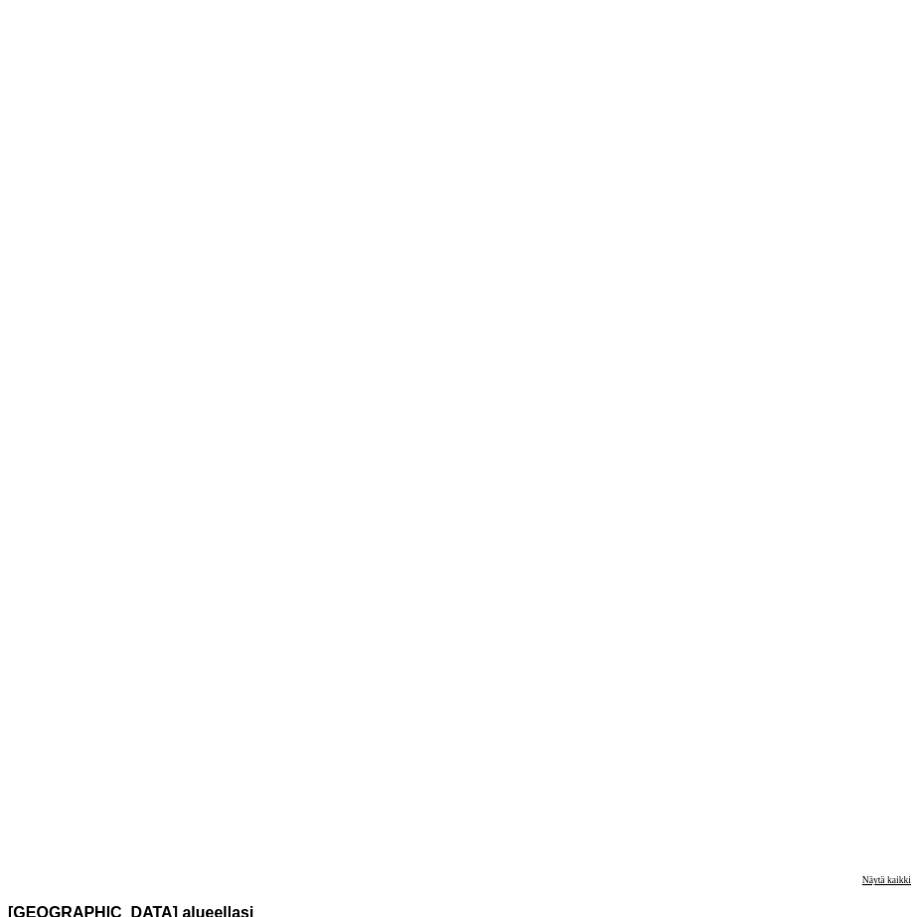
scroll to position [398, 0]
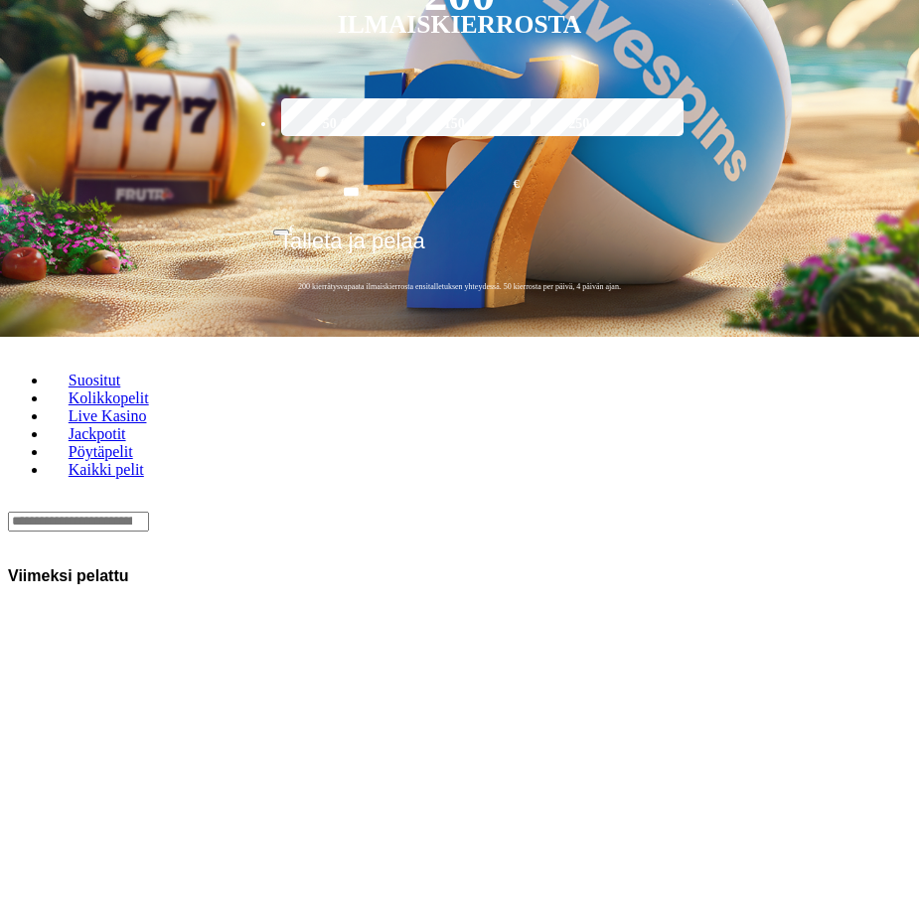
click at [332, 511] on div "Lobby" at bounding box center [459, 521] width 903 height 21
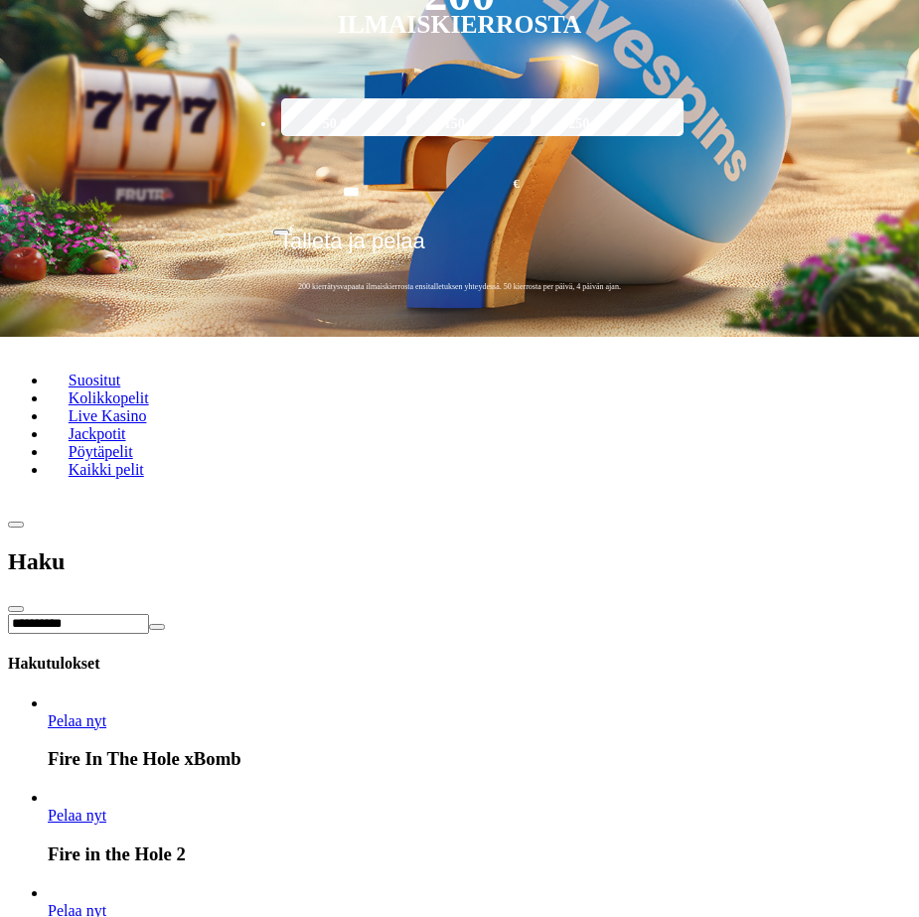
type input "**********"
click at [48, 916] on link "Fire in the Hole 3" at bounding box center [48, 920] width 0 height 0
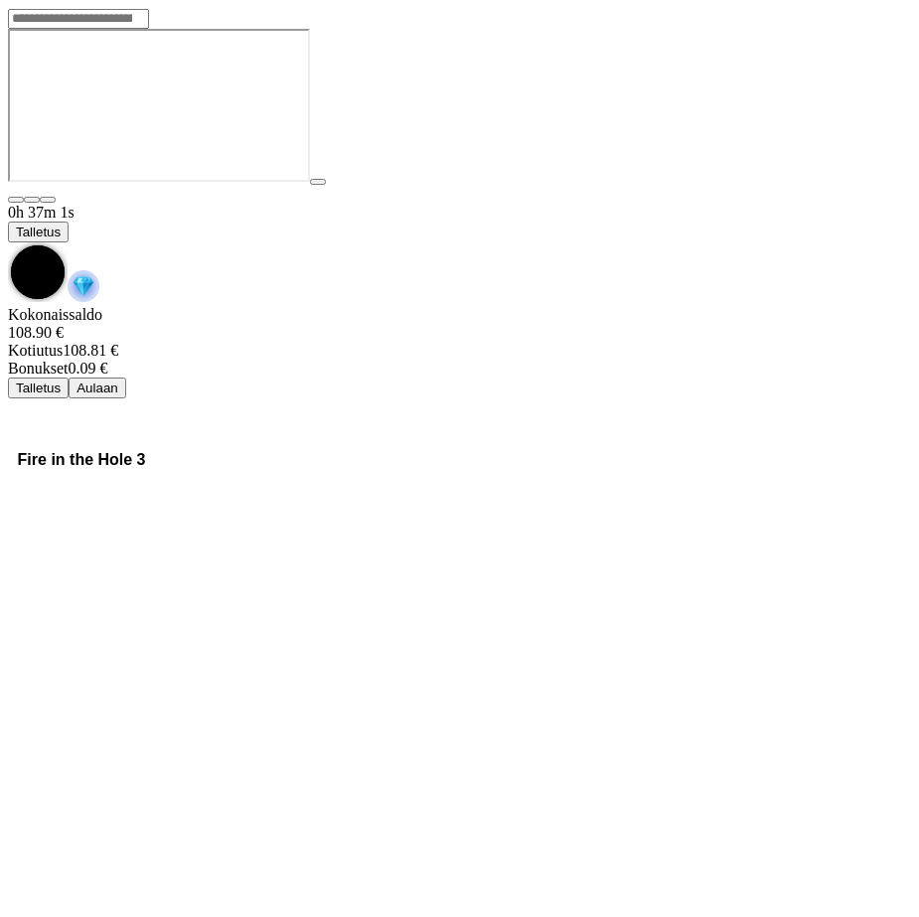
click at [8, 243] on span "chevron-down icon" at bounding box center [8, 243] width 0 height 0
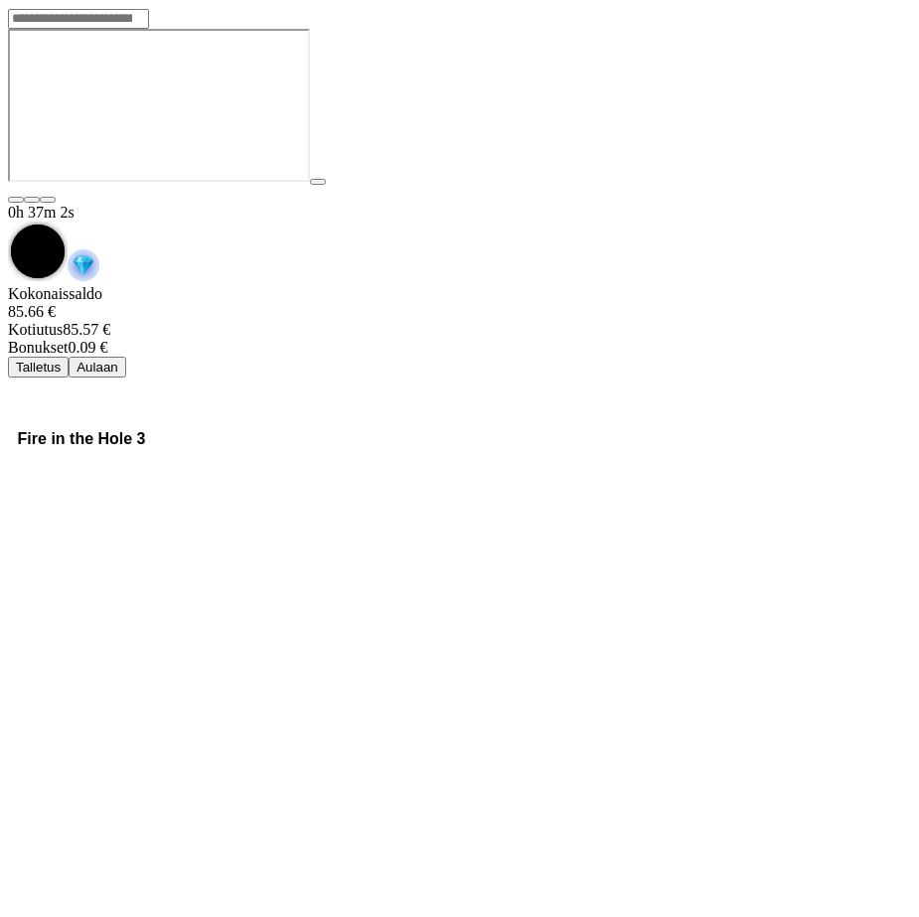
click at [126, 357] on button "Aulaan" at bounding box center [98, 367] width 58 height 21
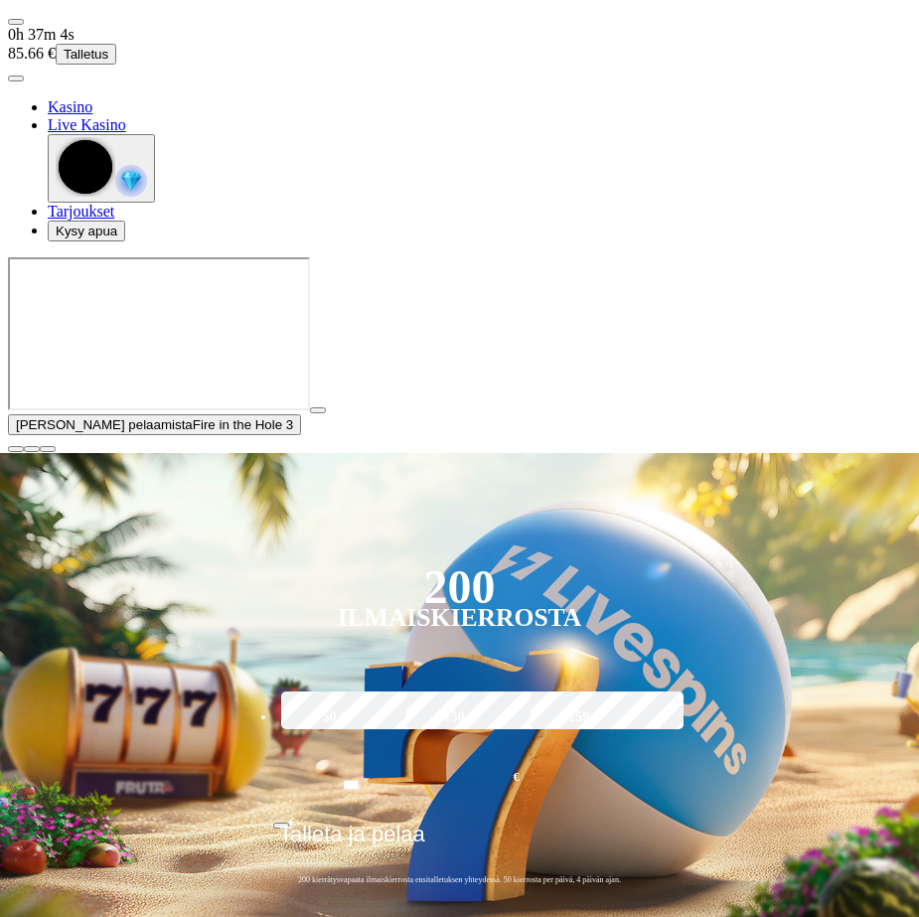
click at [24, 452] on button "button" at bounding box center [16, 449] width 16 height 6
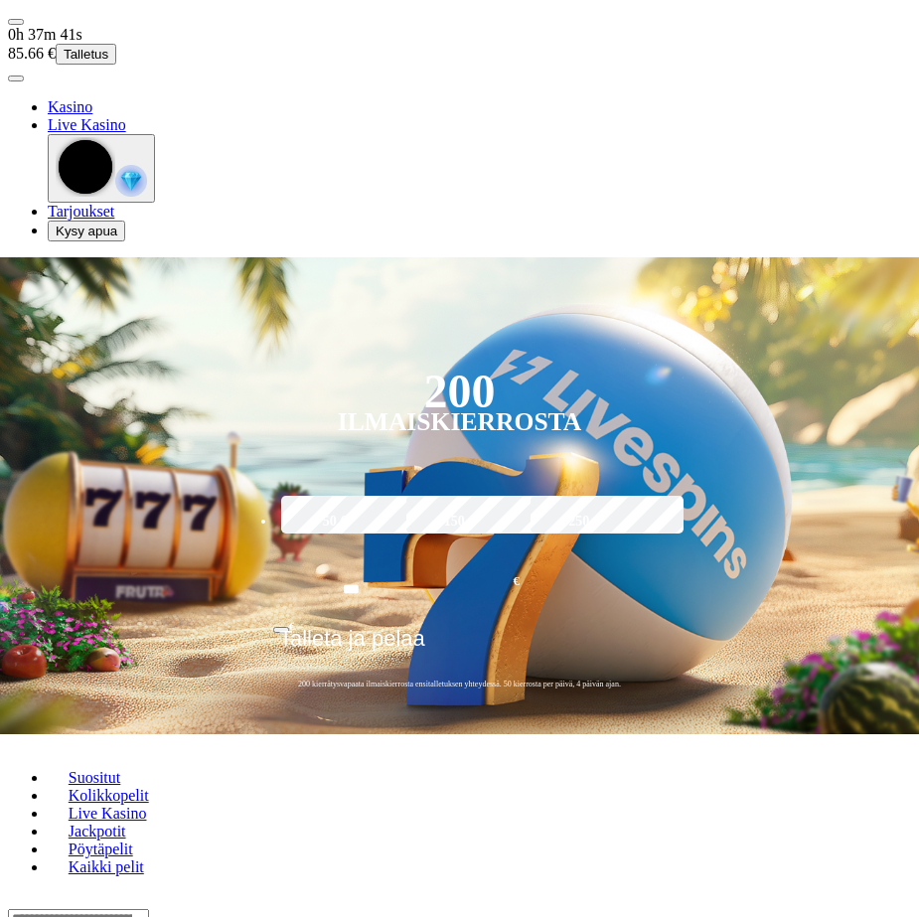
drag, startPoint x: 412, startPoint y: 107, endPoint x: 423, endPoint y: 184, distance: 77.3
click at [413, 257] on div "200 Ilmaiskierrosta 50 € 150 € 250 € *** € € Talleta ja pelaa 200 kierrätysvapa…" at bounding box center [459, 487] width 954 height 461
click at [389, 908] on div "Lobby" at bounding box center [459, 918] width 903 height 21
type input "*******"
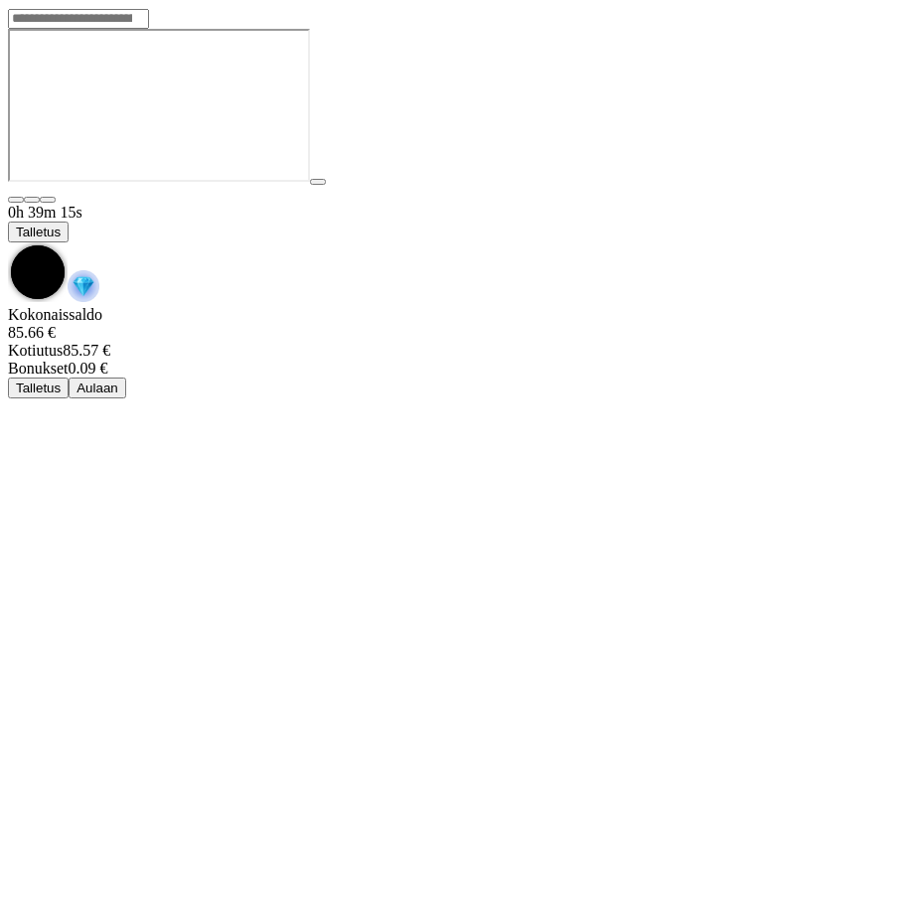
click at [8, 243] on span "chevron-down icon" at bounding box center [8, 243] width 0 height 0
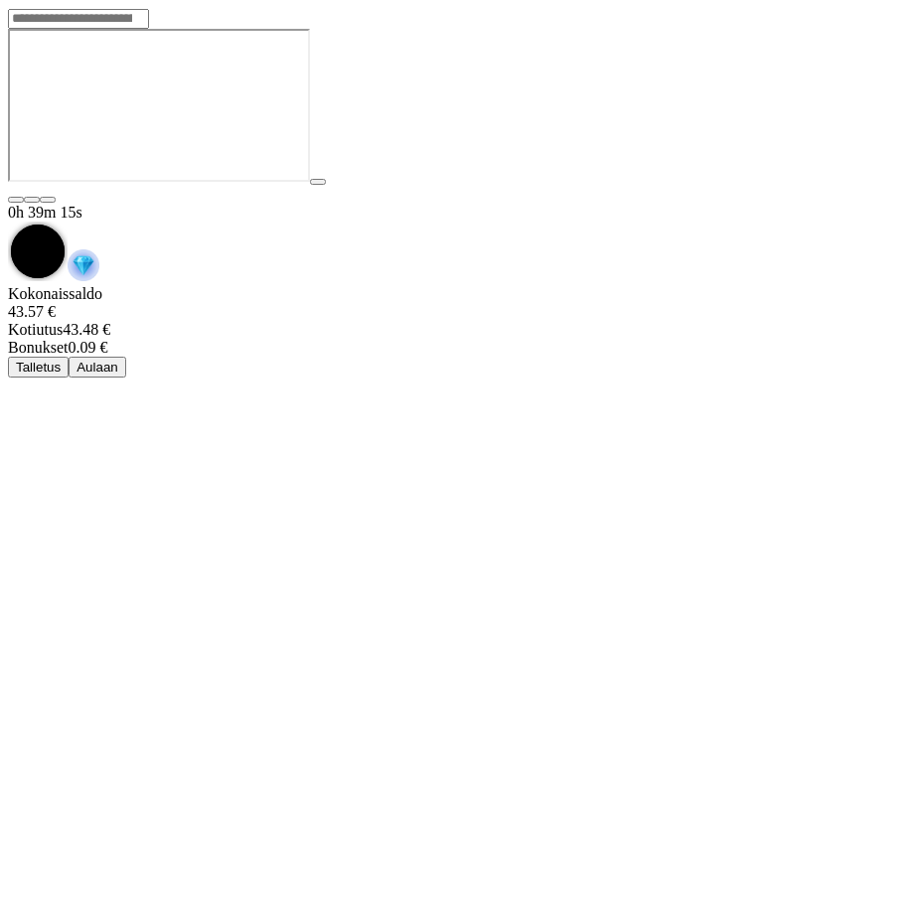
click at [126, 357] on button "Aulaan" at bounding box center [98, 367] width 58 height 21
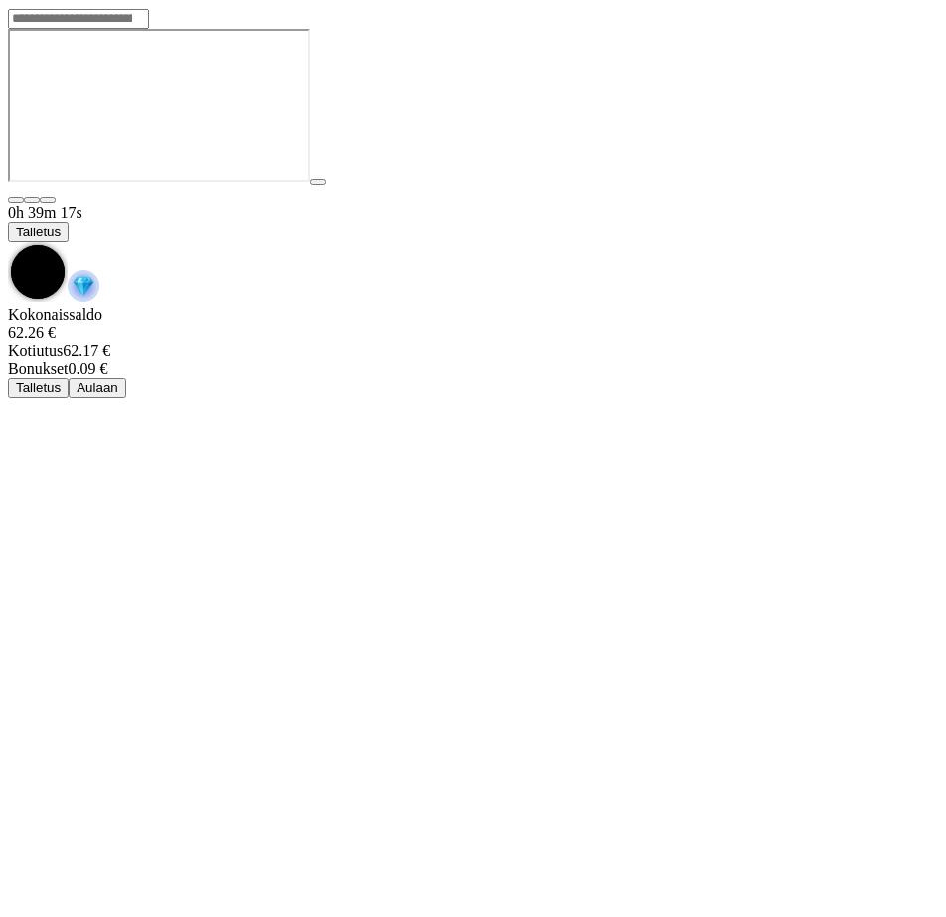
click at [234, 204] on div "0h 39m 17s Talletus" at bounding box center [473, 255] width 930 height 102
click at [99, 270] on img "Game menu" at bounding box center [84, 286] width 32 height 32
click at [8, 243] on span "chevron-down icon" at bounding box center [8, 243] width 0 height 0
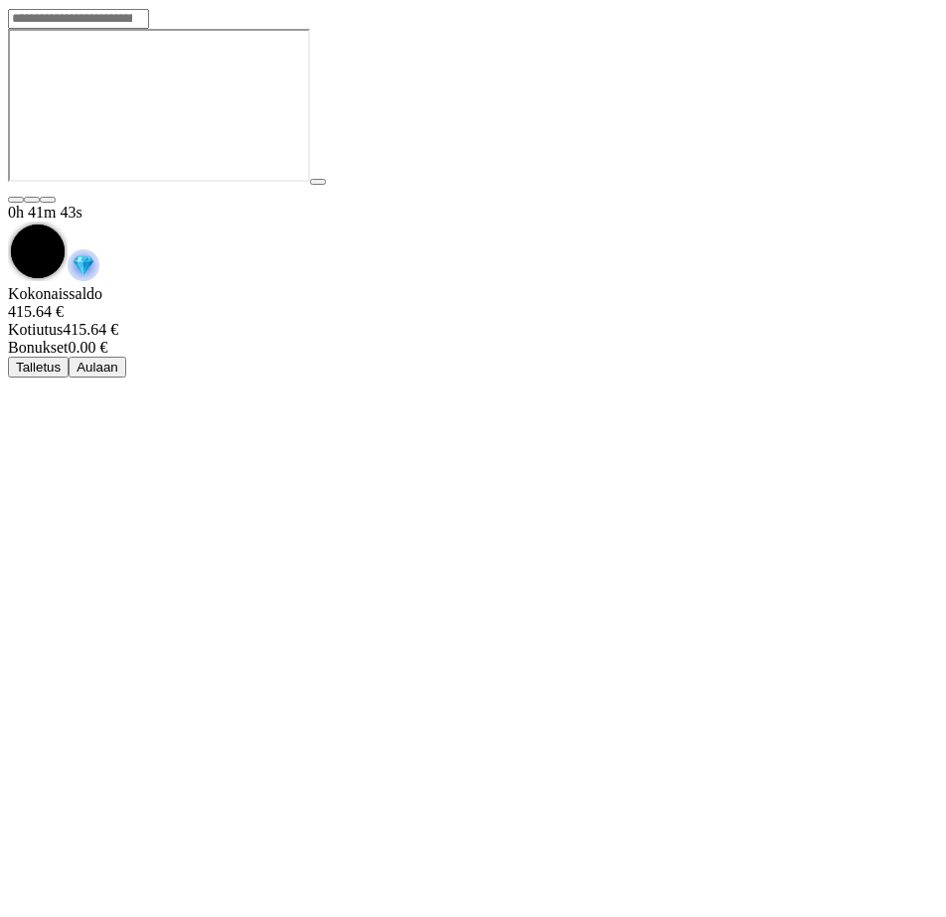
click at [8, 222] on span "chevron-down icon" at bounding box center [8, 222] width 0 height 0
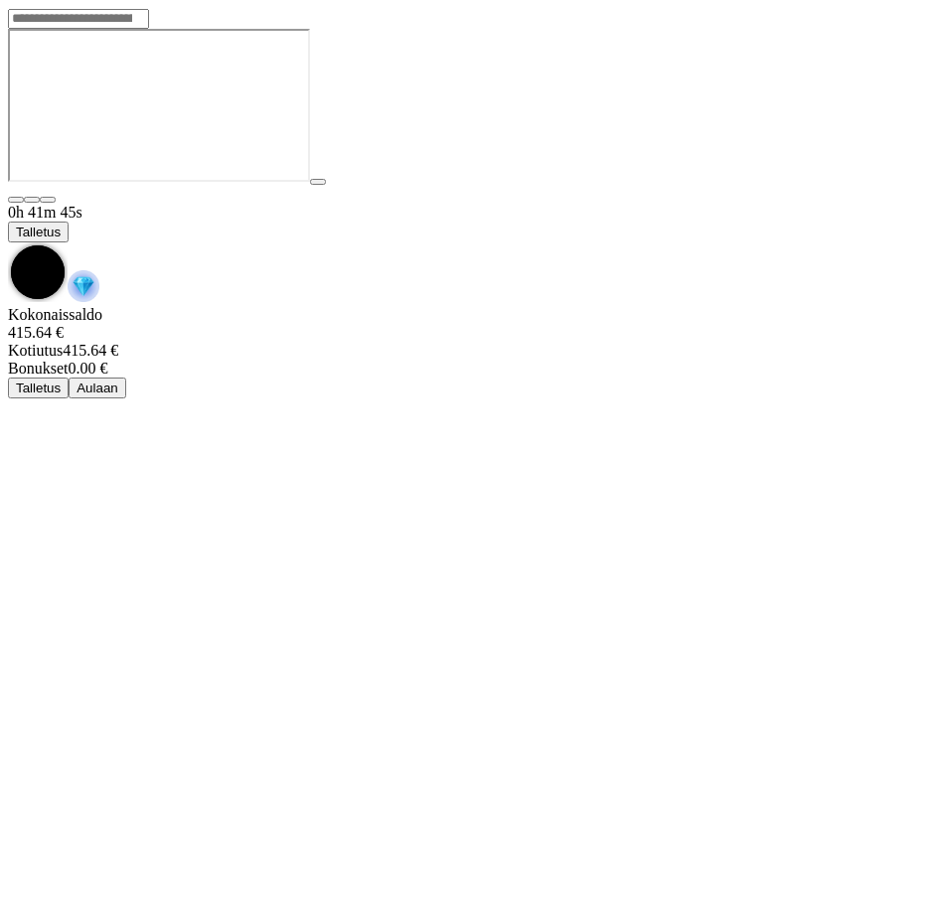
click at [8, 243] on span "chevron-down icon" at bounding box center [8, 243] width 0 height 0
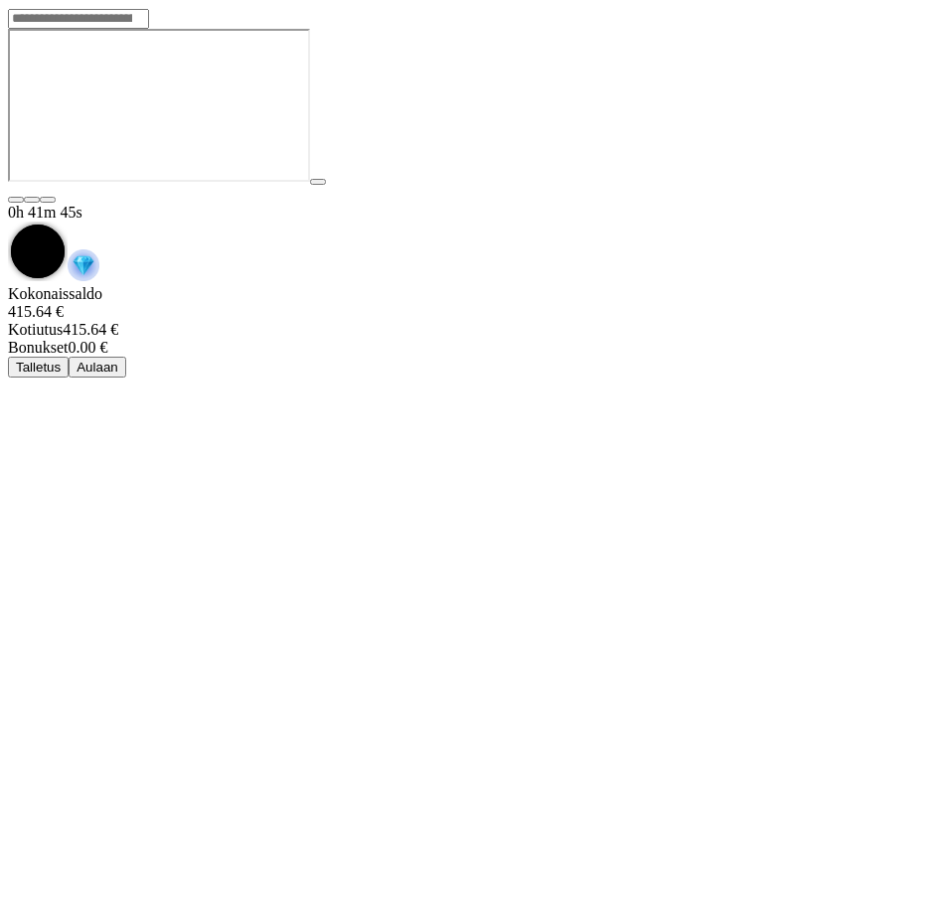
click at [99, 249] on img "Game menu" at bounding box center [84, 265] width 32 height 32
click at [8, 222] on span "chevron-down icon" at bounding box center [8, 222] width 0 height 0
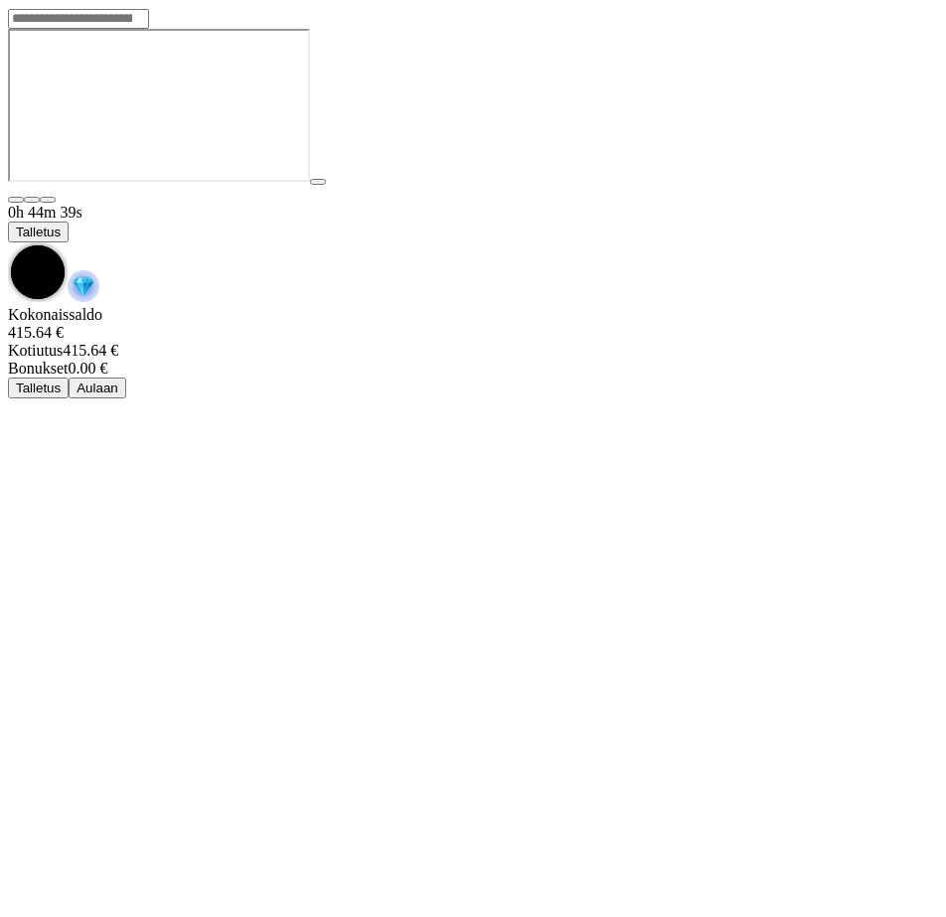
click at [8, 243] on span "chevron-down icon" at bounding box center [8, 243] width 0 height 0
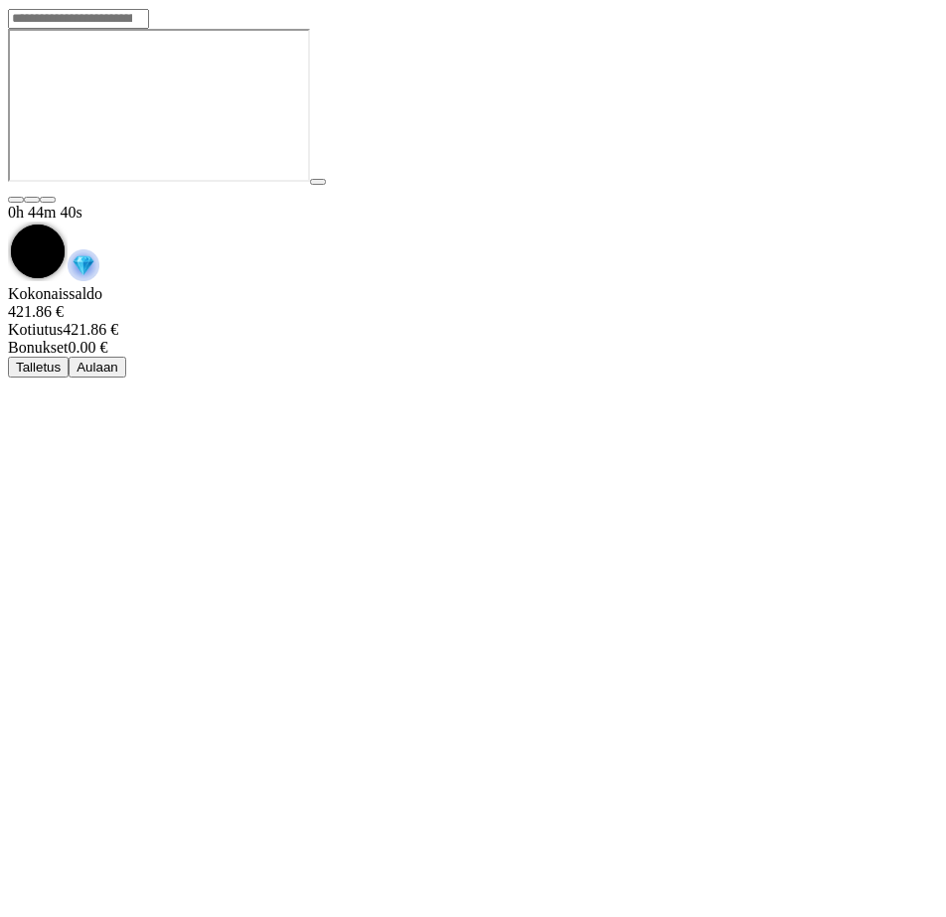
click at [126, 357] on button "Aulaan" at bounding box center [98, 367] width 58 height 21
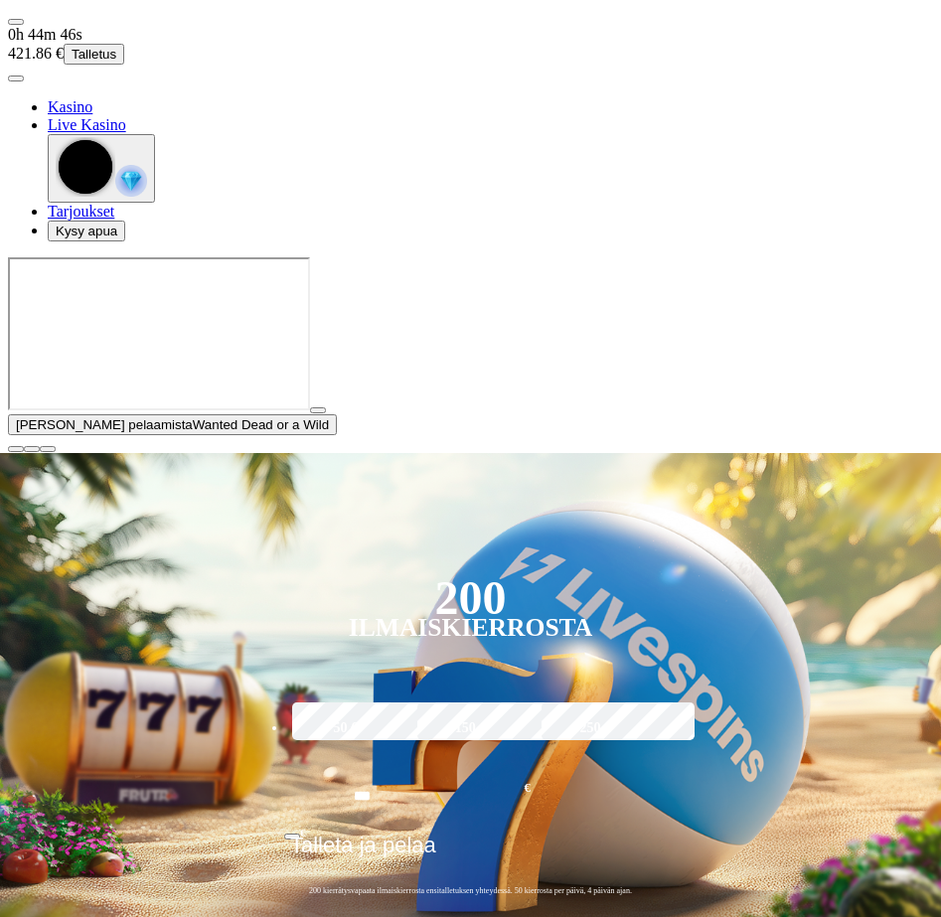
type input "*****"
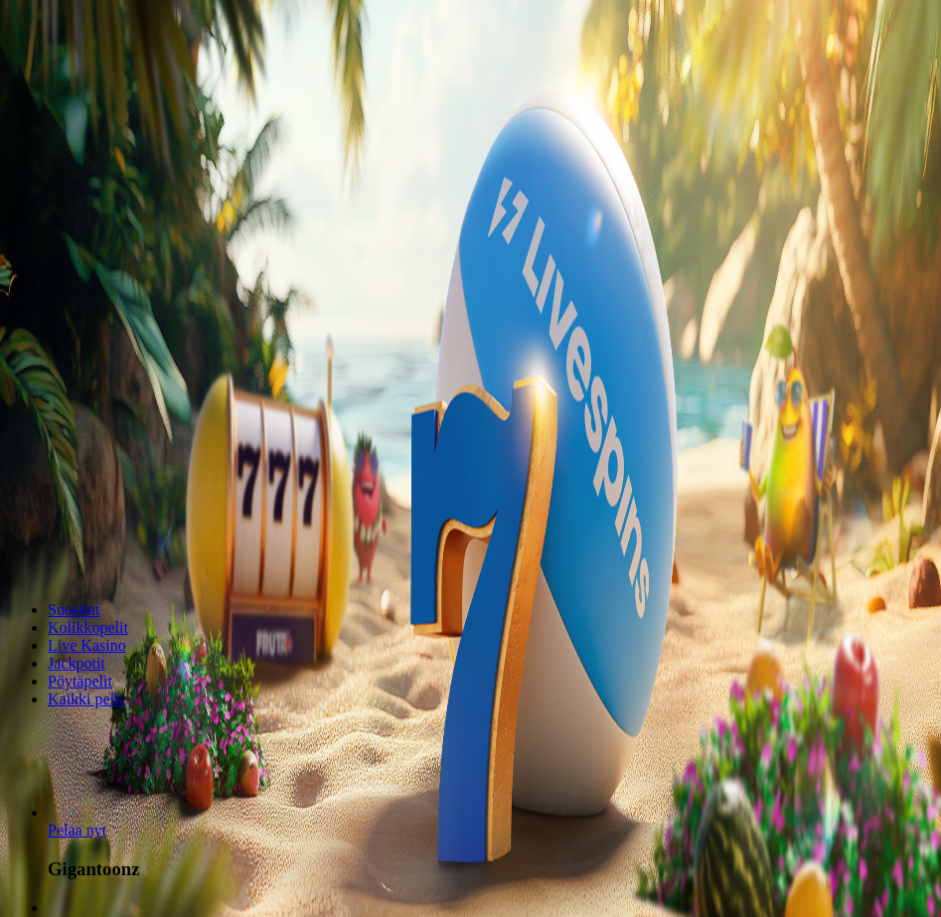
click at [504, 764] on header "Viimeksi pelattu" at bounding box center [470, 775] width 925 height 22
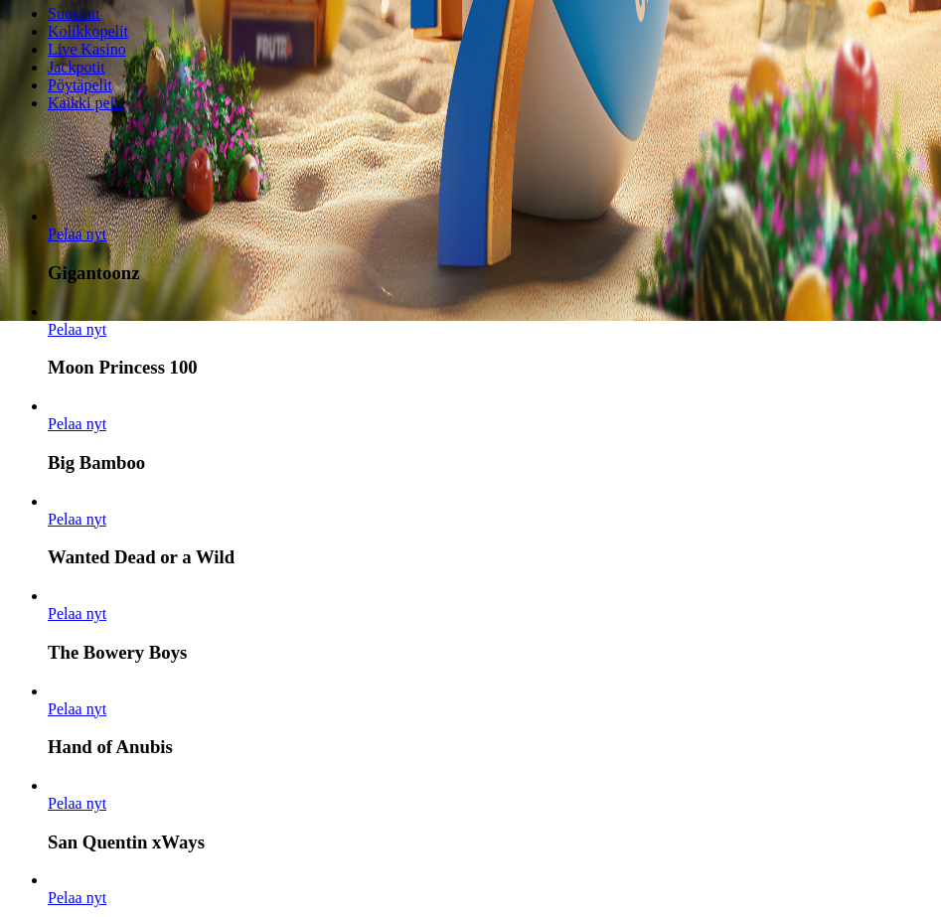
scroll to position [199, 0]
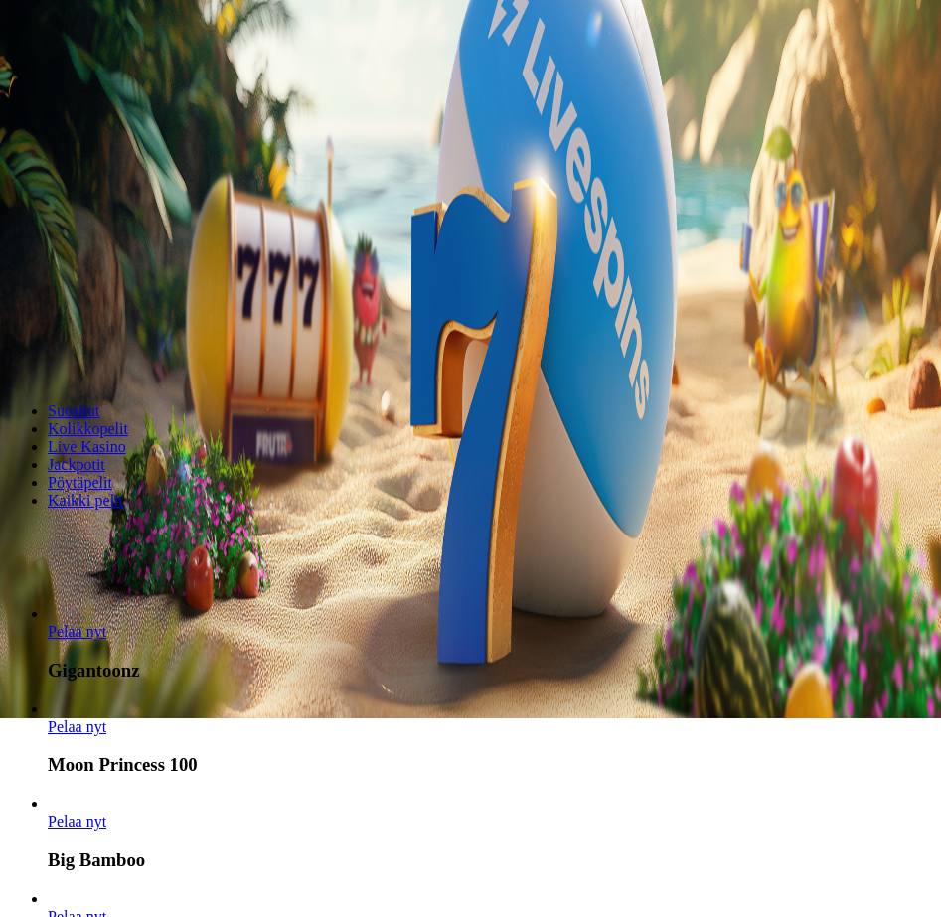
click at [256, 566] on header "Viimeksi pelattu" at bounding box center [470, 577] width 925 height 22
click at [323, 566] on header "Viimeksi pelattu" at bounding box center [470, 577] width 925 height 22
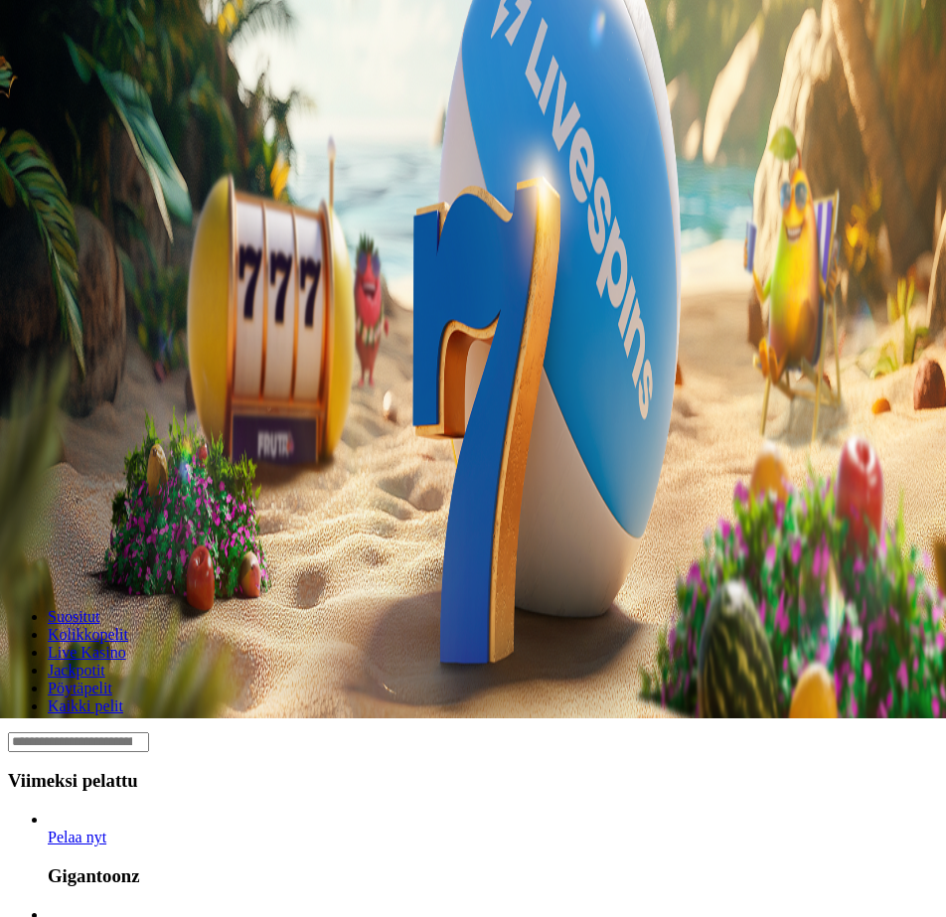
click at [149, 51] on input "number" at bounding box center [78, 41] width 141 height 20
type input "***"
click at [72, 89] on button "Kotiutus" at bounding box center [40, 79] width 64 height 21
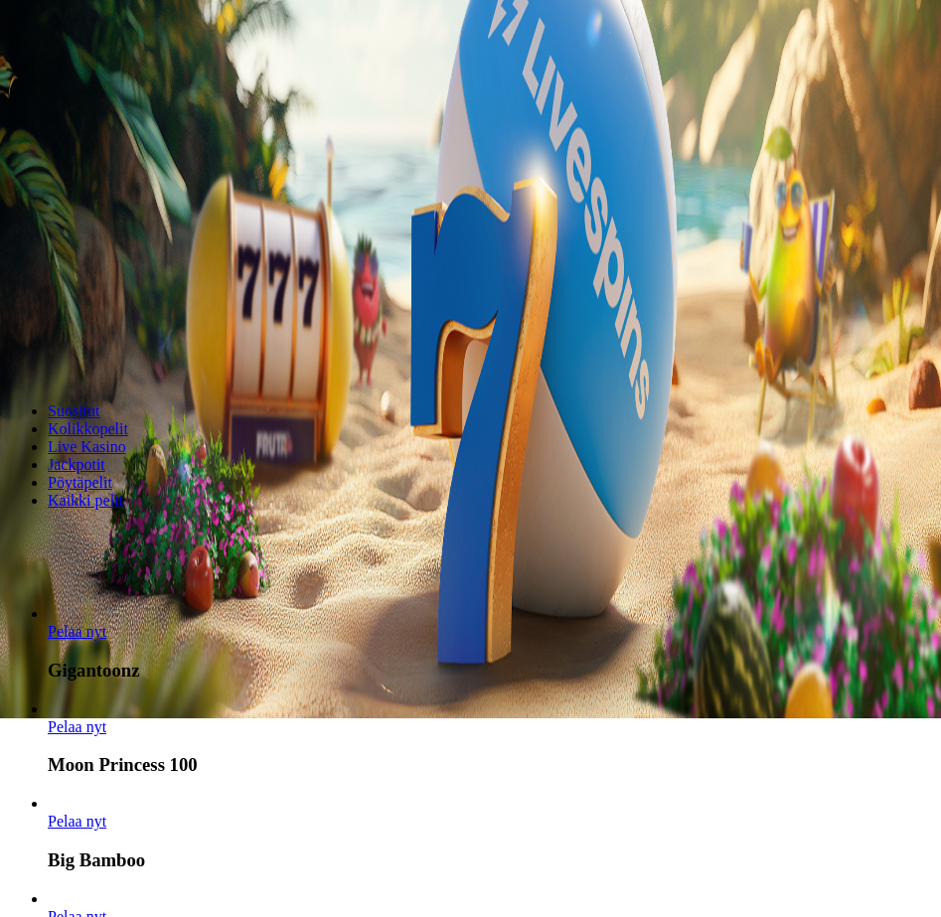
scroll to position [398, 0]
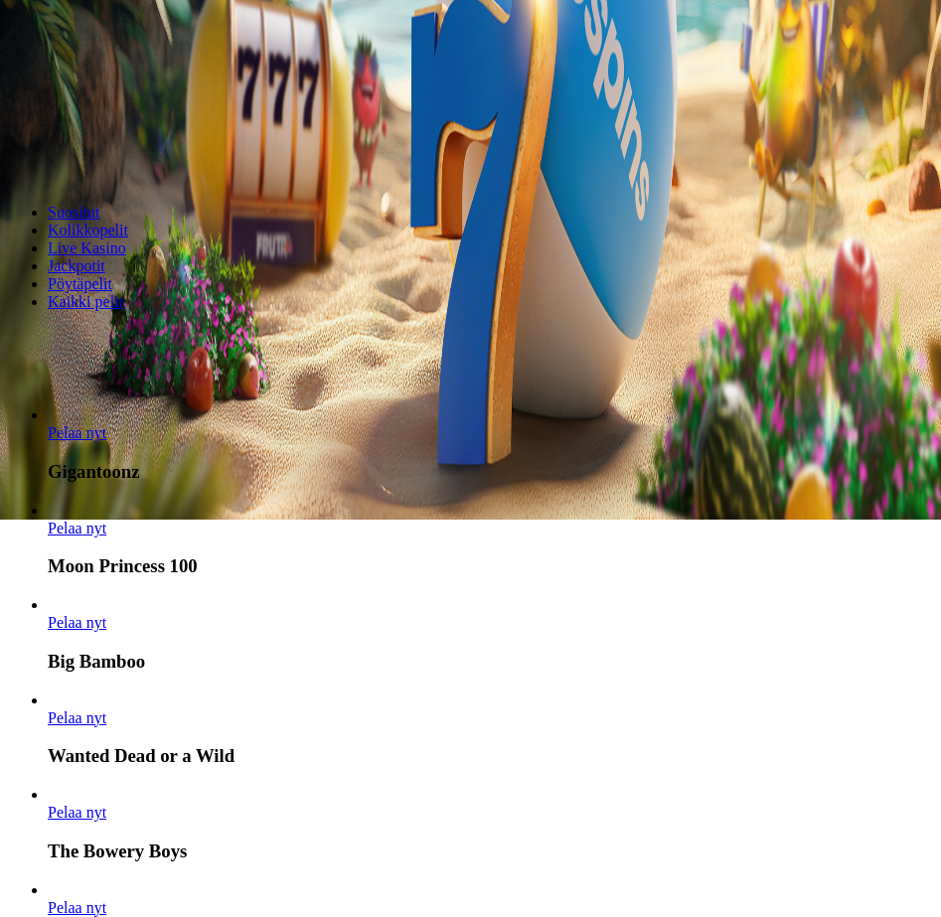
click at [106, 520] on span "Pelaa nyt" at bounding box center [77, 528] width 59 height 17
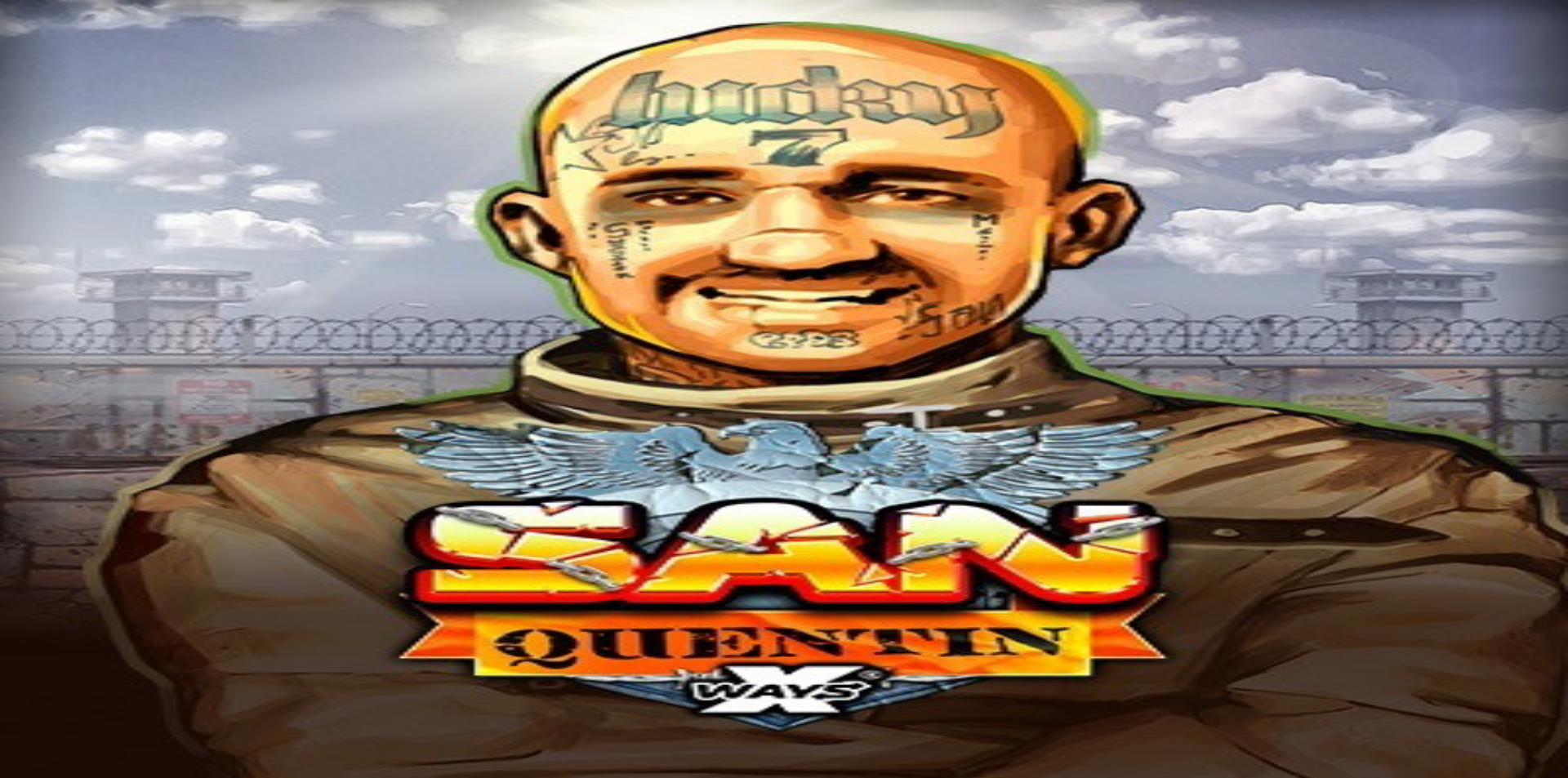
type input "****"
drag, startPoint x: 1163, startPoint y: 403, endPoint x: 1256, endPoint y: 322, distance: 123.3
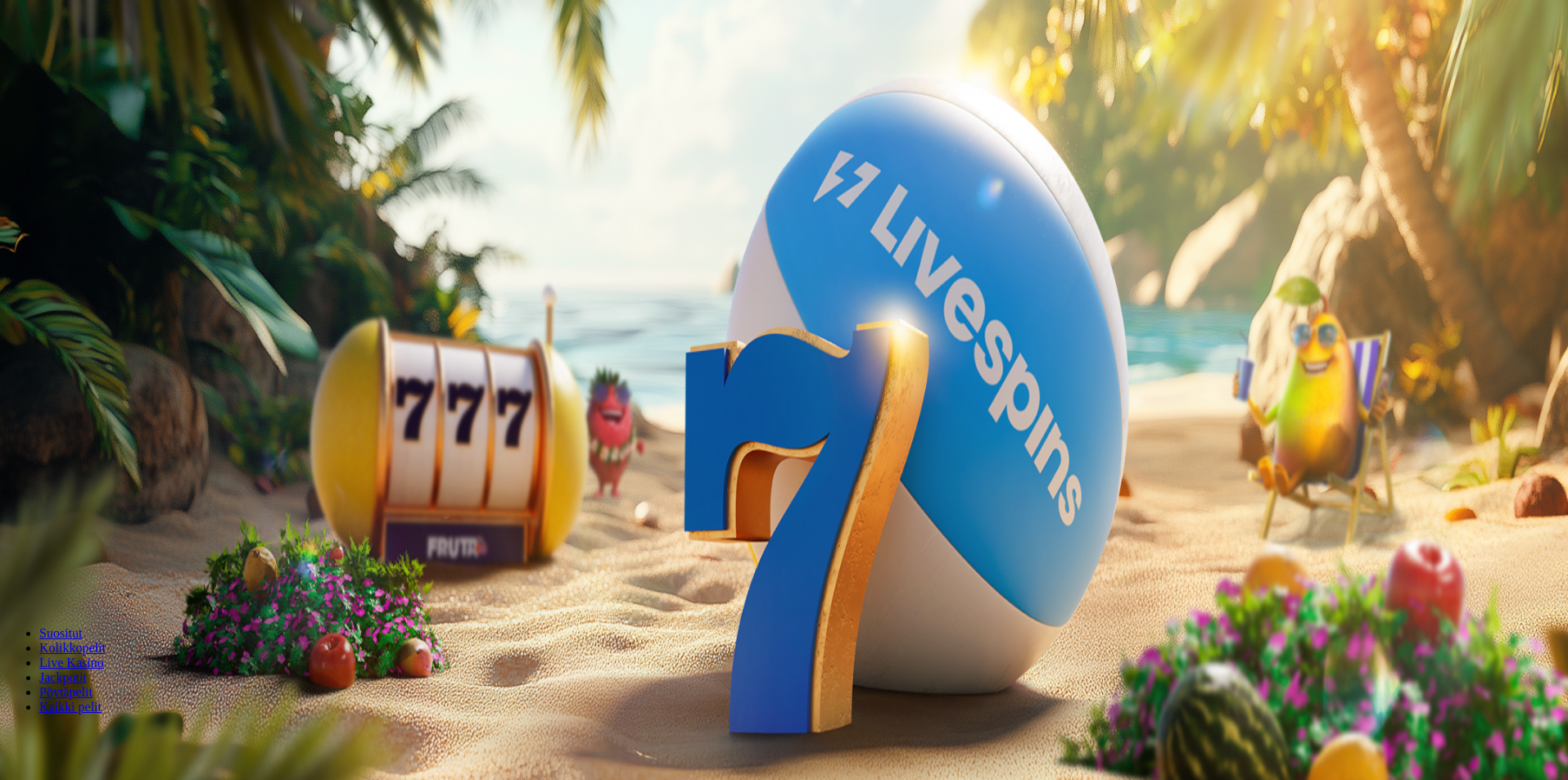
scroll to position [328, 0]
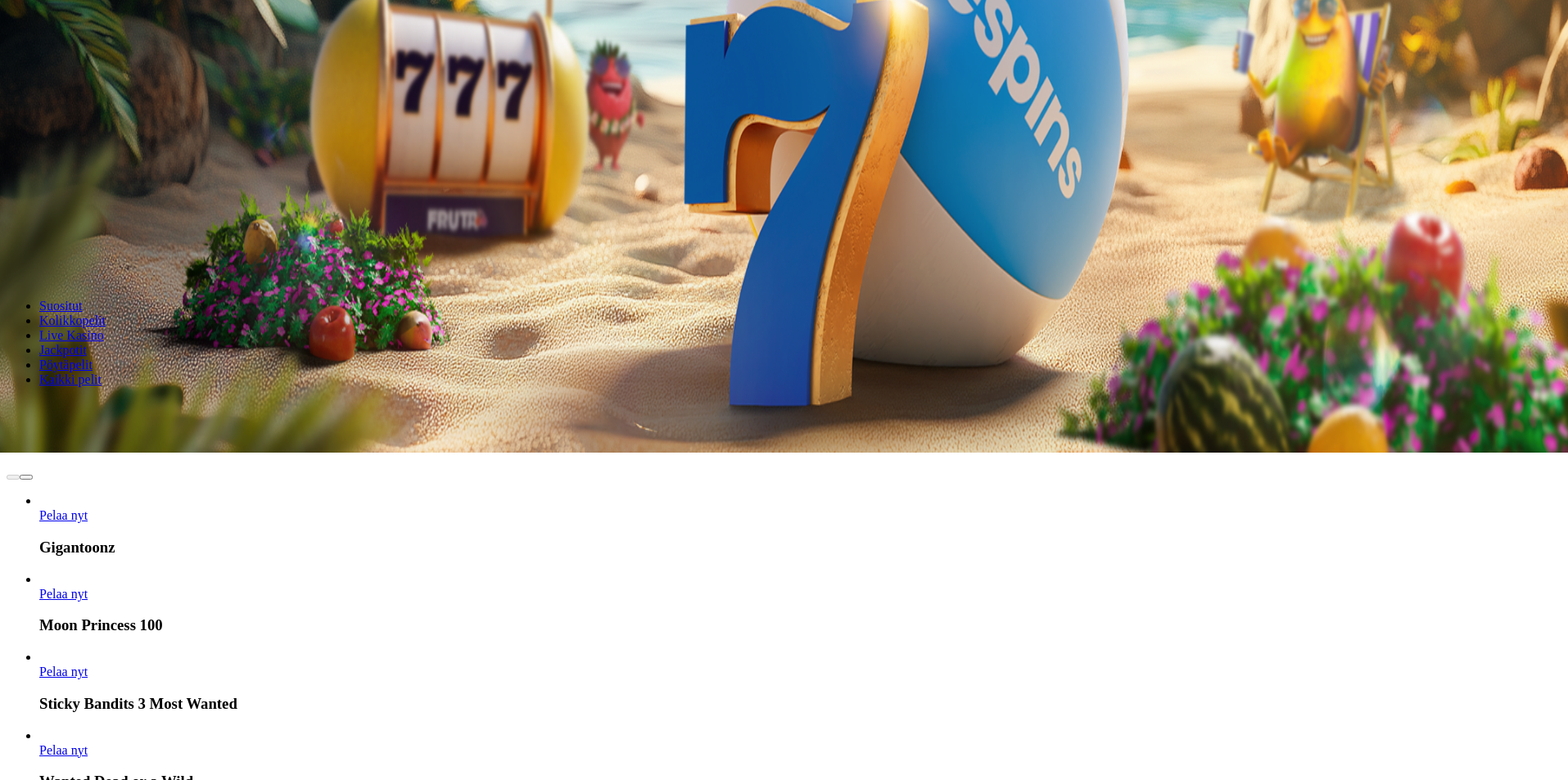
click at [123, 401] on input "Search" at bounding box center [64, 409] width 116 height 16
click at [87, 508] on link "Pelaa nyt" at bounding box center [63, 515] width 49 height 14
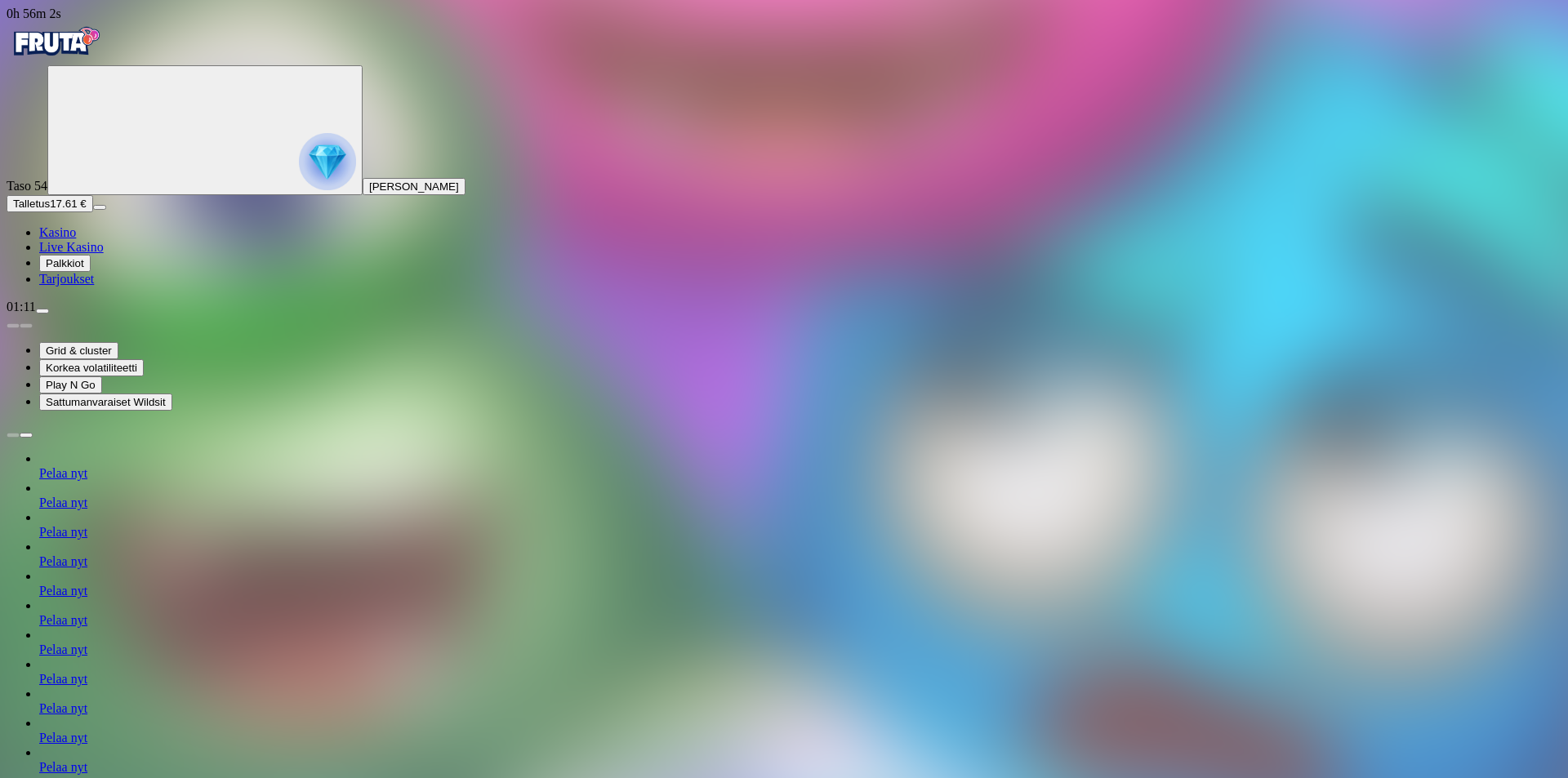
click at [84, 269] on span "Palkkiot" at bounding box center [65, 263] width 39 height 12
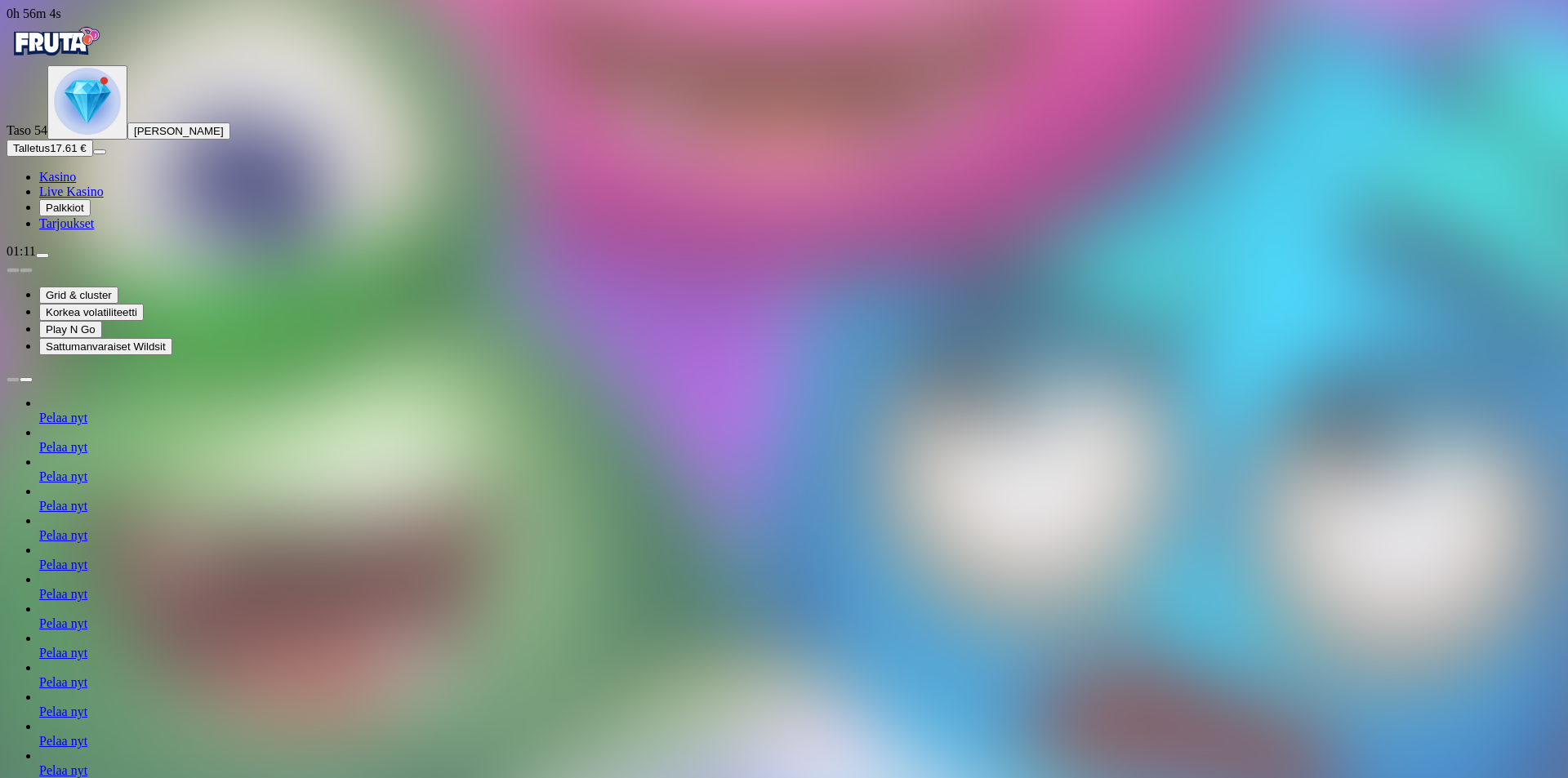
scroll to position [201, 0]
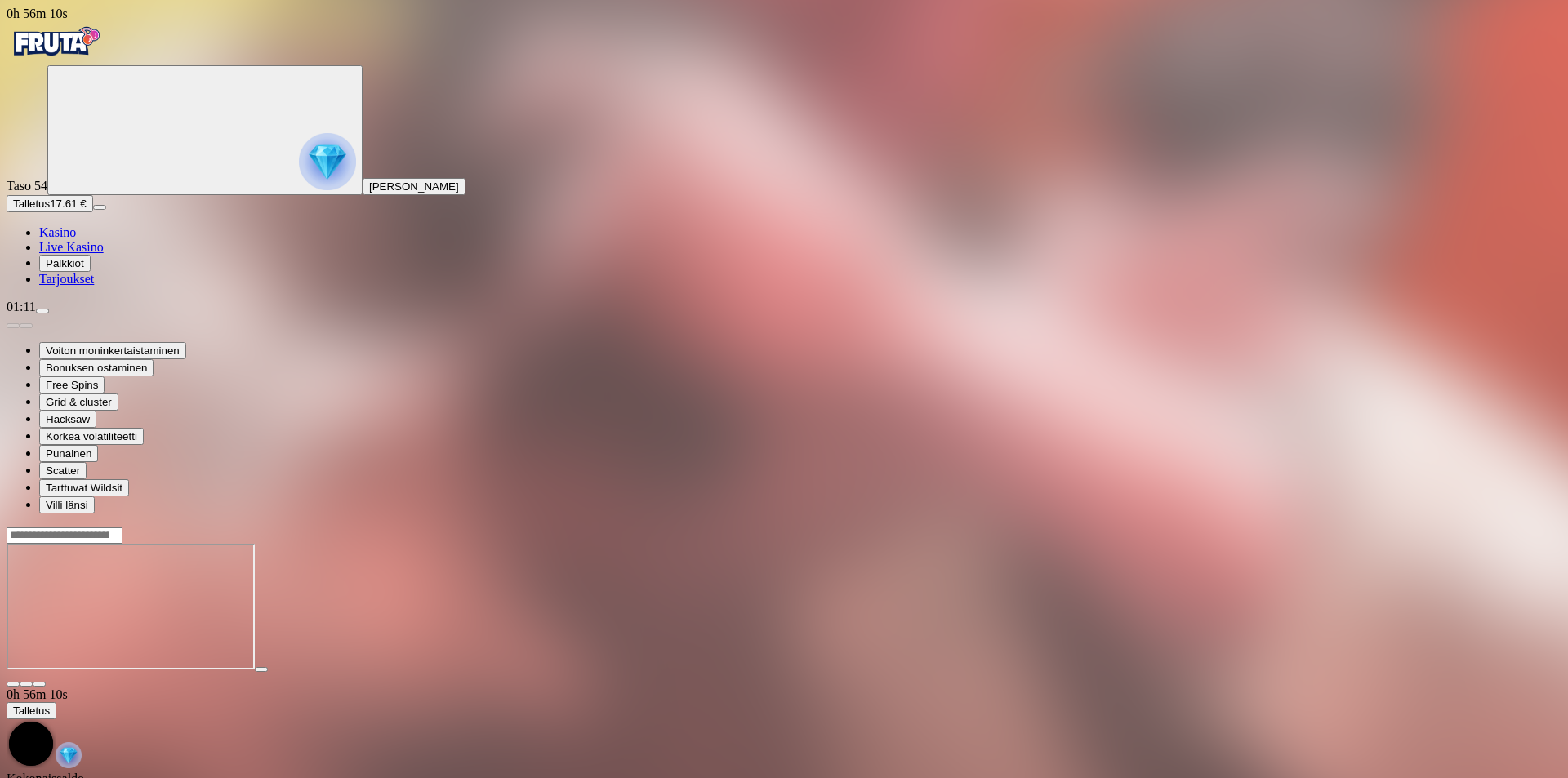
click at [90, 272] on button "Palkkiot" at bounding box center [65, 263] width 52 height 17
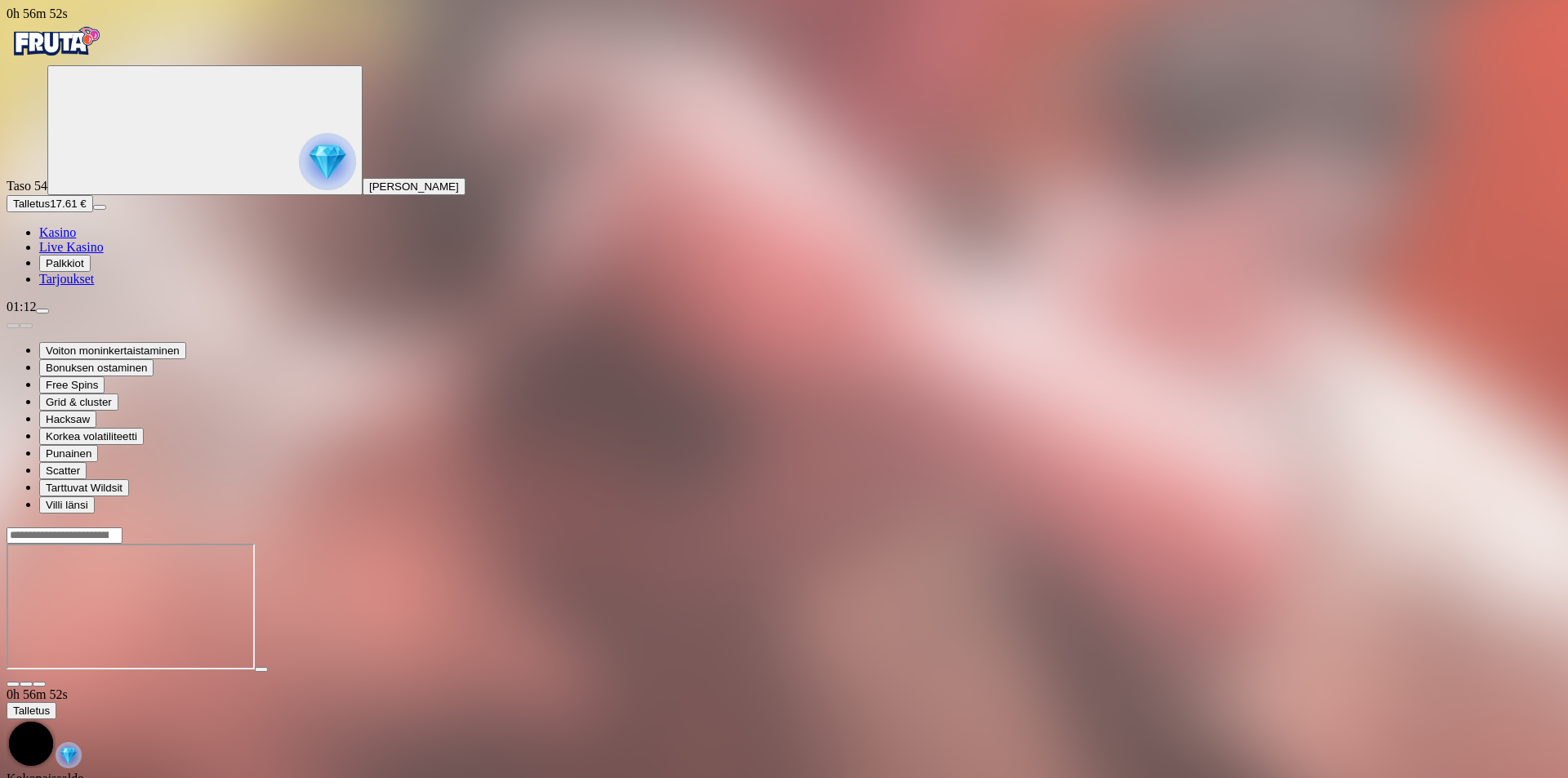
click at [104, 57] on img "Primary" at bounding box center [55, 42] width 98 height 41
